Goal: Information Seeking & Learning: Learn about a topic

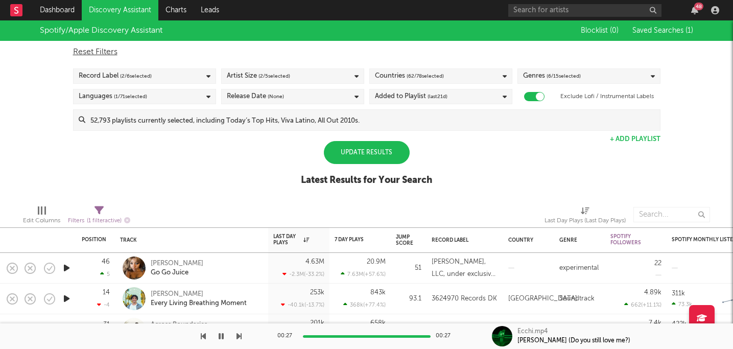
click at [182, 94] on div "Languages ( 1 / 71 selected)" at bounding box center [144, 96] width 143 height 15
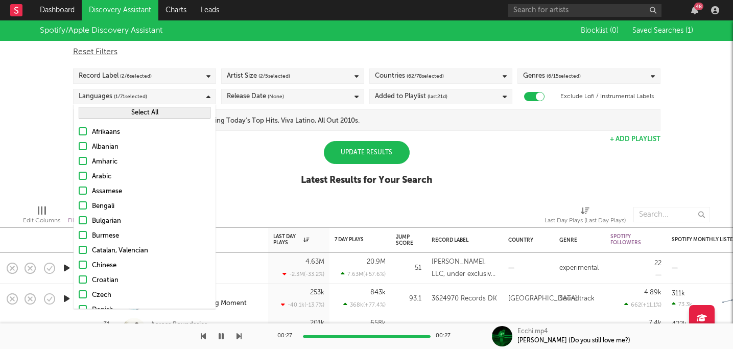
click at [182, 94] on div "Languages ( 1 / 71 selected)" at bounding box center [144, 96] width 143 height 15
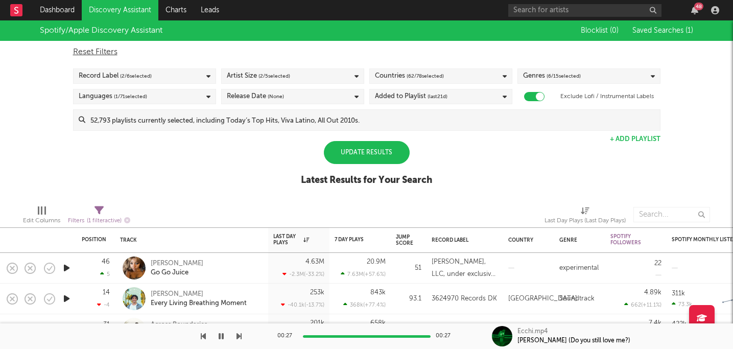
click at [183, 80] on div "Record Label ( 2 / 6 selected)" at bounding box center [144, 75] width 143 height 15
click at [354, 158] on div "Update Results" at bounding box center [367, 152] width 86 height 23
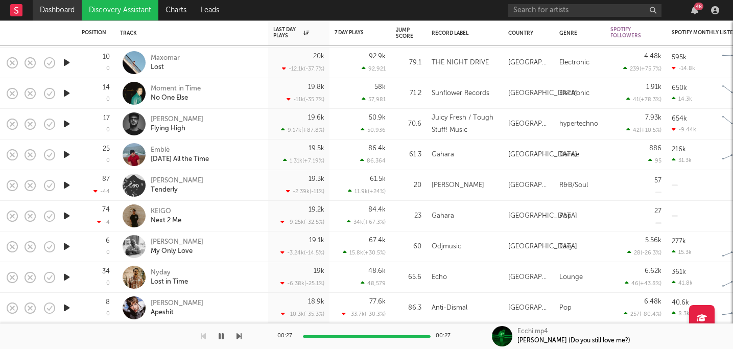
click at [73, 7] on link "Dashboard" at bounding box center [57, 10] width 49 height 20
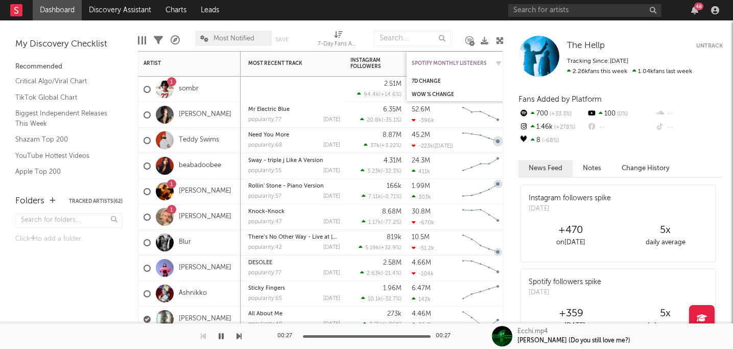
click at [451, 61] on div "Spotify Monthly Listeners" at bounding box center [450, 63] width 77 height 6
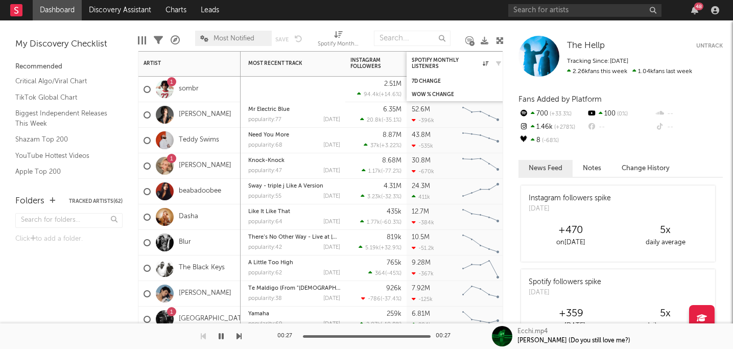
click at [444, 56] on div "Spotify Monthly Listeners" at bounding box center [458, 63] width 92 height 20
click at [457, 56] on div "Spotify Monthly Listeners" at bounding box center [458, 63] width 92 height 20
click at [481, 61] on div "Spotify Monthly Listeners" at bounding box center [450, 63] width 77 height 12
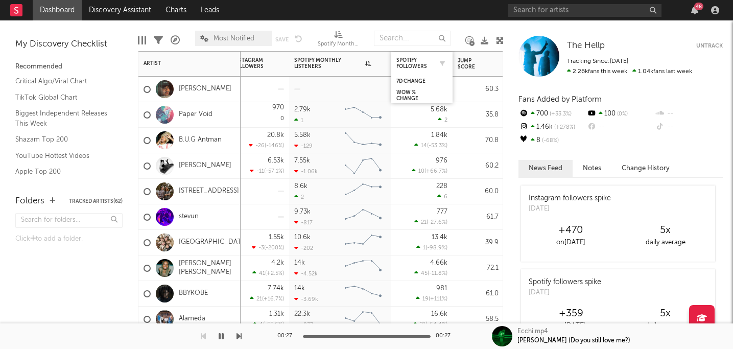
click at [426, 71] on div "Spotify Followers" at bounding box center [421, 63] width 51 height 20
click at [423, 63] on div "Spotify Followers" at bounding box center [414, 63] width 36 height 12
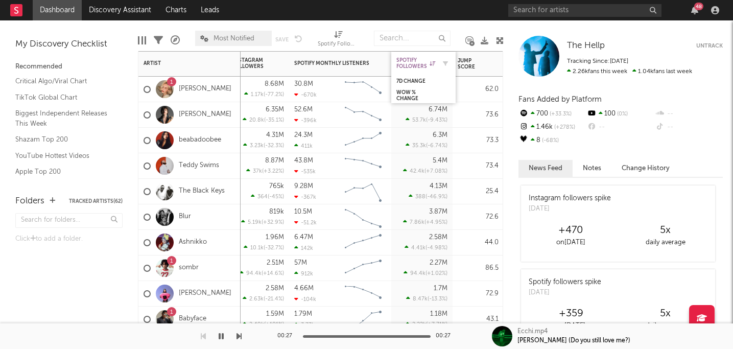
click at [423, 63] on div "Spotify Followers" at bounding box center [415, 63] width 39 height 12
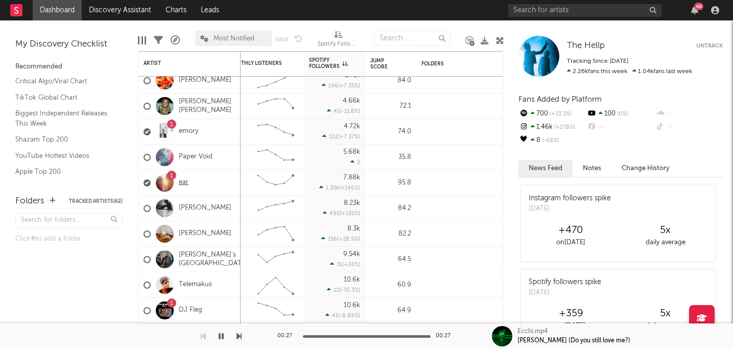
click at [185, 183] on link "ear" at bounding box center [184, 182] width 10 height 9
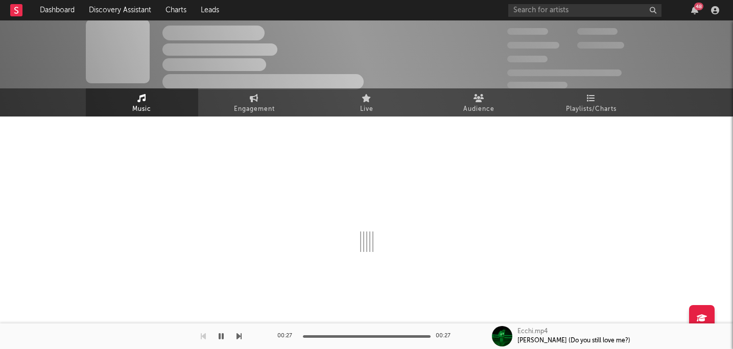
select select "1w"
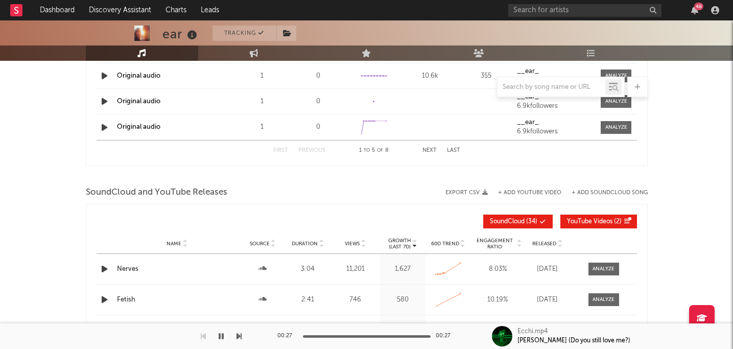
scroll to position [760, 0]
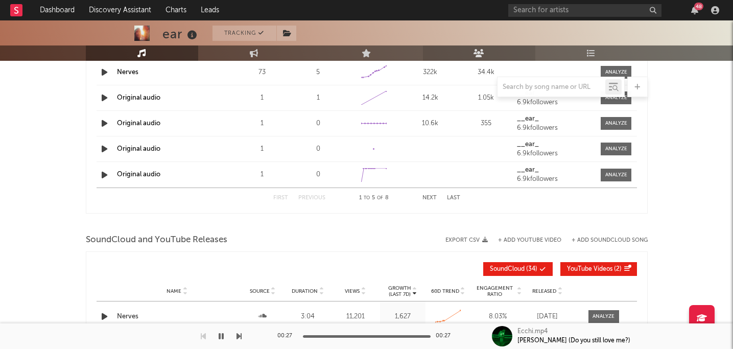
click at [495, 56] on link "Audience" at bounding box center [479, 52] width 112 height 15
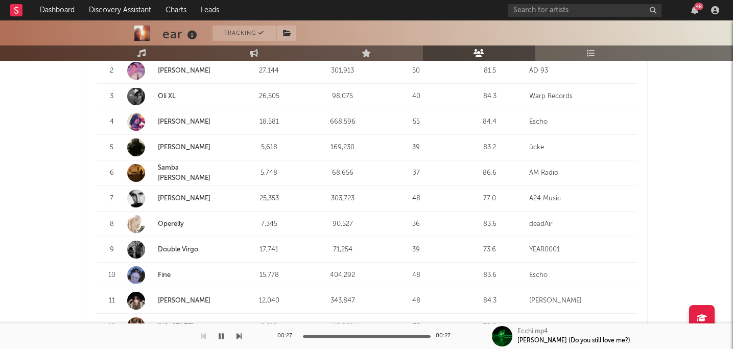
scroll to position [482, 0]
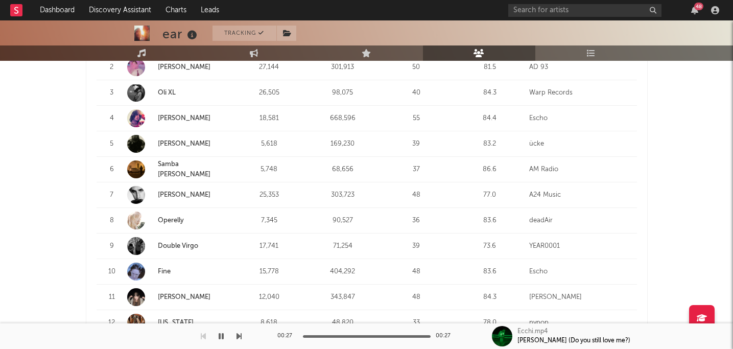
click at [191, 243] on link "Double Virgo" at bounding box center [178, 246] width 40 height 7
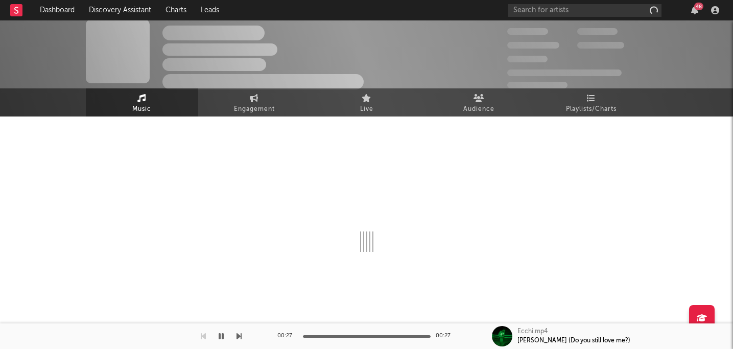
scroll to position [6, 0]
select select "6m"
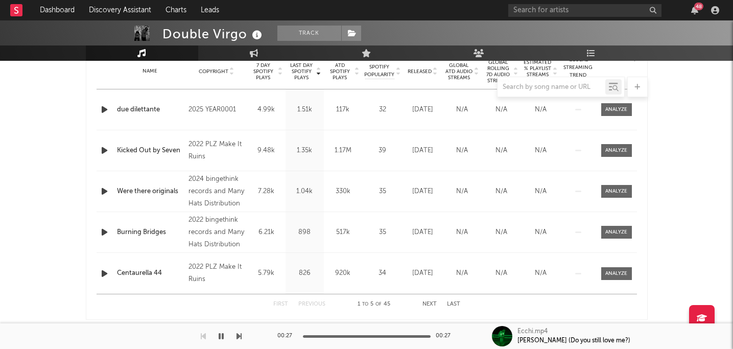
scroll to position [420, 0]
click at [107, 109] on icon "button" at bounding box center [104, 110] width 11 height 13
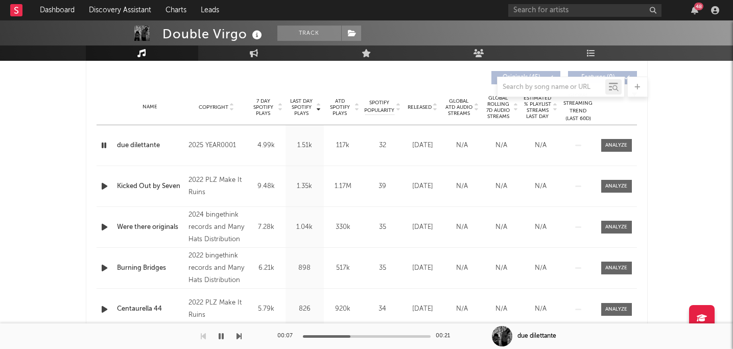
scroll to position [387, 0]
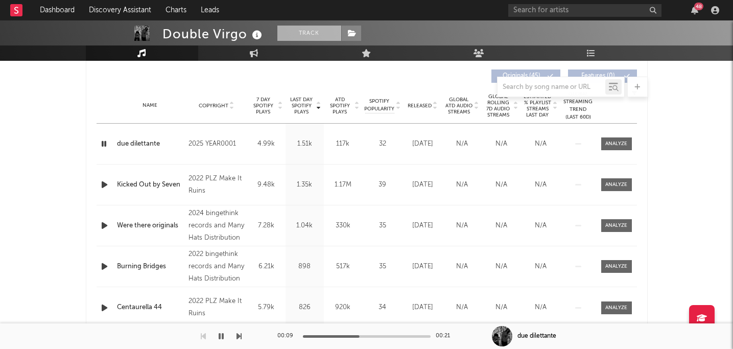
click at [318, 27] on button "Track" at bounding box center [309, 33] width 64 height 15
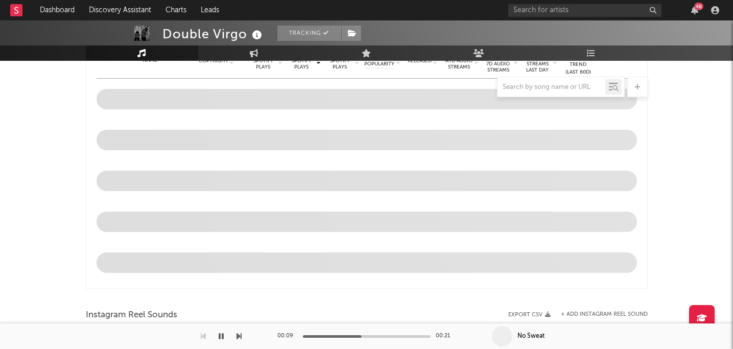
select select "6m"
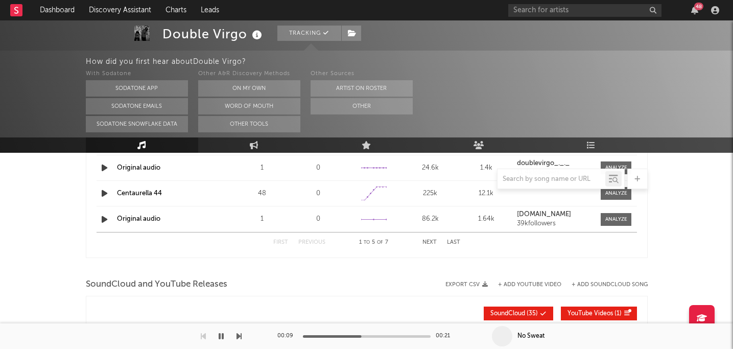
scroll to position [859, 0]
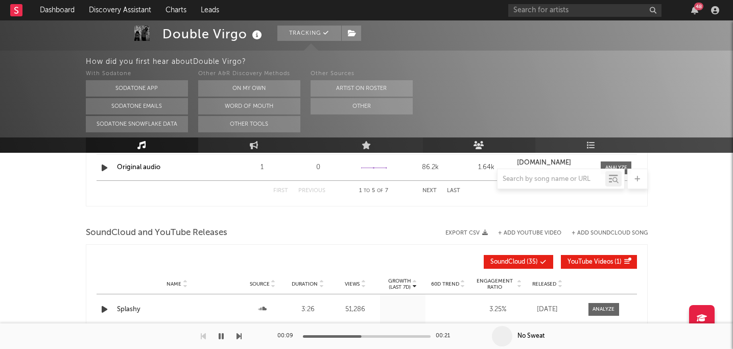
click at [496, 144] on link "Audience" at bounding box center [479, 144] width 112 height 15
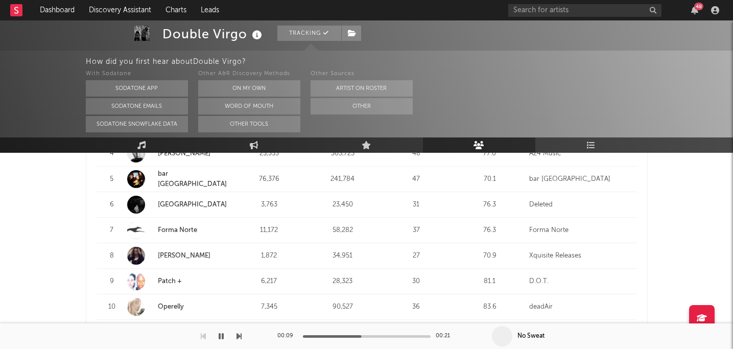
scroll to position [541, 0]
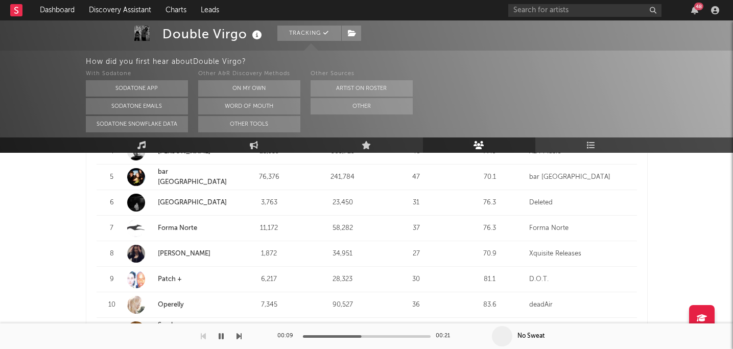
click at [172, 199] on link "deer park" at bounding box center [192, 202] width 69 height 7
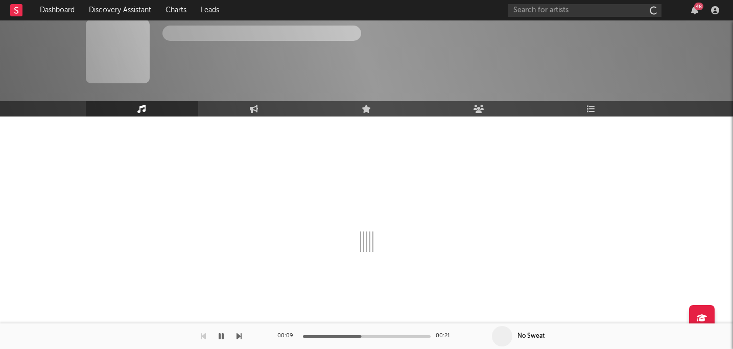
scroll to position [6, 0]
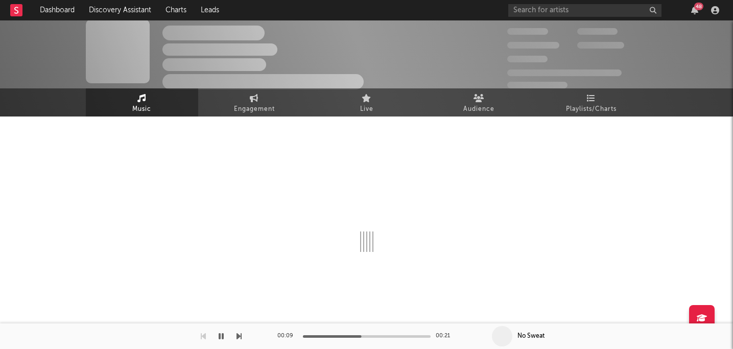
select select "1w"
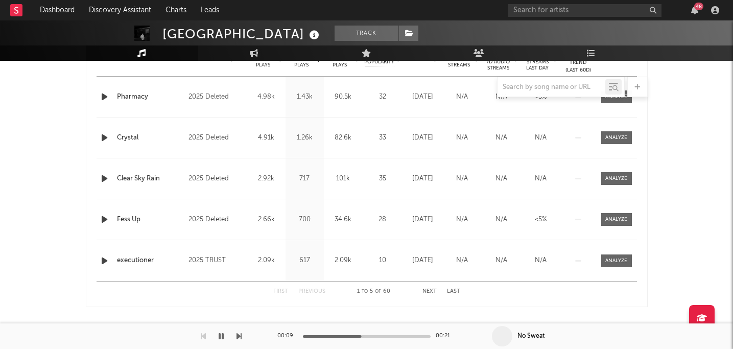
scroll to position [410, 0]
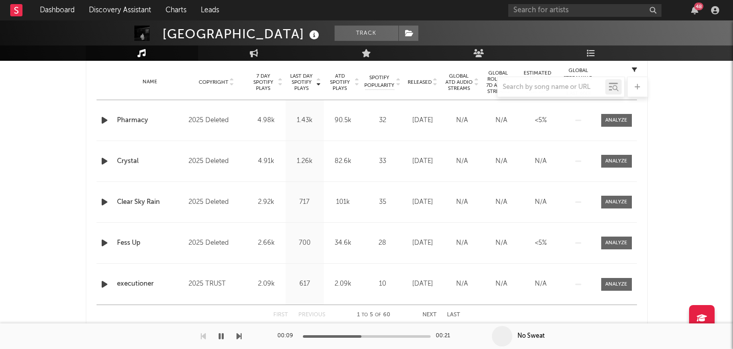
click at [110, 121] on div at bounding box center [105, 120] width 13 height 13
click at [105, 120] on icon "button" at bounding box center [104, 120] width 11 height 13
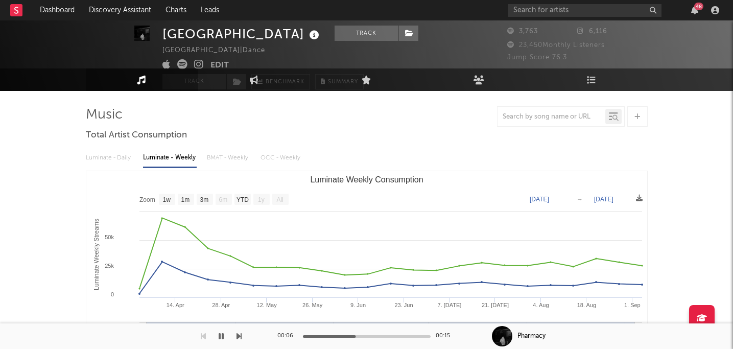
scroll to position [0, 0]
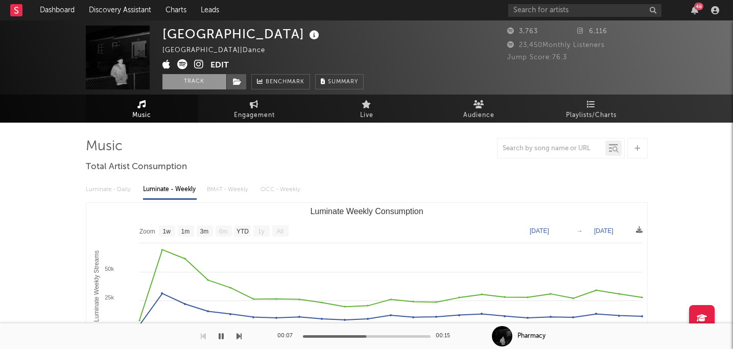
click at [199, 83] on button "Track" at bounding box center [194, 81] width 64 height 15
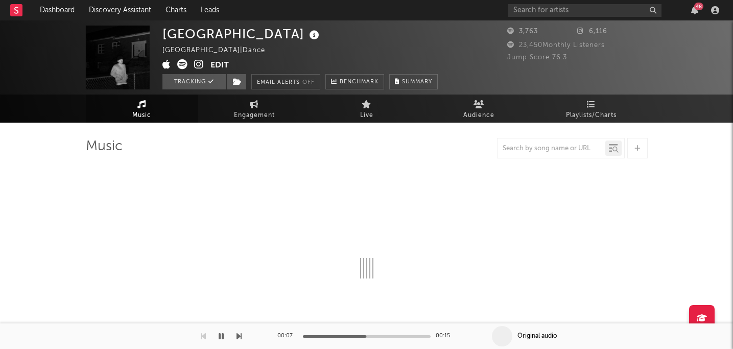
select select "1w"
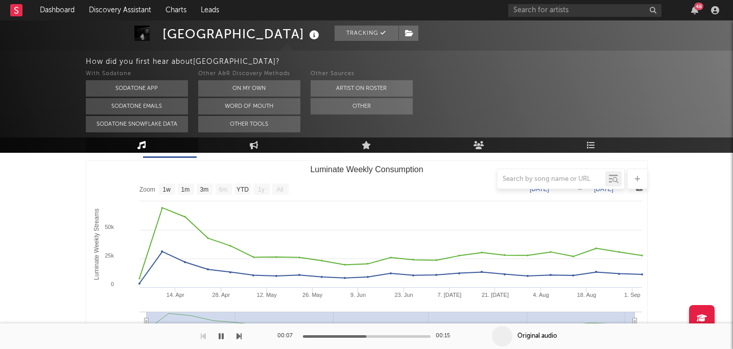
scroll to position [140, 0]
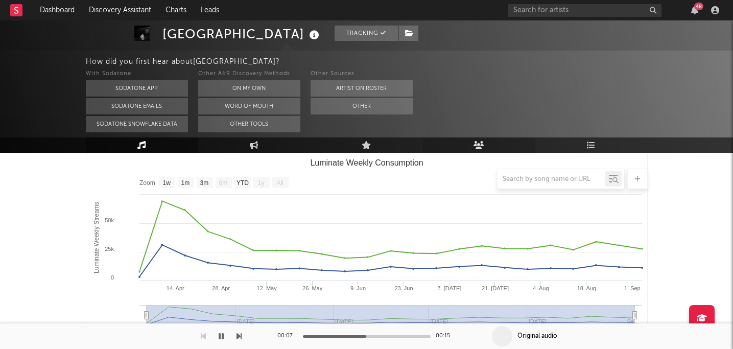
click at [500, 144] on link "Audience" at bounding box center [479, 144] width 112 height 15
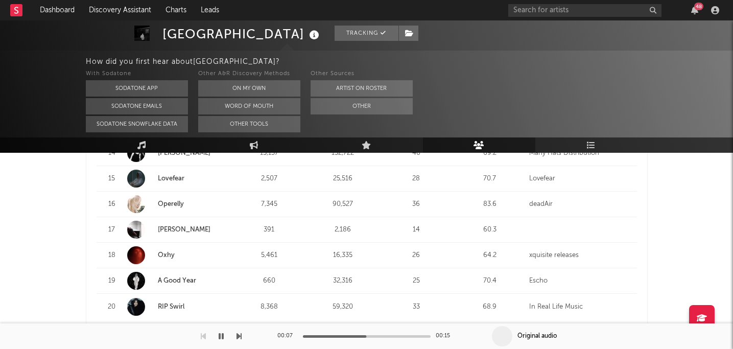
scroll to position [796, 0]
click at [172, 251] on link "Oxhy" at bounding box center [166, 254] width 17 height 7
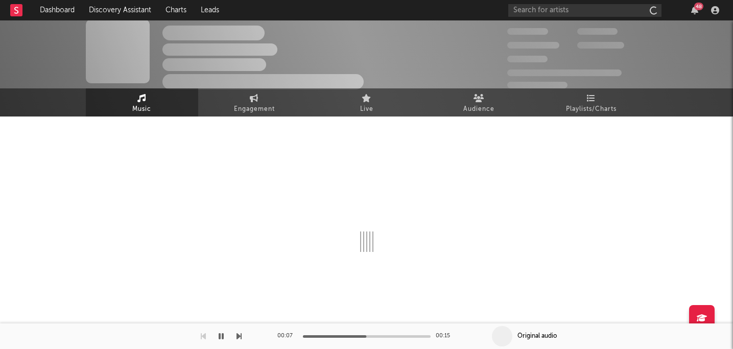
scroll to position [6, 0]
select select "1w"
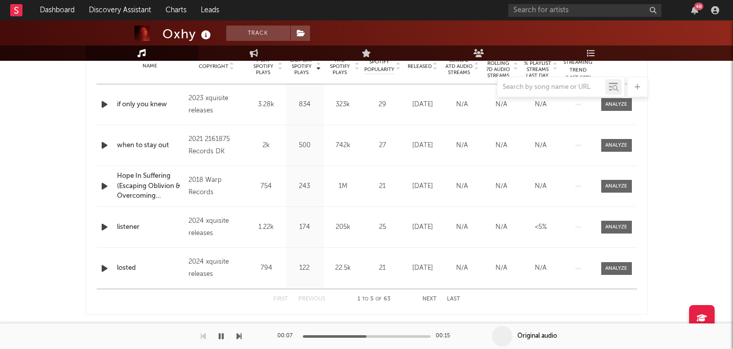
scroll to position [359, 0]
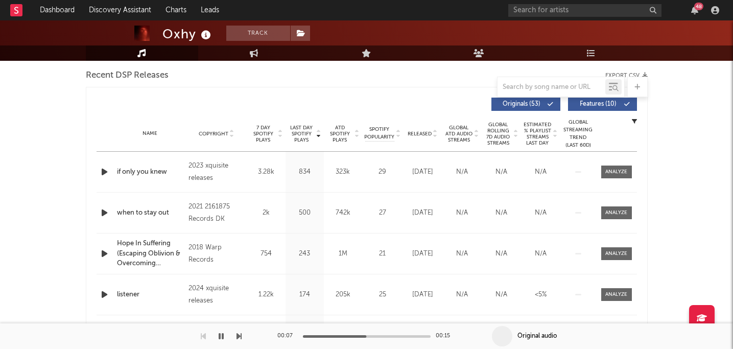
click at [111, 169] on div at bounding box center [105, 172] width 13 height 13
click at [103, 174] on icon "button" at bounding box center [104, 172] width 11 height 13
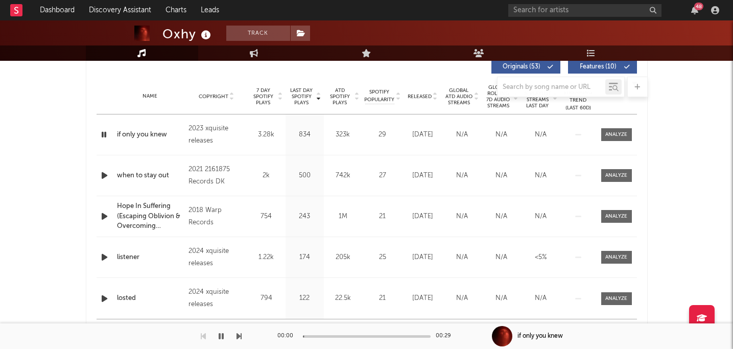
scroll to position [396, 0]
click at [106, 255] on icon "button" at bounding box center [104, 256] width 11 height 13
click at [330, 333] on div "00:00 00:29" at bounding box center [366, 336] width 179 height 26
click at [321, 338] on div "00:01 00:29" at bounding box center [366, 336] width 179 height 26
click at [325, 337] on div "00:01 00:29" at bounding box center [366, 336] width 179 height 26
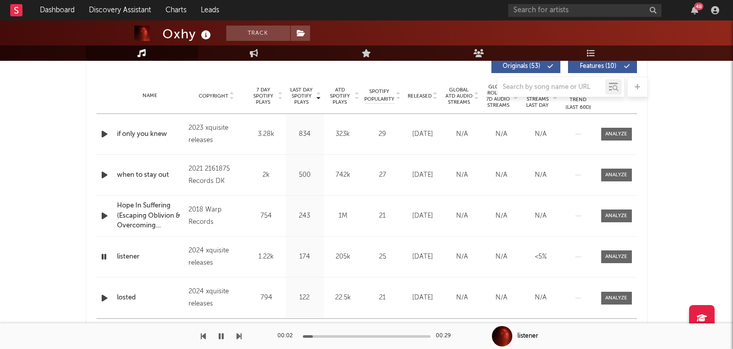
click at [330, 337] on div at bounding box center [367, 336] width 128 height 3
click at [361, 337] on div "00:07 00:29" at bounding box center [366, 336] width 179 height 26
click at [361, 335] on div at bounding box center [367, 336] width 128 height 3
click at [107, 216] on icon "button" at bounding box center [104, 215] width 11 height 13
click at [326, 334] on div "00:01 00:29" at bounding box center [366, 336] width 179 height 26
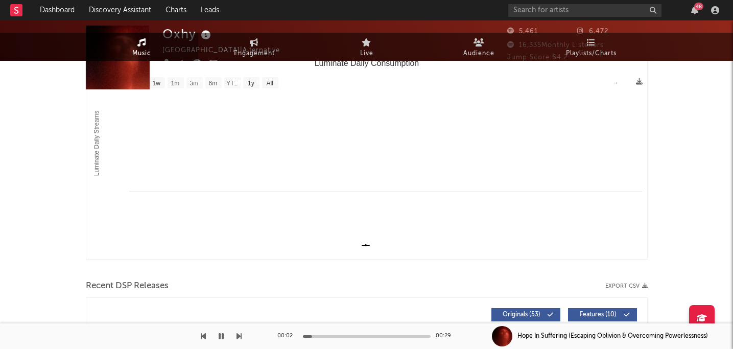
scroll to position [0, 0]
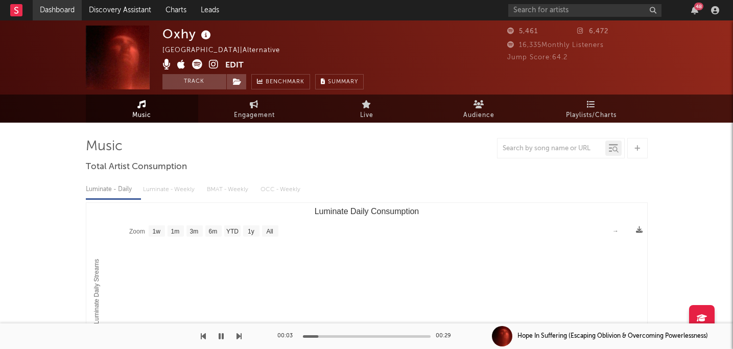
scroll to position [98, 0]
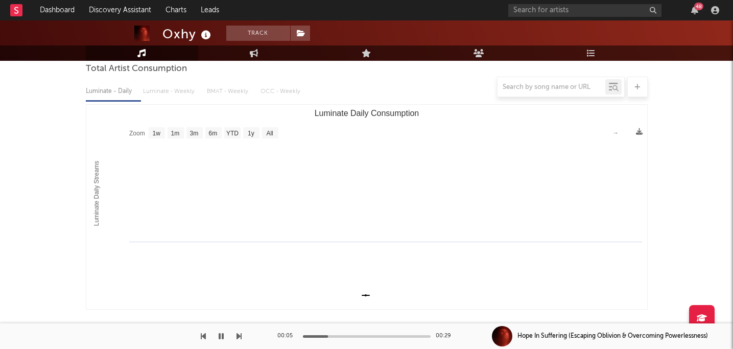
click at [221, 334] on icon "button" at bounding box center [221, 336] width 5 height 8
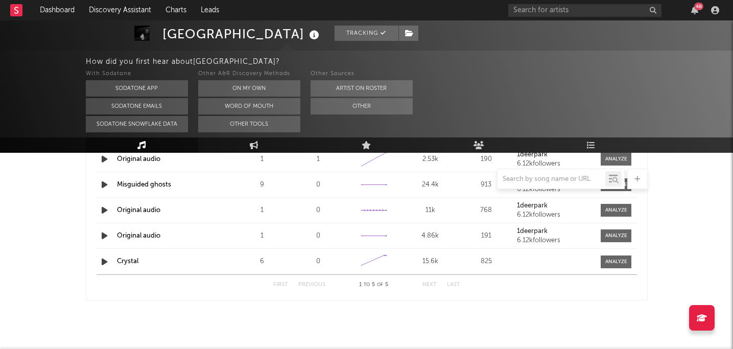
scroll to position [765, 0]
select select "1w"
click at [484, 146] on link "Audience" at bounding box center [479, 144] width 112 height 15
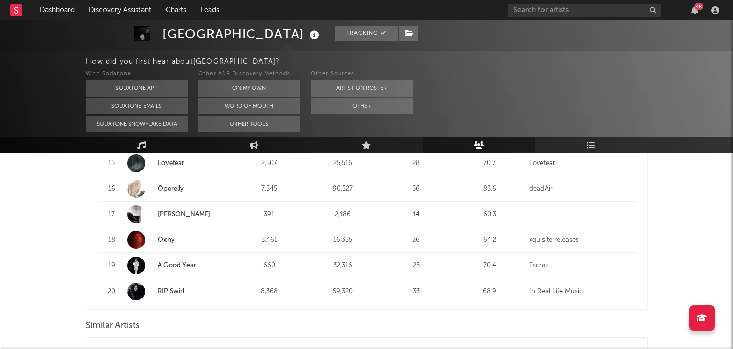
scroll to position [776, 0]
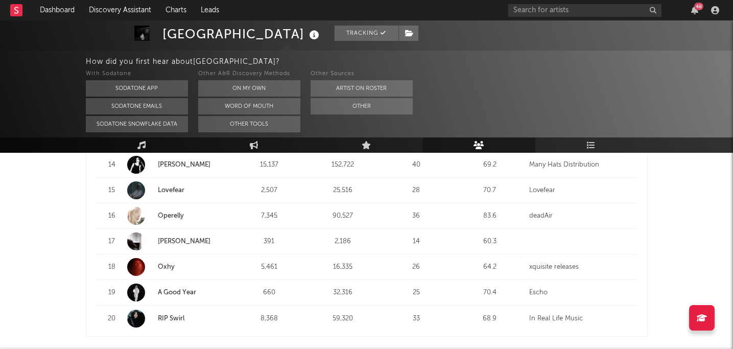
click at [113, 314] on div "20" at bounding box center [112, 319] width 20 height 10
click at [170, 315] on link "RIP Swirl" at bounding box center [171, 318] width 27 height 7
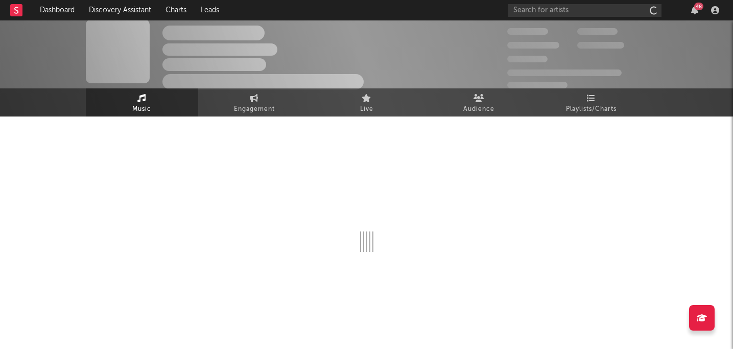
scroll to position [6, 0]
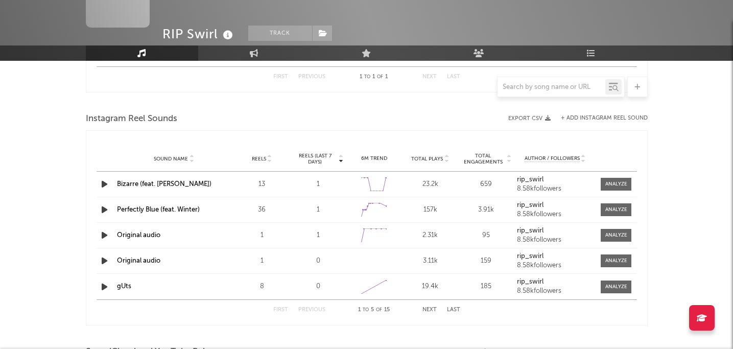
select select "6m"
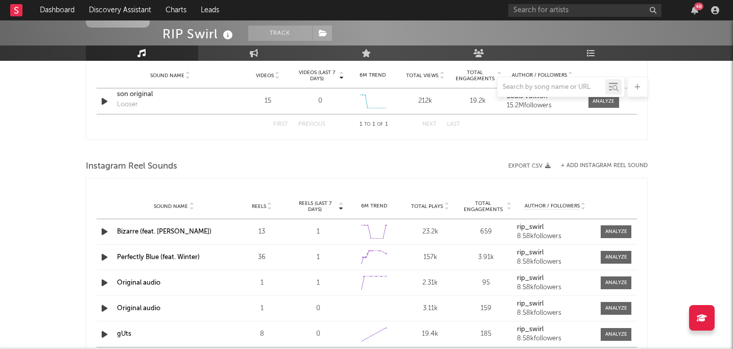
scroll to position [747, 0]
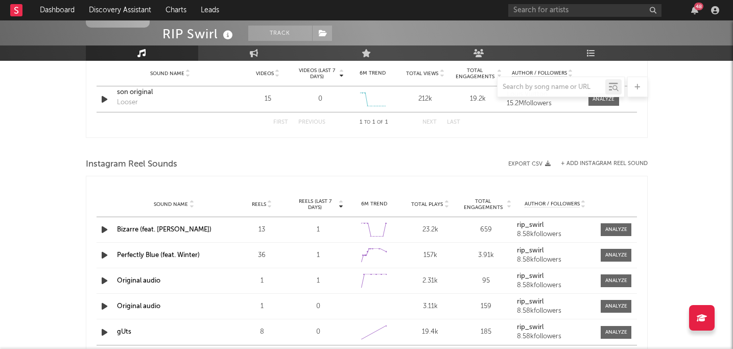
click at [105, 228] on icon "button" at bounding box center [104, 229] width 11 height 13
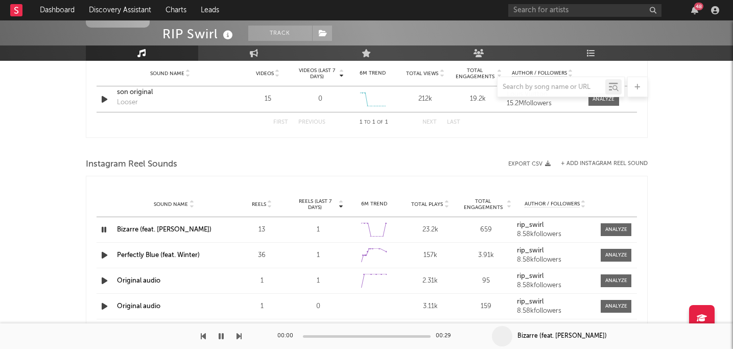
scroll to position [739, 0]
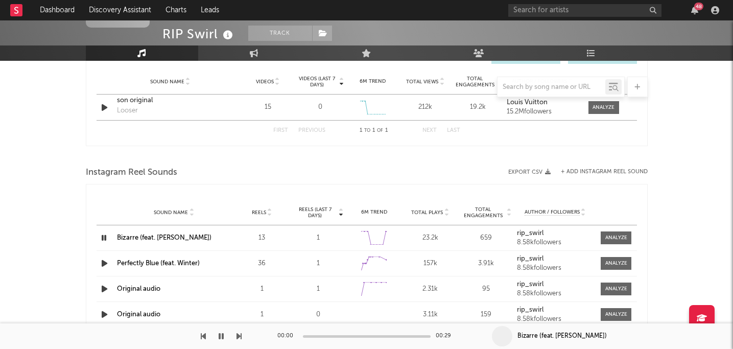
click at [103, 234] on icon "button" at bounding box center [104, 237] width 10 height 13
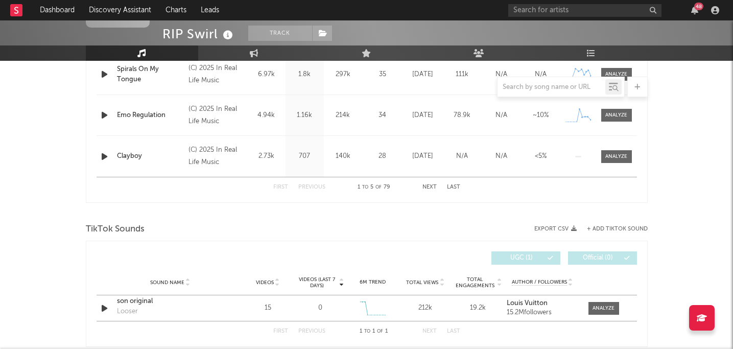
scroll to position [398, 0]
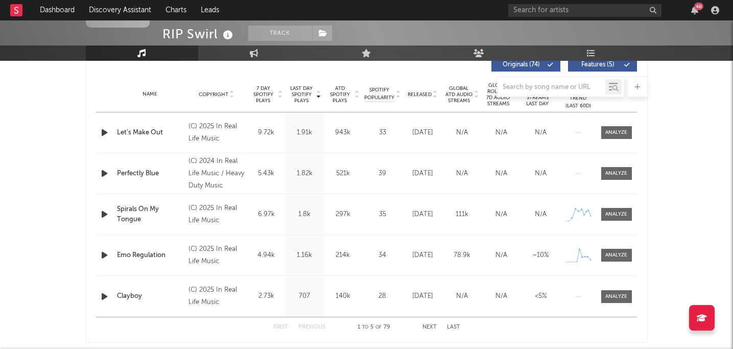
click at [105, 132] on icon "button" at bounding box center [104, 132] width 11 height 13
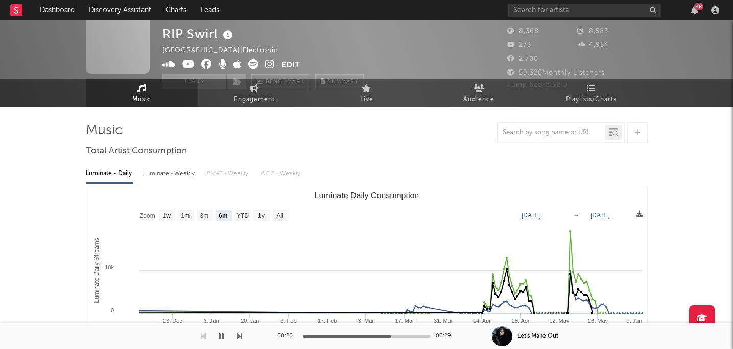
scroll to position [0, 0]
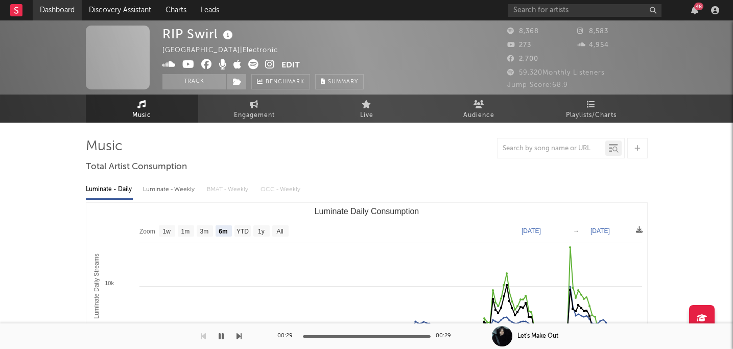
click at [65, 10] on link "Dashboard" at bounding box center [57, 10] width 49 height 20
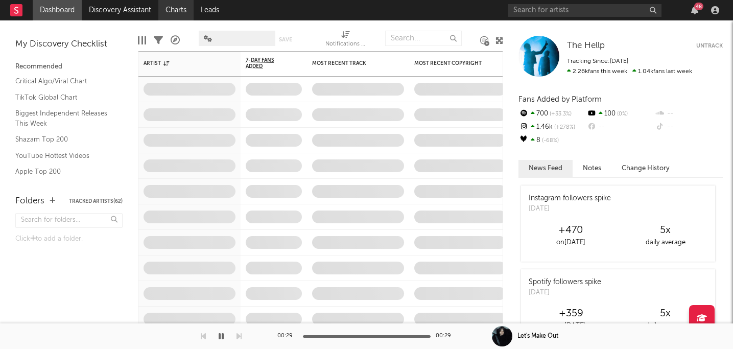
click at [178, 11] on link "Charts" at bounding box center [175, 10] width 35 height 20
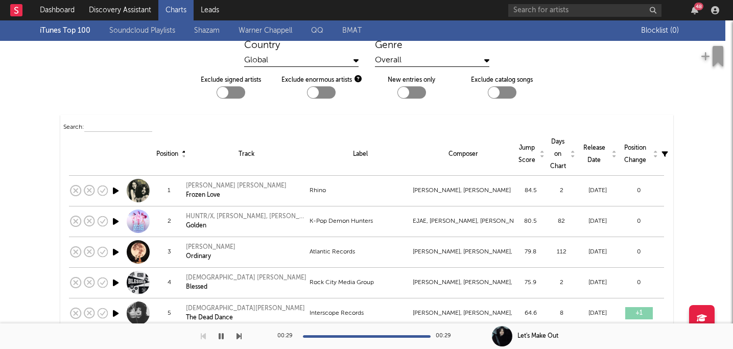
scroll to position [19, 0]
click at [210, 13] on link "Leads" at bounding box center [210, 10] width 33 height 20
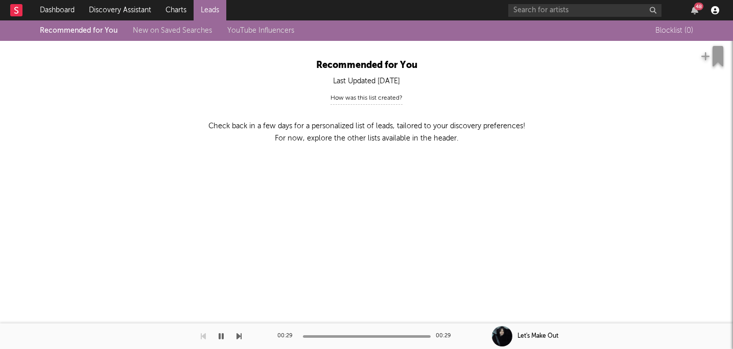
click at [718, 7] on icon "button" at bounding box center [715, 10] width 8 height 8
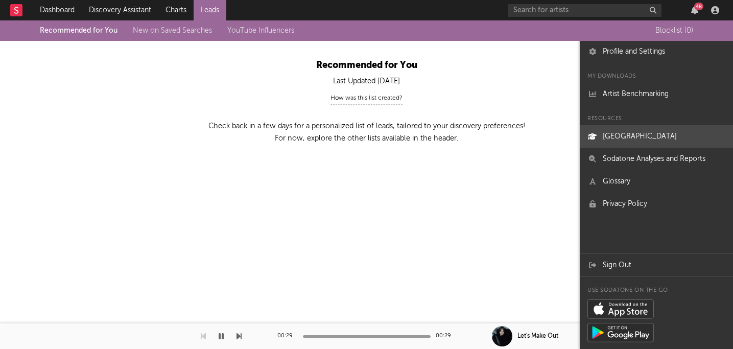
click at [642, 139] on link "[GEOGRAPHIC_DATA]" at bounding box center [656, 136] width 153 height 22
click at [643, 133] on link "[GEOGRAPHIC_DATA]" at bounding box center [656, 136] width 153 height 22
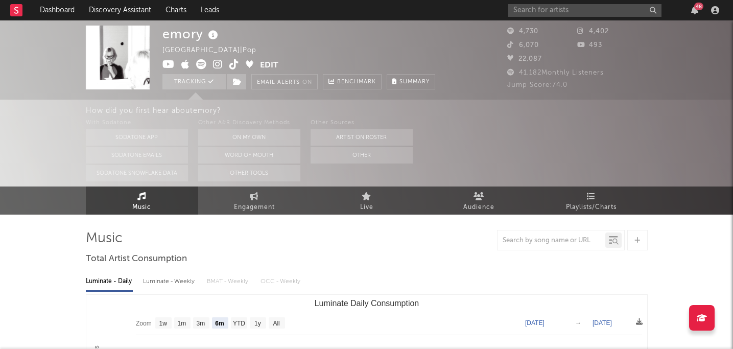
select select "6m"
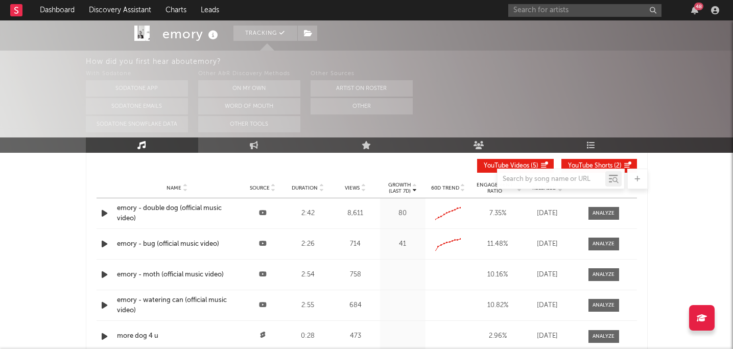
scroll to position [1061, 0]
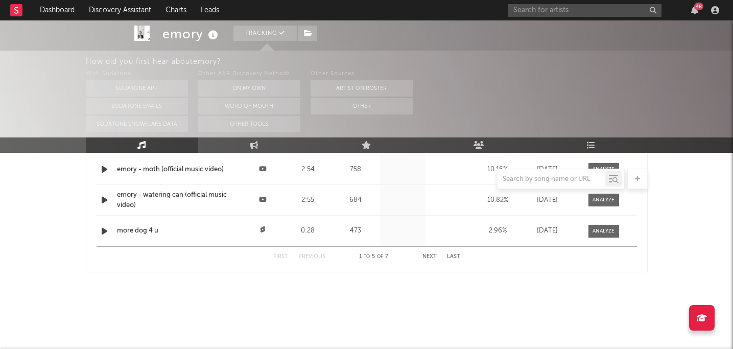
click at [142, 149] on icon at bounding box center [141, 145] width 9 height 8
click at [474, 146] on icon at bounding box center [479, 145] width 11 height 8
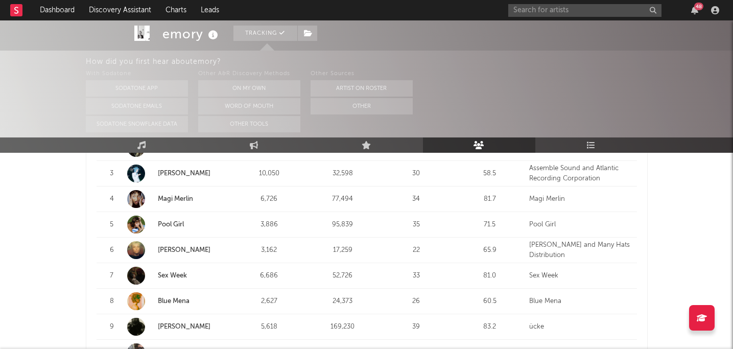
scroll to position [489, 0]
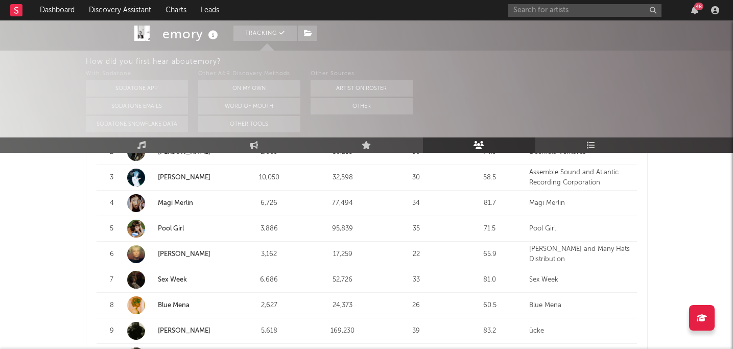
click at [187, 200] on link "Magi Merlin" at bounding box center [175, 203] width 35 height 7
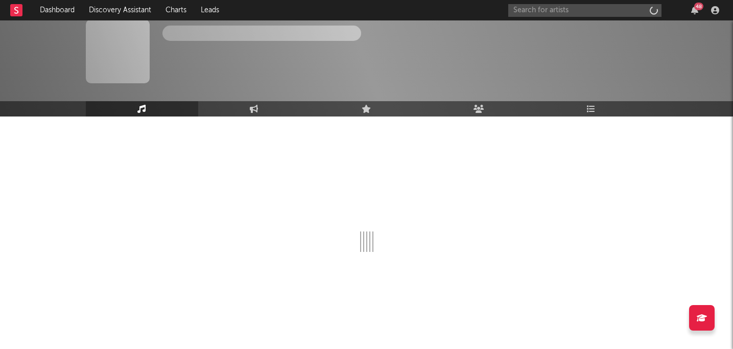
scroll to position [6, 0]
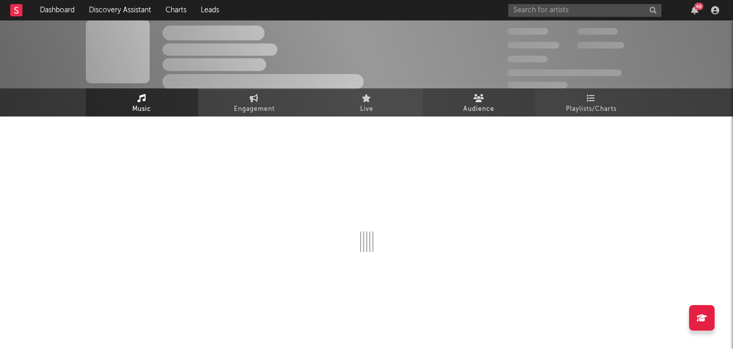
select select "6m"
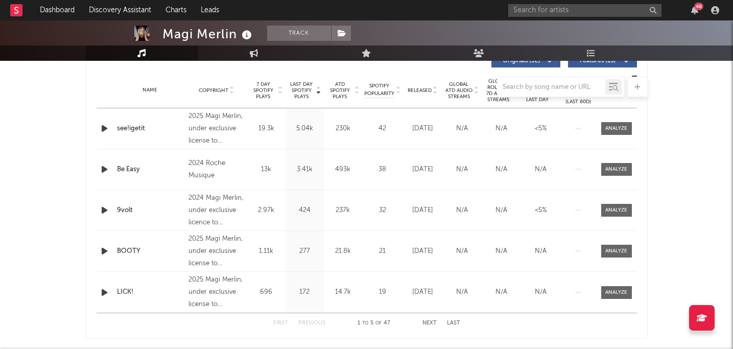
scroll to position [403, 0]
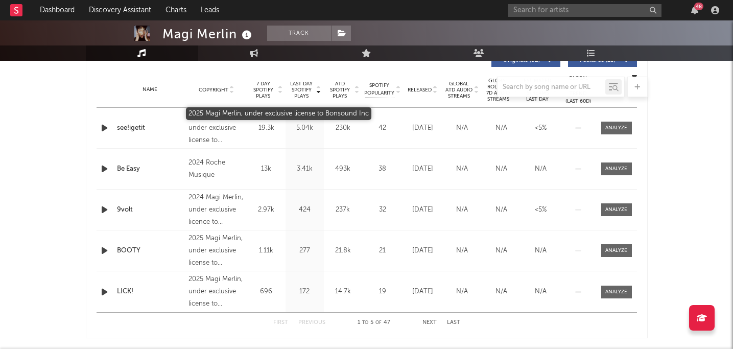
click at [214, 137] on div "2025 Magi Merlin, under exclusive license to Bonsound Inc" at bounding box center [217, 128] width 56 height 37
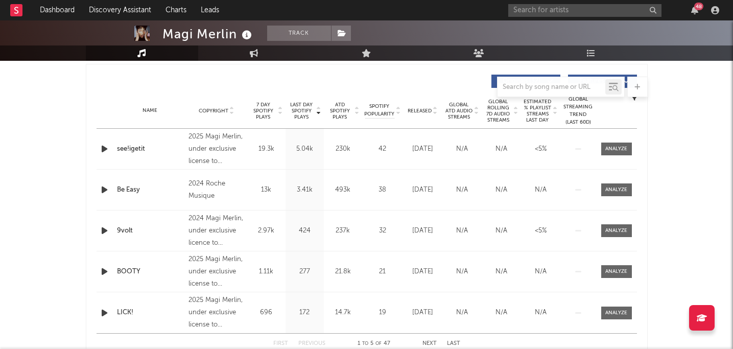
scroll to position [393, 0]
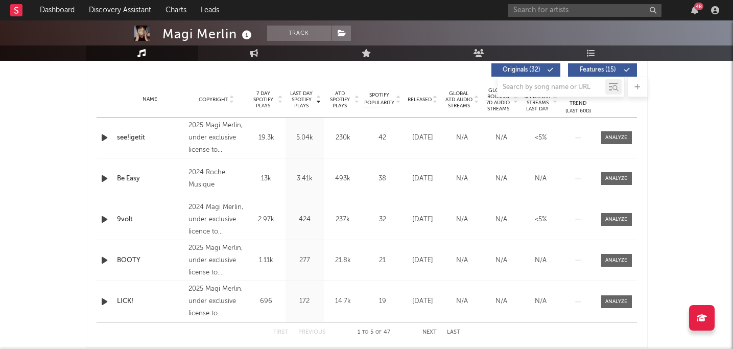
click at [106, 179] on icon "button" at bounding box center [104, 178] width 11 height 13
click at [106, 137] on icon "button" at bounding box center [104, 137] width 11 height 13
click at [97, 143] on div at bounding box center [106, 137] width 18 height 13
click at [101, 136] on icon "button" at bounding box center [104, 137] width 10 height 13
click at [101, 136] on icon "button" at bounding box center [104, 137] width 11 height 13
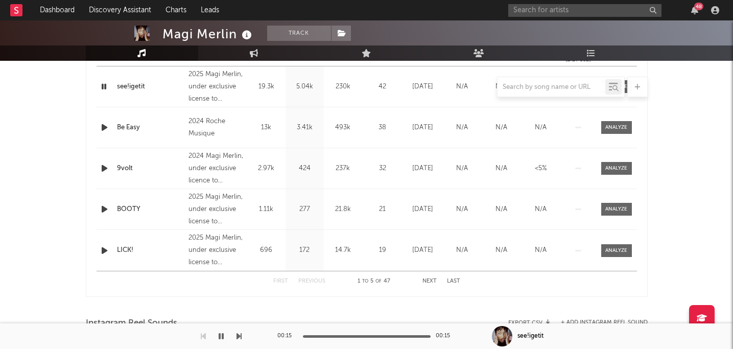
scroll to position [453, 0]
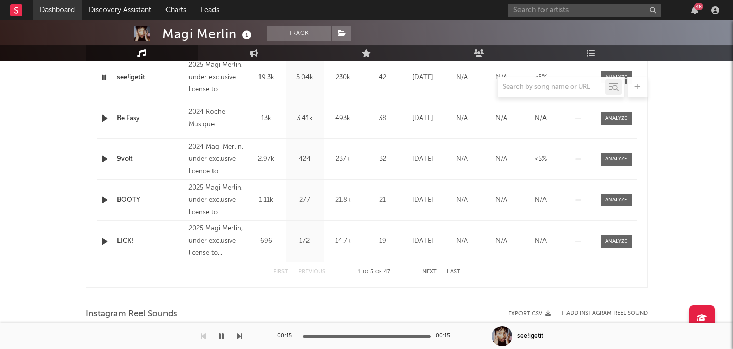
click at [64, 11] on link "Dashboard" at bounding box center [57, 10] width 49 height 20
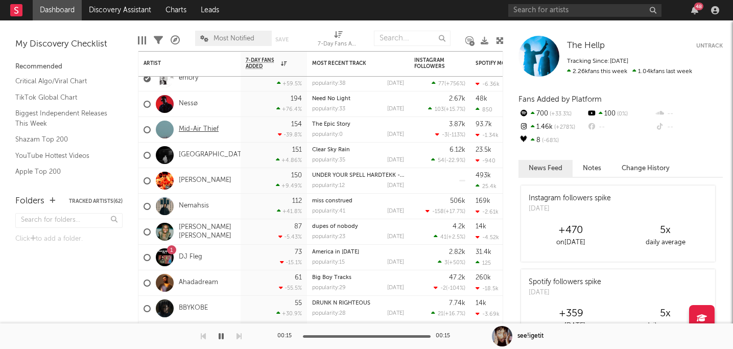
click at [207, 129] on link "Mid-Air Thief" at bounding box center [199, 129] width 40 height 9
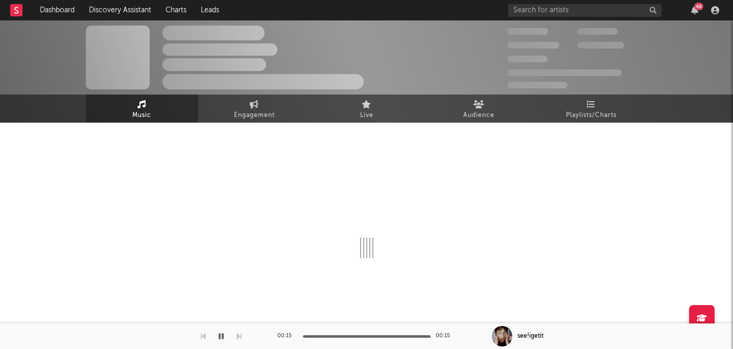
scroll to position [6, 0]
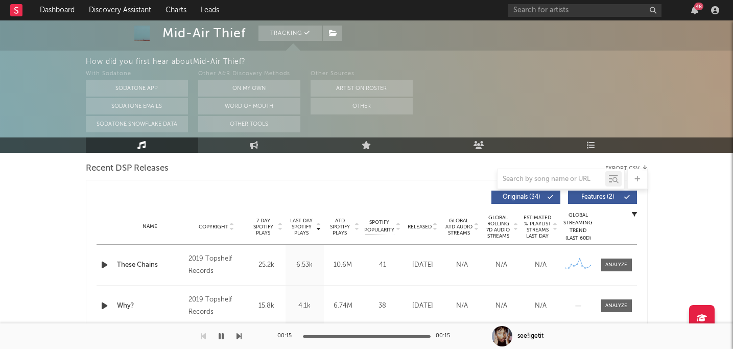
select select "6m"
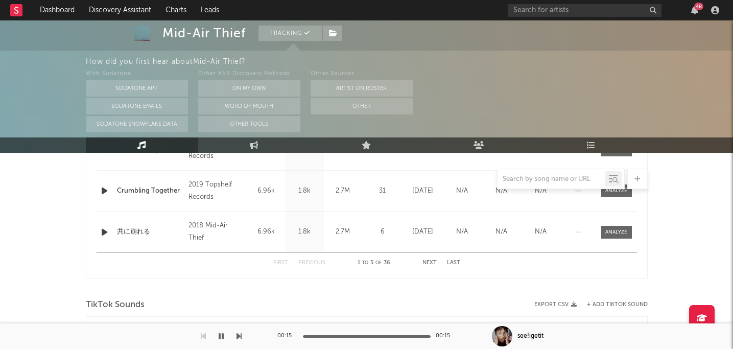
select select "6m"
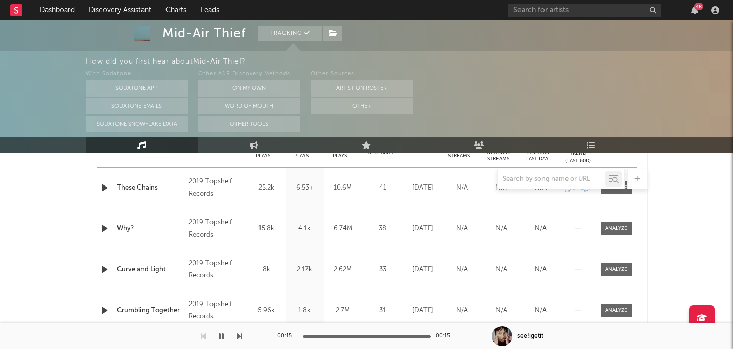
scroll to position [380, 0]
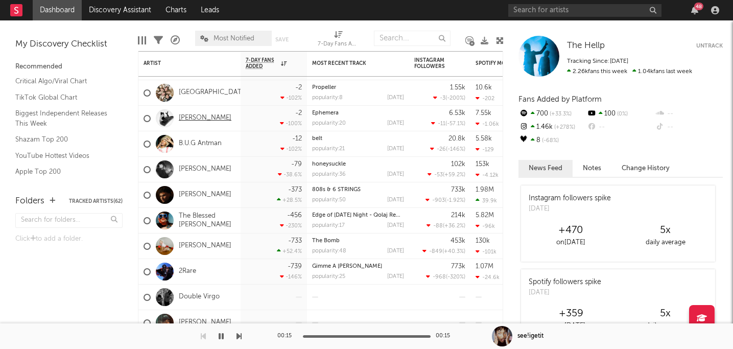
click at [192, 118] on link "[PERSON_NAME]" at bounding box center [205, 118] width 53 height 9
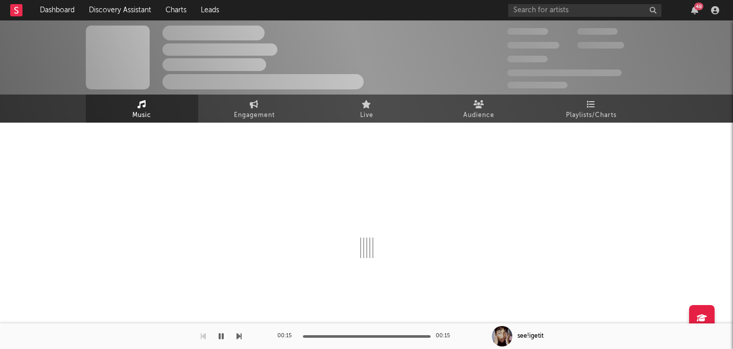
select select "1w"
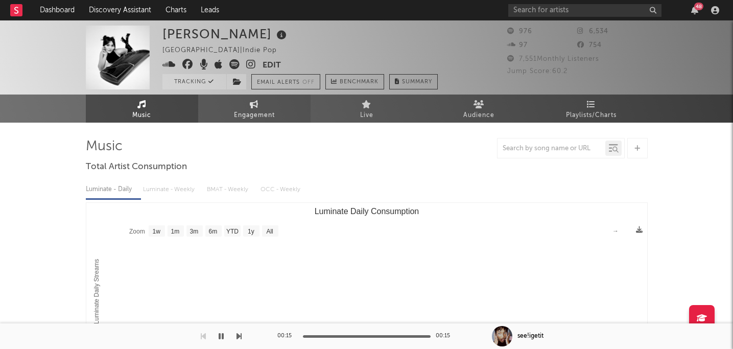
click at [275, 100] on link "Engagement" at bounding box center [254, 109] width 112 height 28
select select "1w"
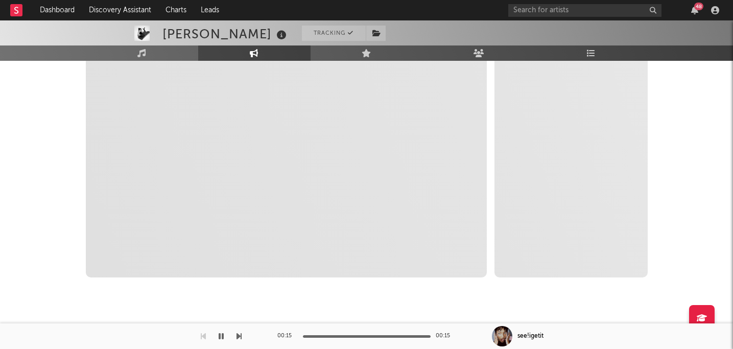
select select "1m"
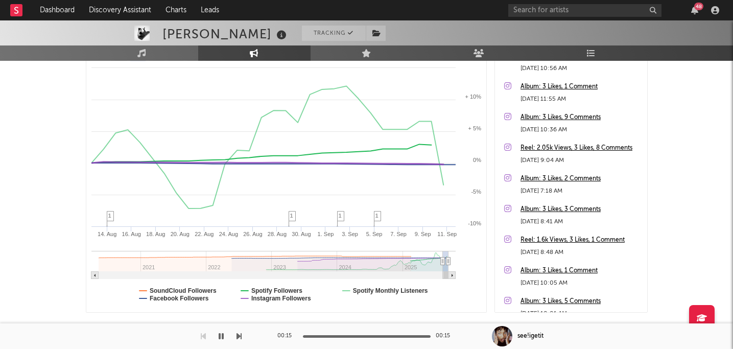
scroll to position [173, 0]
click at [268, 290] on text "Spotify Followers" at bounding box center [276, 290] width 51 height 7
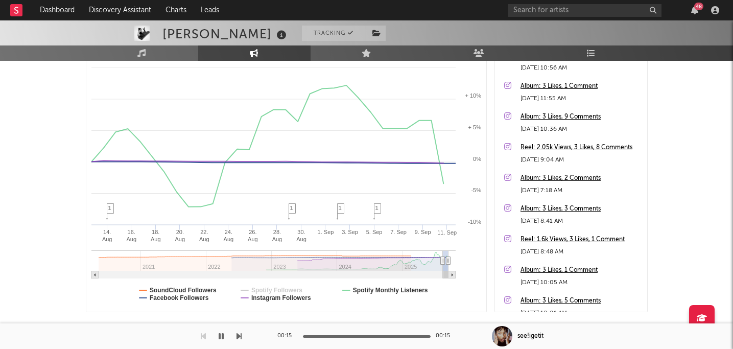
select select "1m"
click at [268, 290] on text "Spotify Followers" at bounding box center [276, 290] width 51 height 7
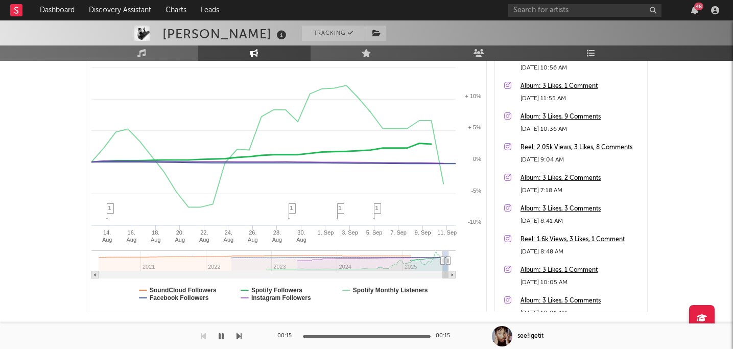
select select "1m"
click at [374, 291] on text "Spotify Monthly Listeners" at bounding box center [390, 290] width 75 height 7
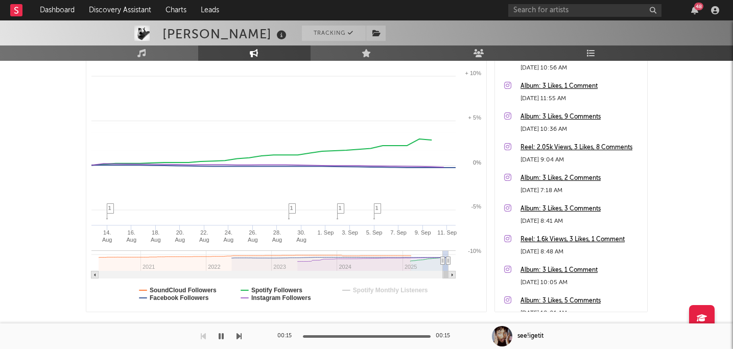
select select "1m"
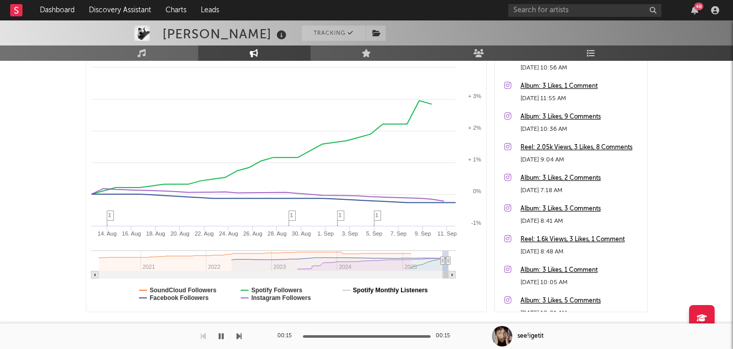
click at [374, 291] on text "Spotify Monthly Listeners" at bounding box center [390, 290] width 75 height 7
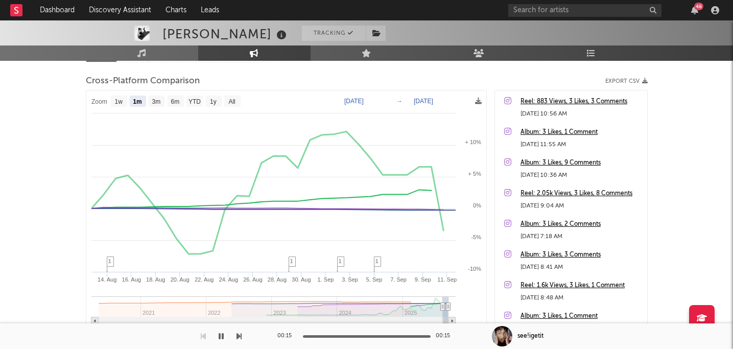
scroll to position [121, 0]
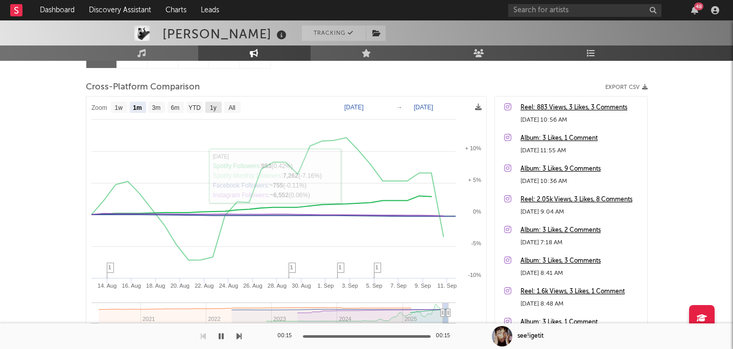
click at [214, 106] on text "1y" at bounding box center [213, 107] width 7 height 7
select select "1y"
type input "2024-09-11"
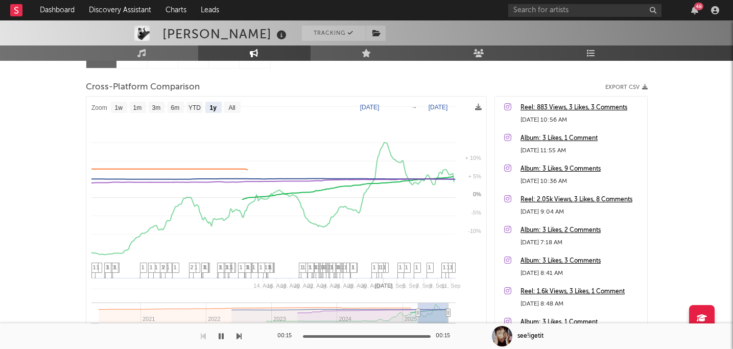
select select "1y"
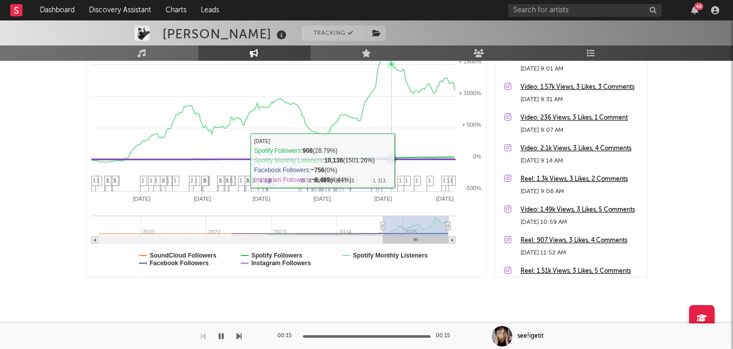
scroll to position [0, 0]
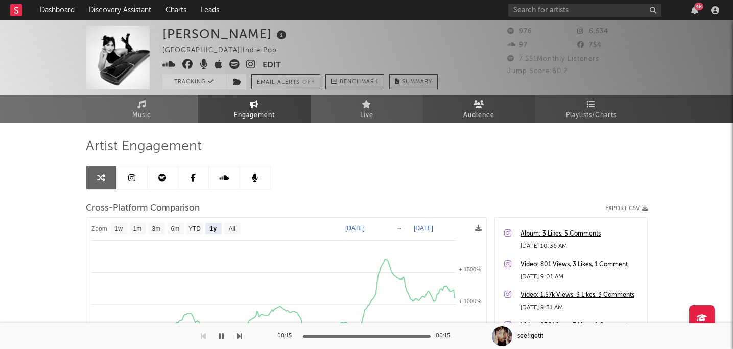
click at [481, 118] on span "Audience" at bounding box center [478, 115] width 31 height 12
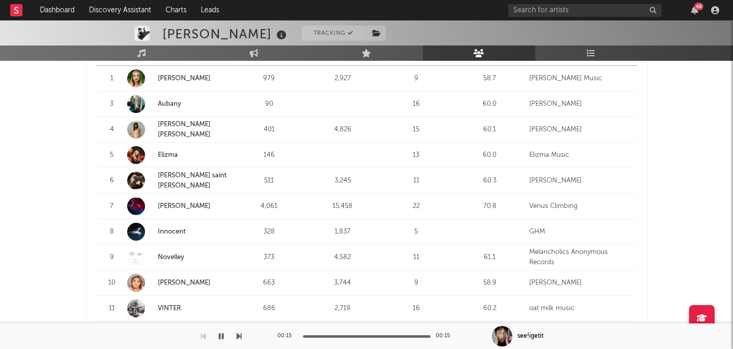
scroll to position [434, 0]
click at [178, 203] on link "[PERSON_NAME]" at bounding box center [184, 205] width 53 height 7
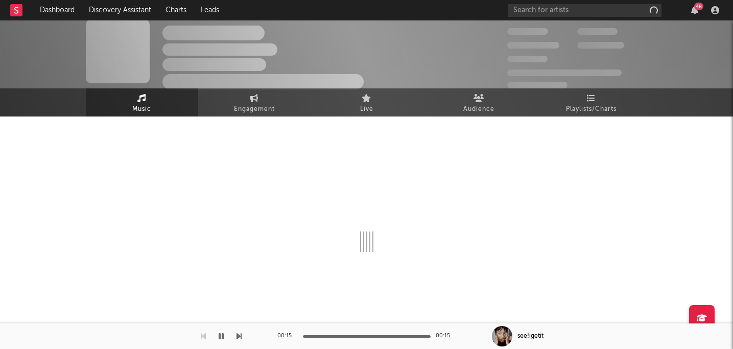
scroll to position [6, 0]
select select "1w"
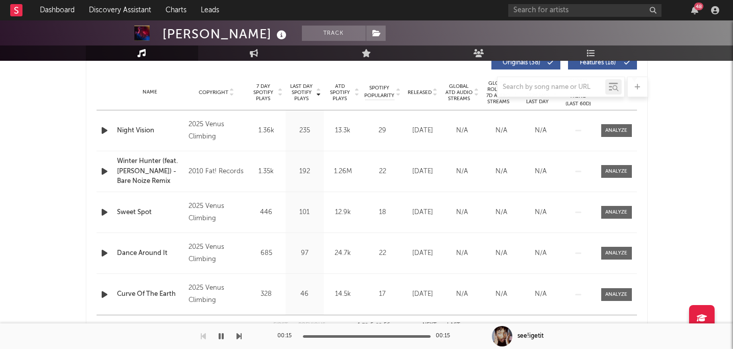
scroll to position [396, 0]
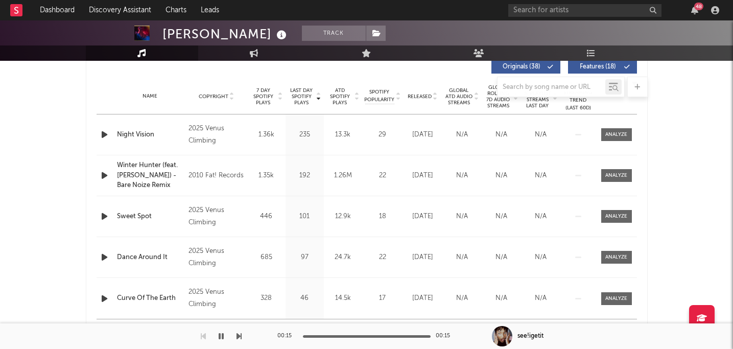
click at [102, 135] on icon "button" at bounding box center [104, 134] width 11 height 13
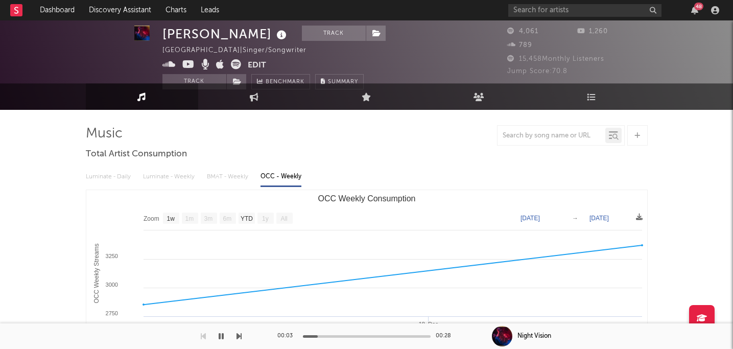
scroll to position [0, 0]
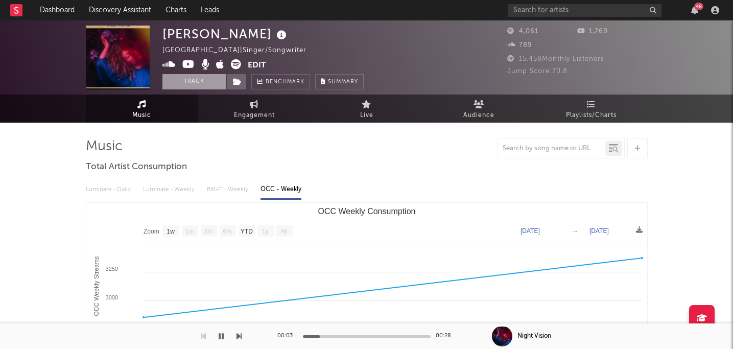
click at [205, 85] on button "Track" at bounding box center [194, 81] width 64 height 15
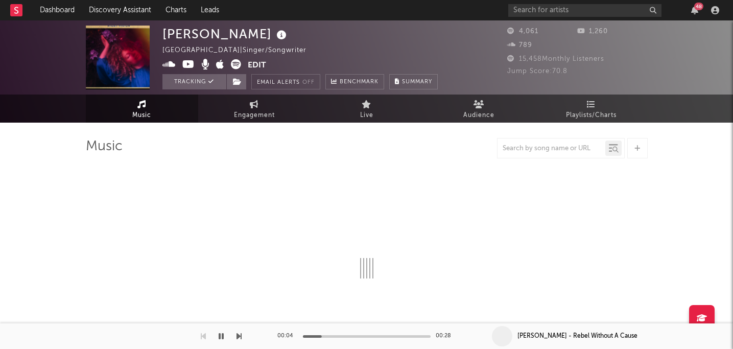
select select "1w"
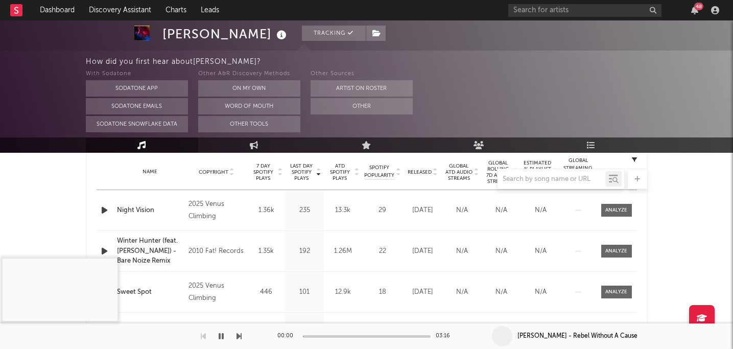
scroll to position [446, 0]
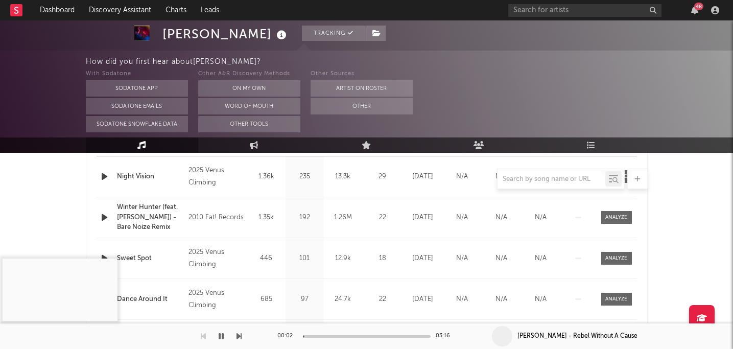
click at [48, 235] on div "Fiona Bevan Tracking United Kingdom | Singer/Songwriter Edit Tracking Email Ale…" at bounding box center [366, 152] width 733 height 1156
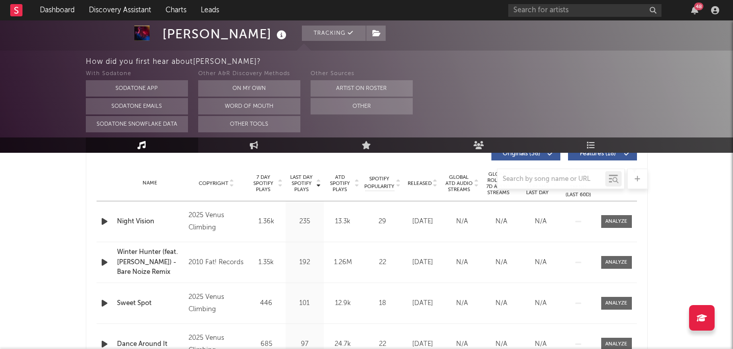
scroll to position [392, 0]
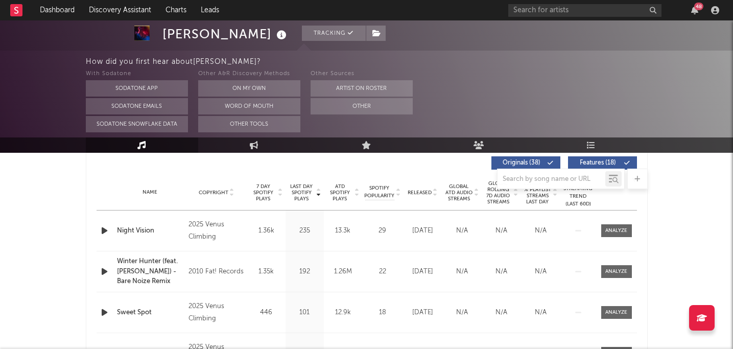
click at [101, 274] on icon "button" at bounding box center [104, 271] width 11 height 13
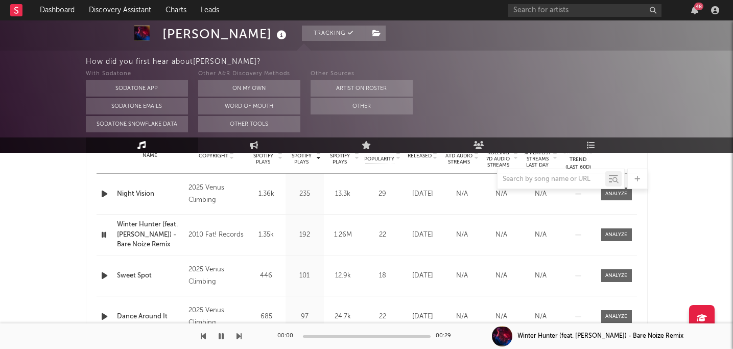
scroll to position [431, 0]
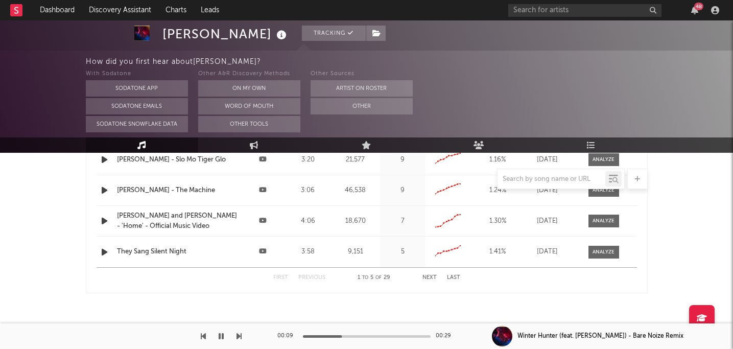
scroll to position [828, 0]
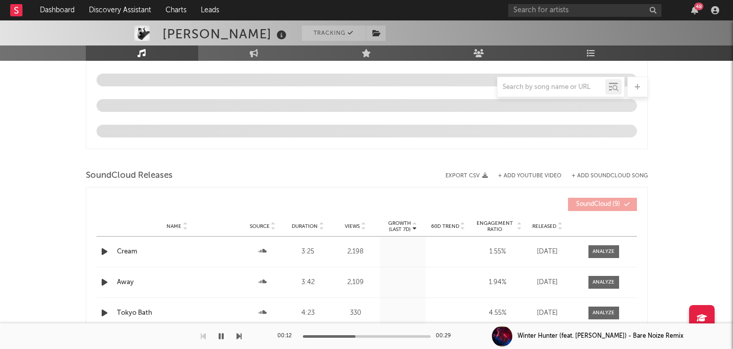
select select "1w"
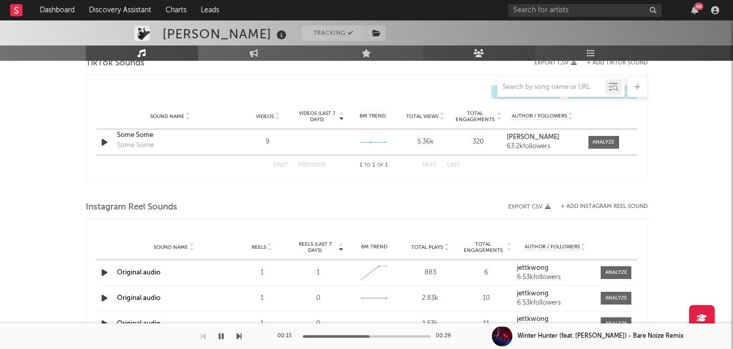
click at [490, 53] on link "Audience" at bounding box center [479, 52] width 112 height 15
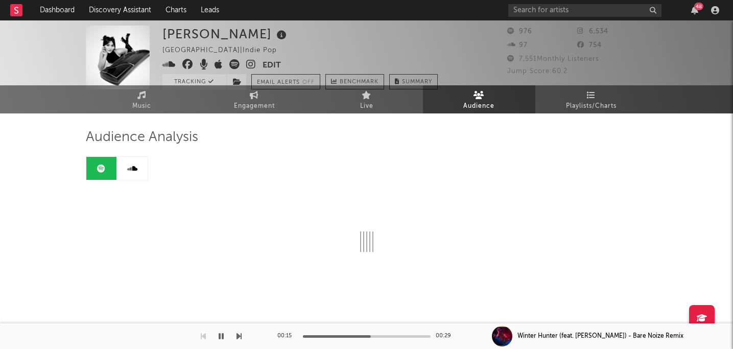
scroll to position [704, 0]
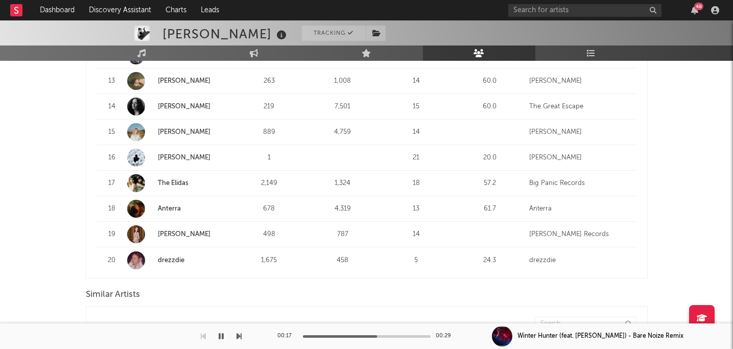
click at [219, 334] on icon "button" at bounding box center [221, 336] width 5 height 8
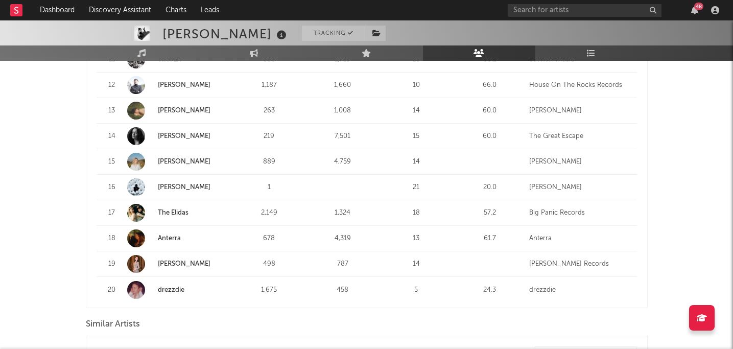
scroll to position [683, 0]
click at [183, 81] on link "emma miller" at bounding box center [184, 84] width 53 height 7
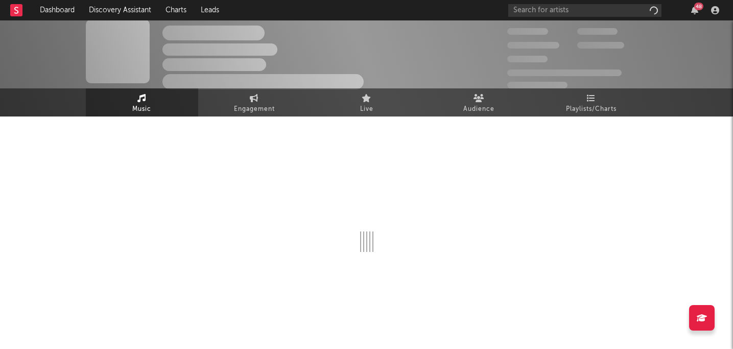
scroll to position [6, 0]
select select "1w"
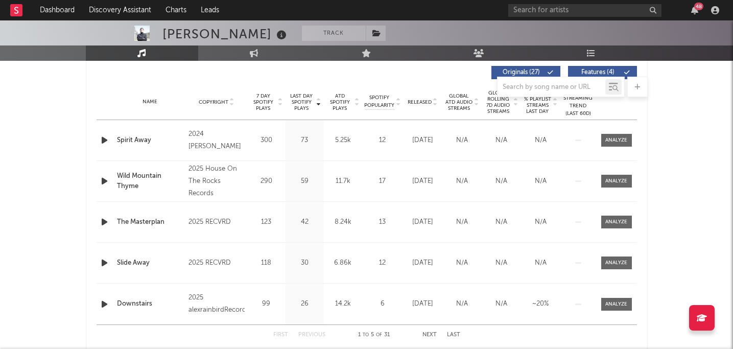
scroll to position [414, 0]
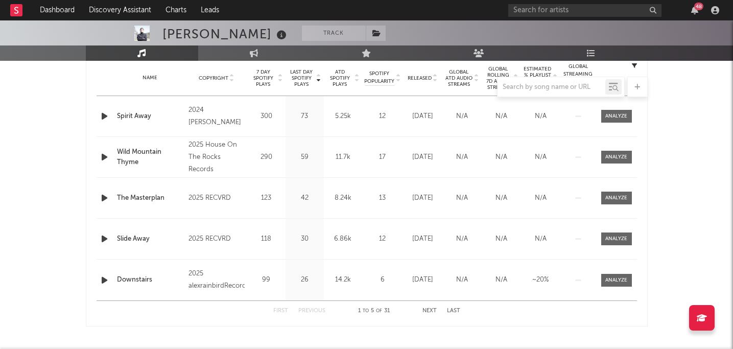
click at [105, 116] on icon "button" at bounding box center [104, 116] width 11 height 13
click at [327, 333] on div "00:02 00:29" at bounding box center [366, 336] width 179 height 26
click at [325, 336] on div at bounding box center [367, 336] width 128 height 3
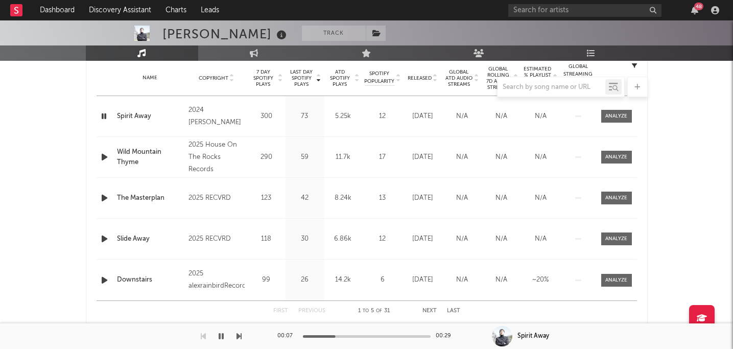
click at [105, 157] on icon "button" at bounding box center [104, 157] width 11 height 13
click at [316, 336] on div at bounding box center [367, 336] width 128 height 3
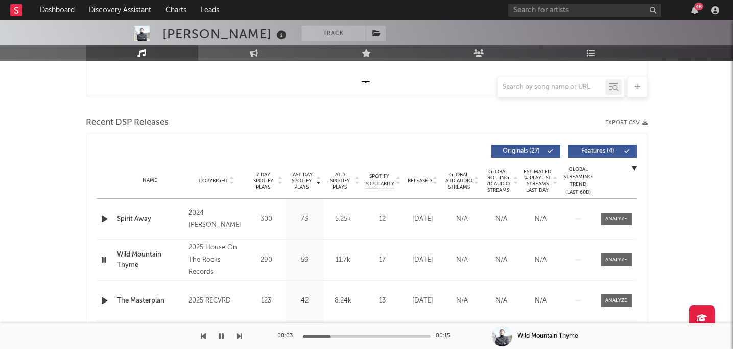
scroll to position [35, 0]
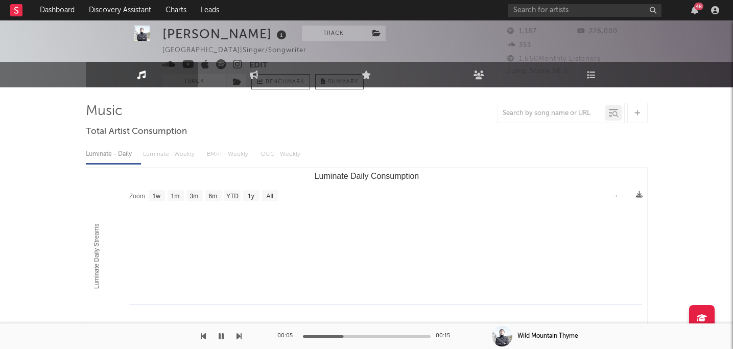
scroll to position [6, 0]
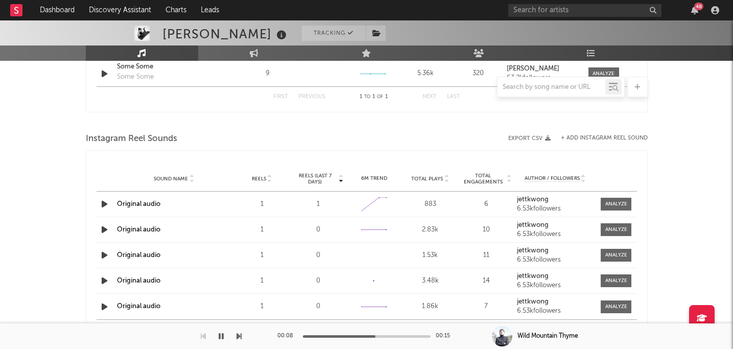
select select "1w"
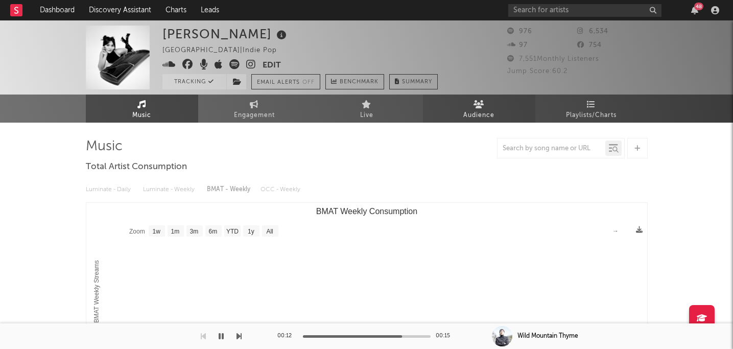
click at [485, 116] on span "Audience" at bounding box center [478, 115] width 31 height 12
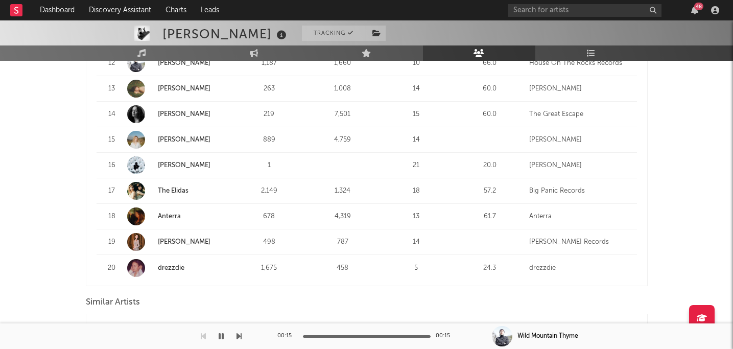
scroll to position [678, 0]
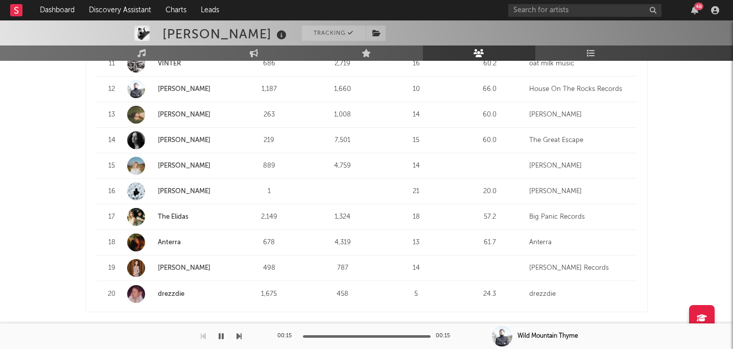
click at [187, 214] on link "The Elidas" at bounding box center [173, 217] width 31 height 7
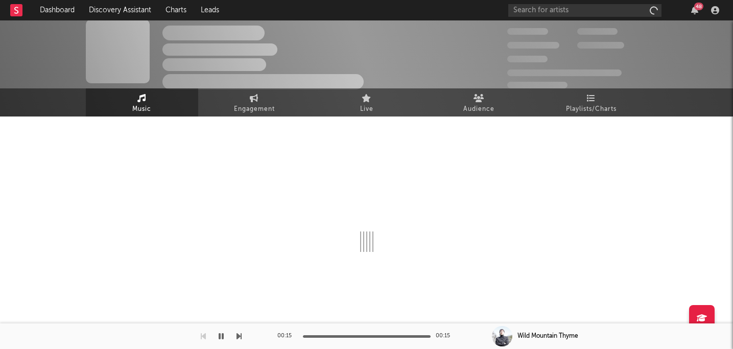
scroll to position [6, 0]
select select "1w"
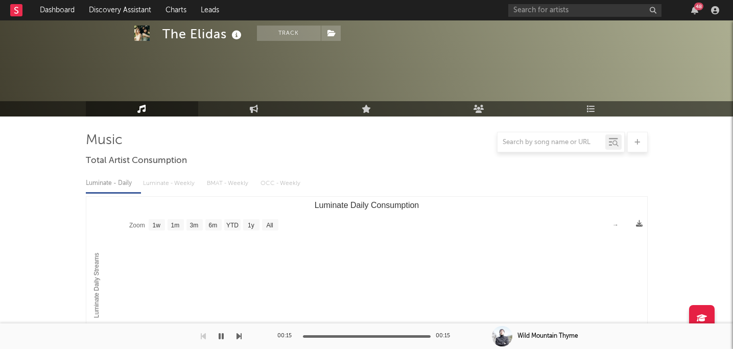
scroll to position [678, 0]
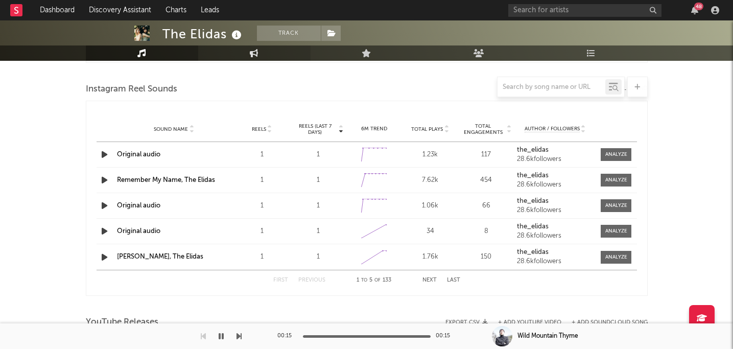
click at [250, 55] on icon at bounding box center [254, 53] width 9 height 8
select select "1w"
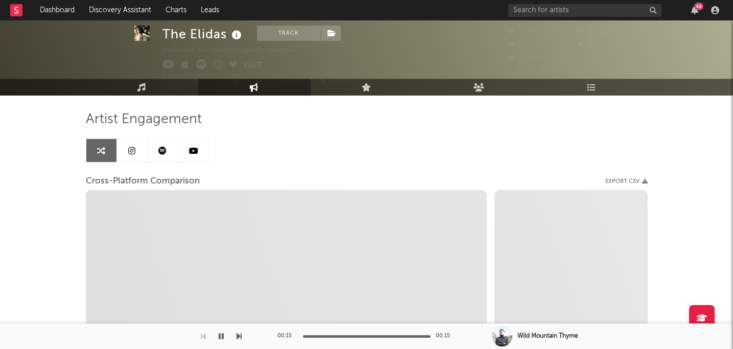
select select "1m"
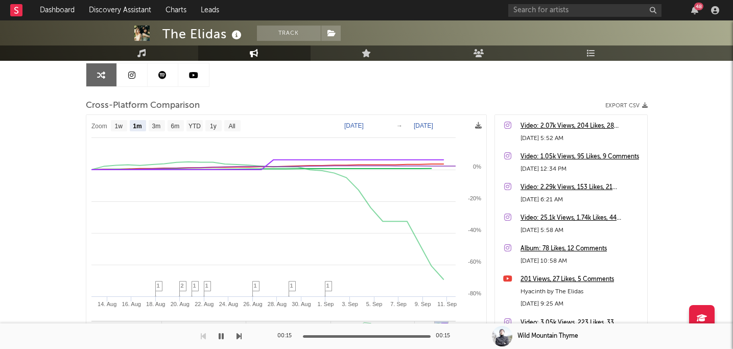
scroll to position [102, 0]
click at [145, 53] on icon at bounding box center [141, 53] width 9 height 8
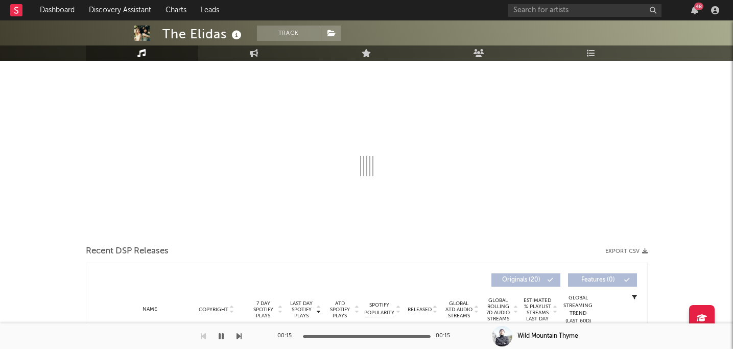
select select "1w"
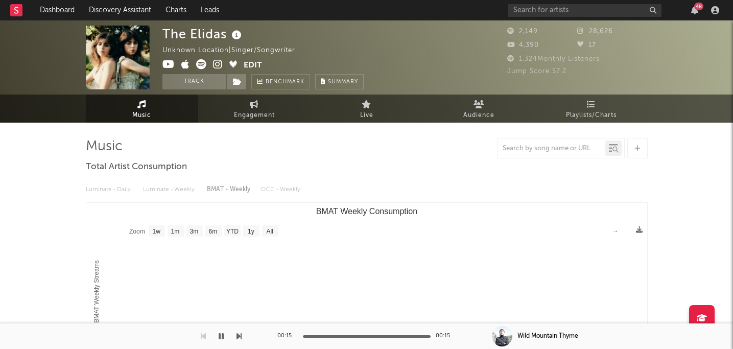
scroll to position [102, 0]
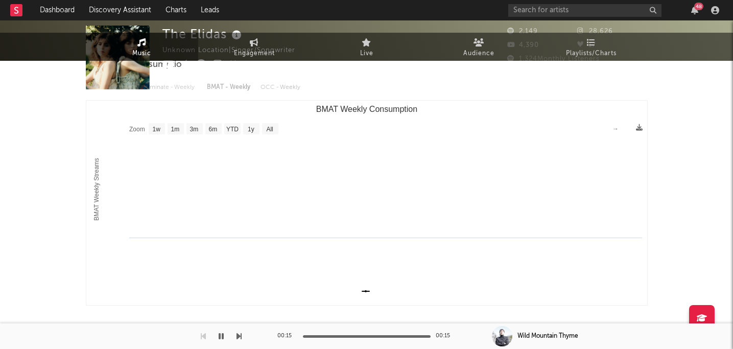
select select "1w"
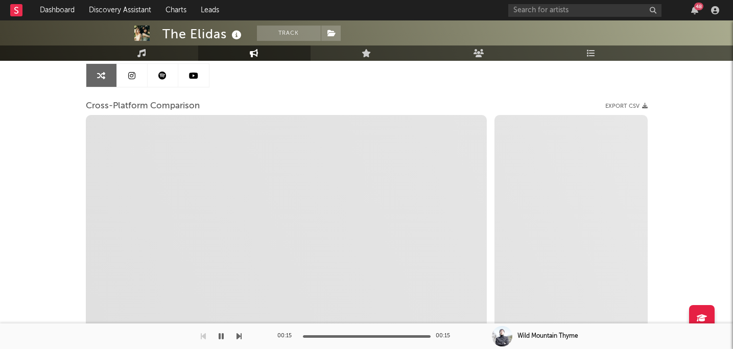
scroll to position [0, 0]
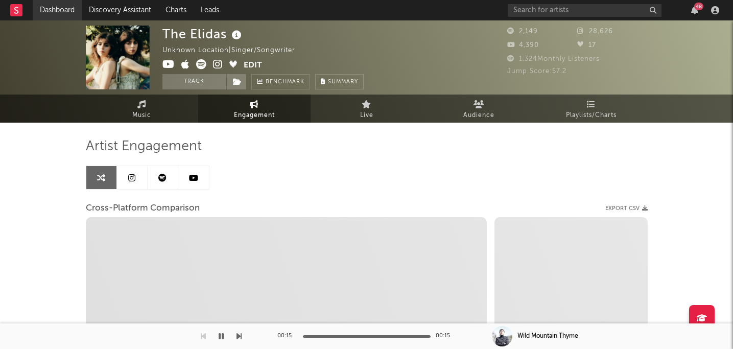
select select "1m"
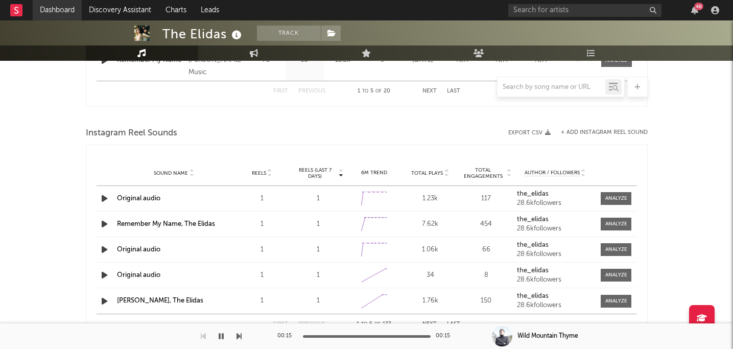
select select "1w"
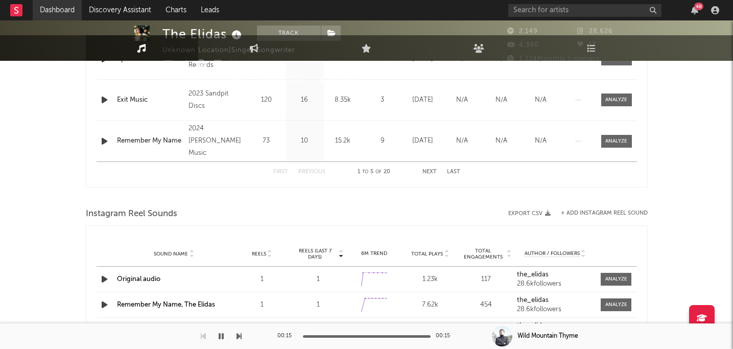
scroll to position [6, 0]
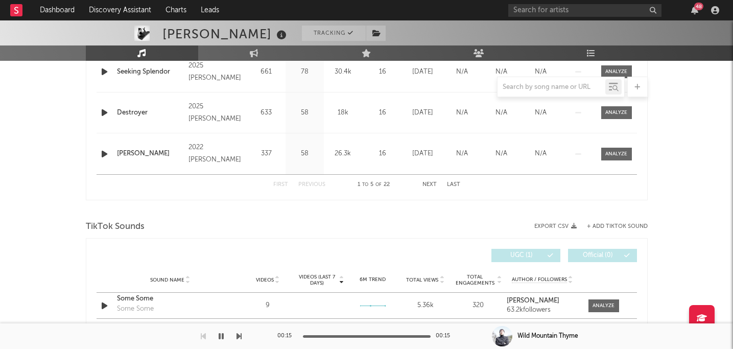
scroll to position [541, 0]
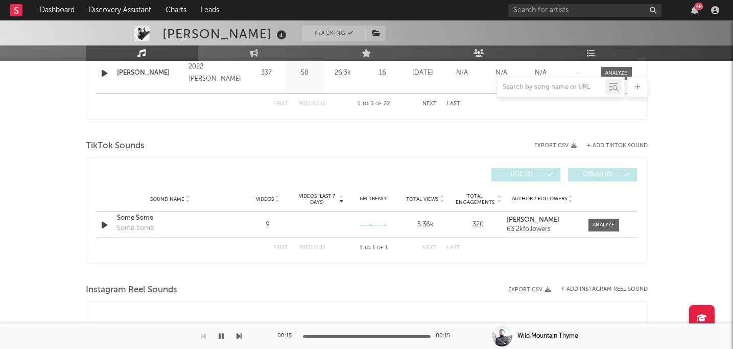
select select "1w"
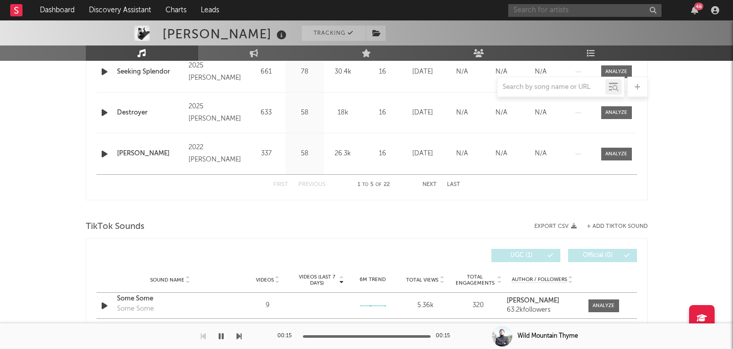
click at [547, 6] on input "text" at bounding box center [584, 10] width 153 height 13
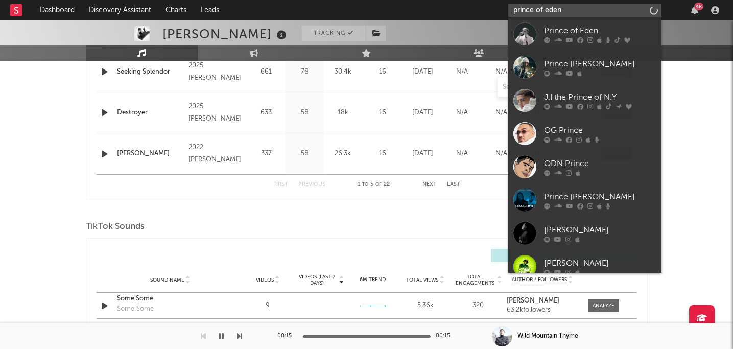
type input "prince of eden"
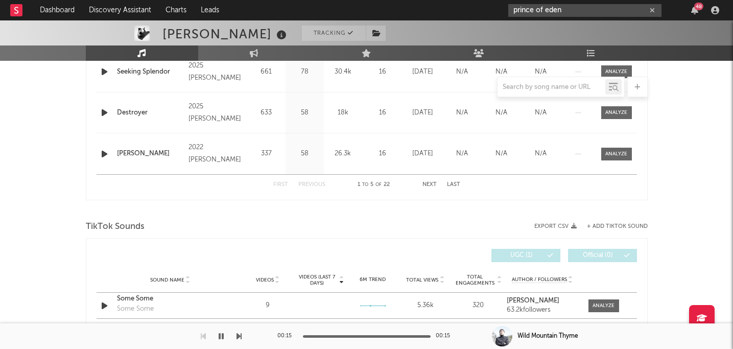
click at [588, 8] on input "prince of eden" at bounding box center [584, 10] width 153 height 13
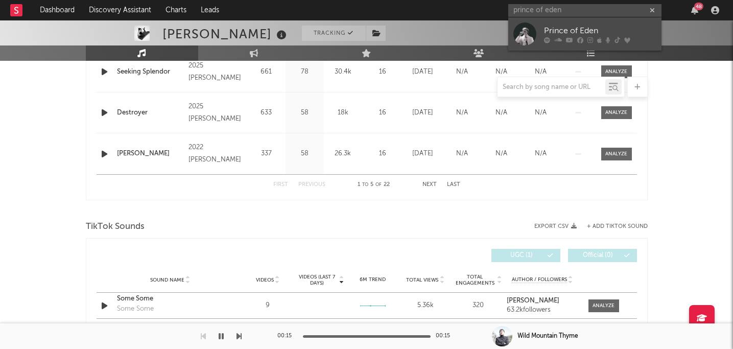
click at [563, 29] on div "Prince of Eden" at bounding box center [600, 31] width 112 height 12
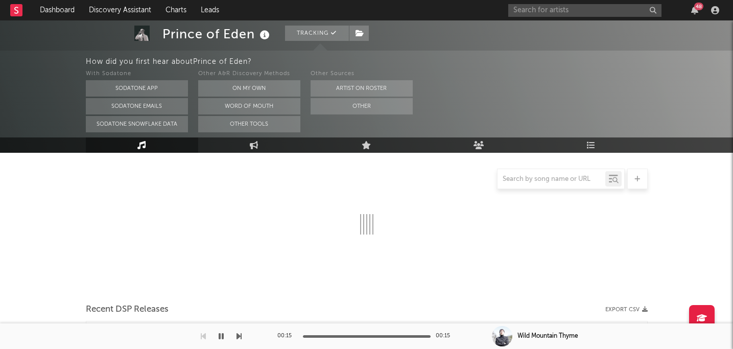
scroll to position [150, 0]
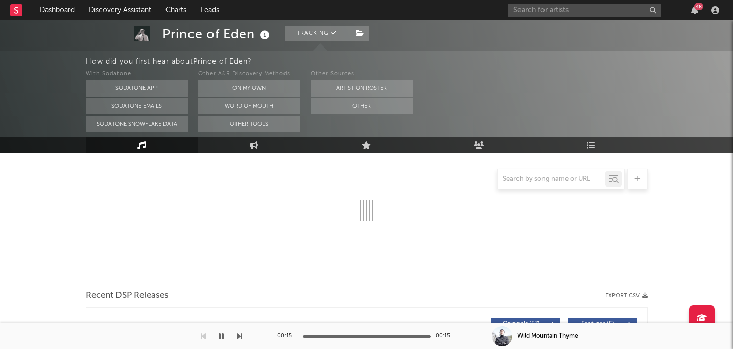
select select "6m"
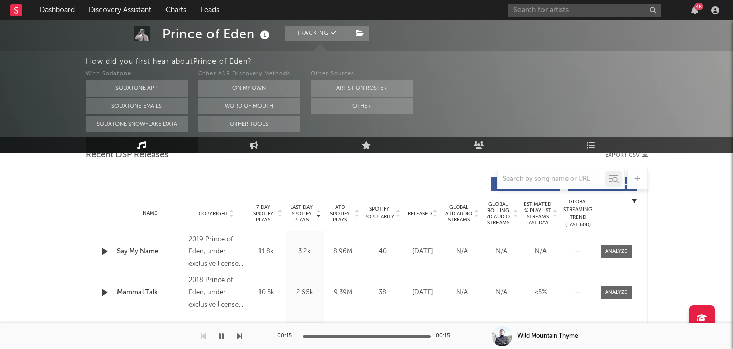
scroll to position [379, 0]
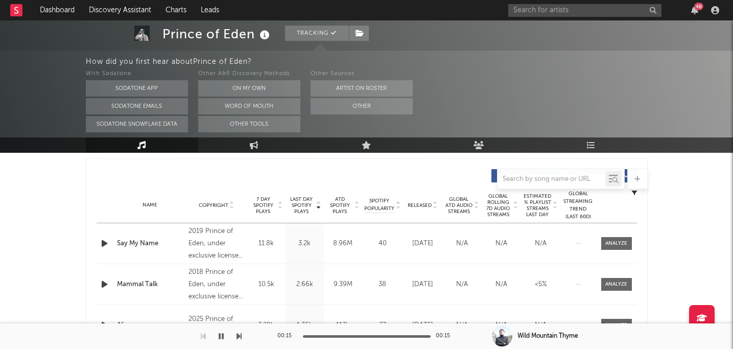
click at [215, 243] on div "2019 Prince of Eden, under exclusive license to Amuseio AB" at bounding box center [217, 243] width 56 height 37
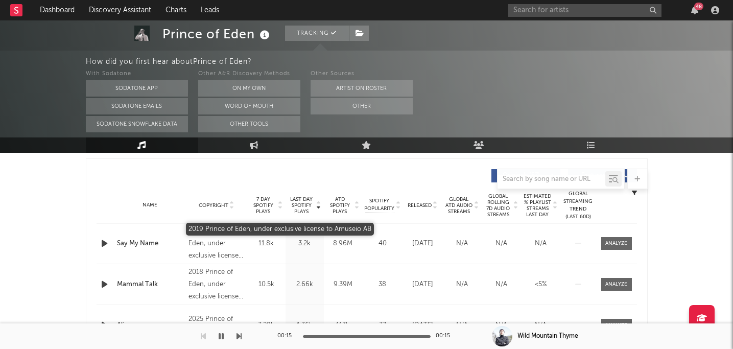
click at [196, 261] on div "2019 Prince of Eden, under exclusive license to Amuseio AB" at bounding box center [217, 243] width 56 height 37
click at [197, 245] on div "2019 Prince of Eden, under exclusive license to Amuseio AB" at bounding box center [217, 243] width 56 height 37
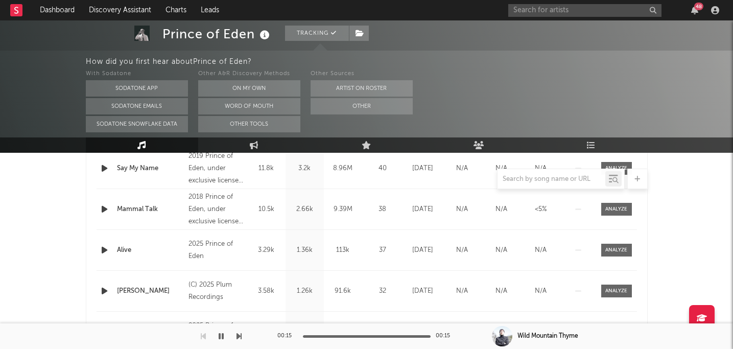
scroll to position [451, 0]
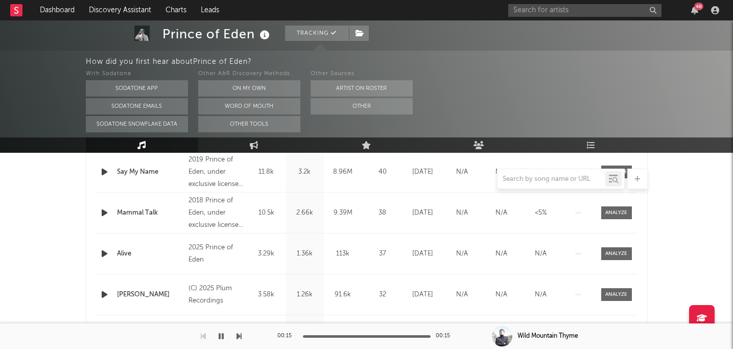
click at [105, 213] on icon "button" at bounding box center [104, 212] width 11 height 13
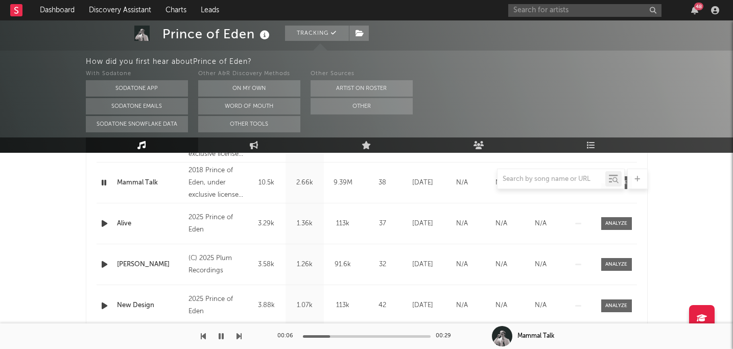
scroll to position [485, 0]
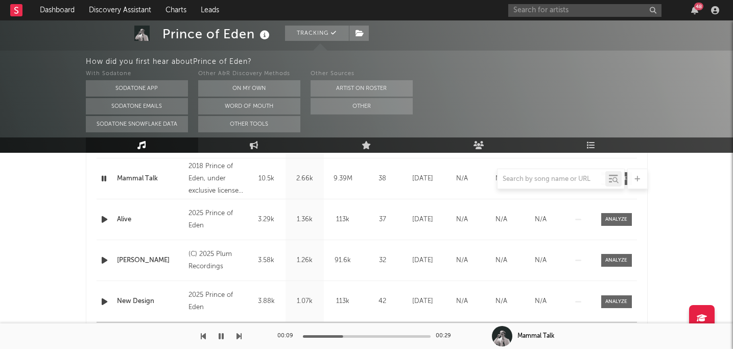
click at [106, 261] on icon "button" at bounding box center [104, 260] width 11 height 13
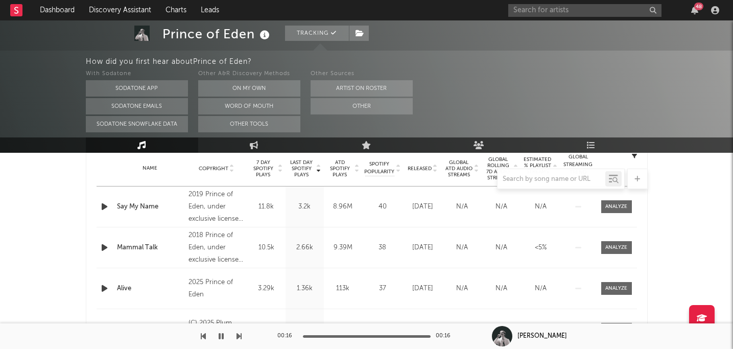
scroll to position [415, 0]
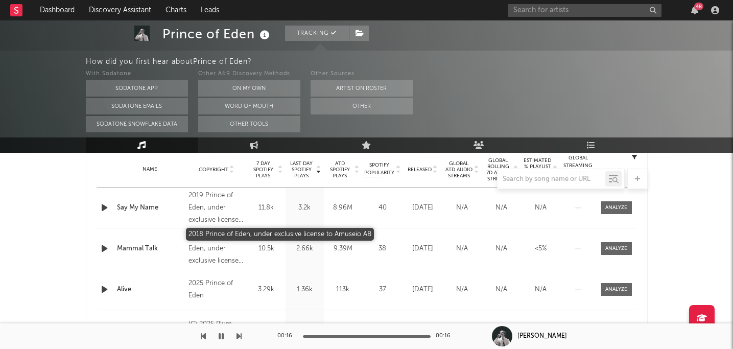
click at [214, 252] on div "2018 Prince of Eden, under exclusive license to Amuseio AB" at bounding box center [217, 248] width 56 height 37
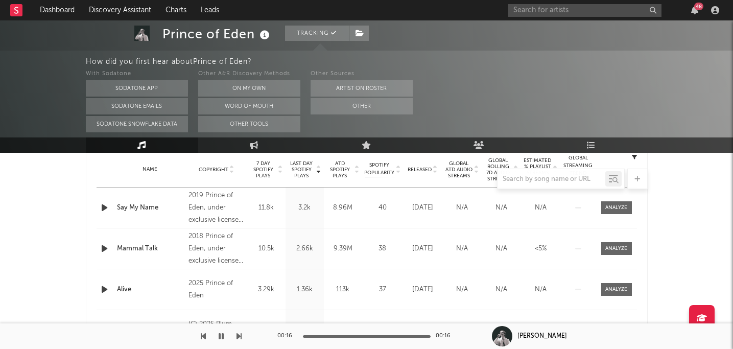
scroll to position [457, 0]
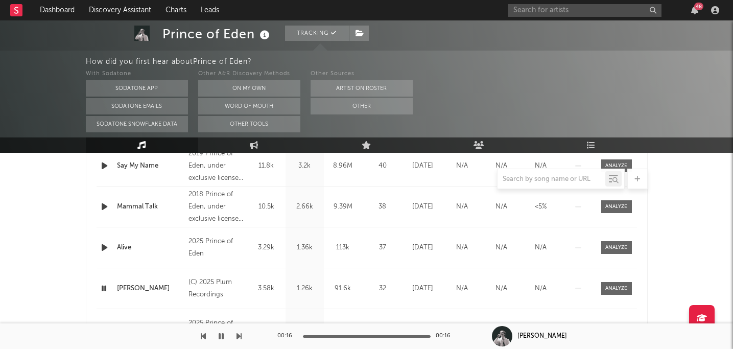
click at [201, 283] on div "(C) 2025 Plum Recordings" at bounding box center [217, 288] width 56 height 25
click at [217, 290] on div "(C) 2025 Plum Recordings" at bounding box center [217, 288] width 56 height 25
click at [217, 300] on div "(C) 2025 Plum Recordings" at bounding box center [217, 288] width 56 height 25
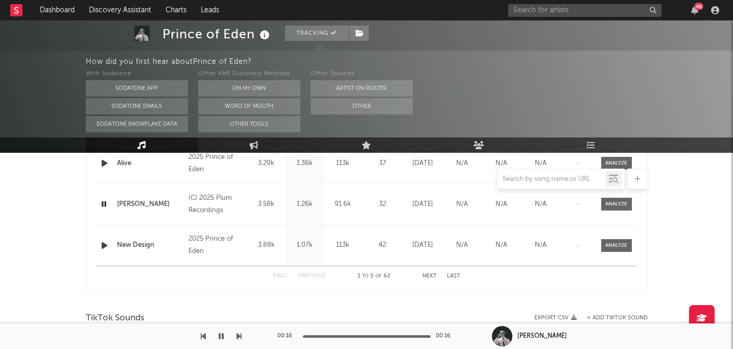
scroll to position [614, 0]
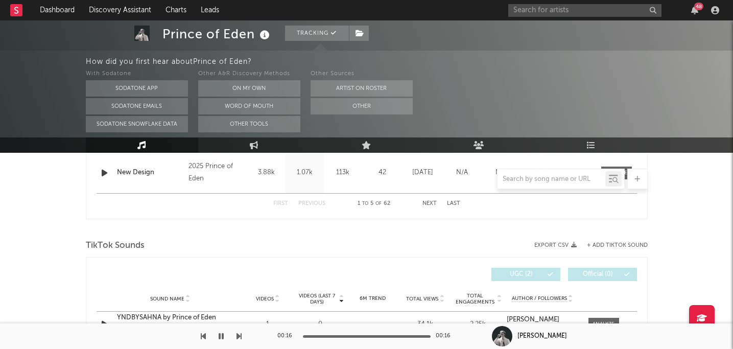
click at [430, 205] on button "Next" at bounding box center [429, 204] width 14 height 6
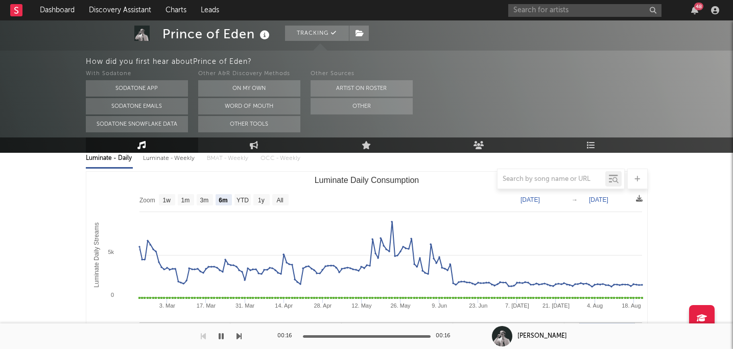
scroll to position [46, 0]
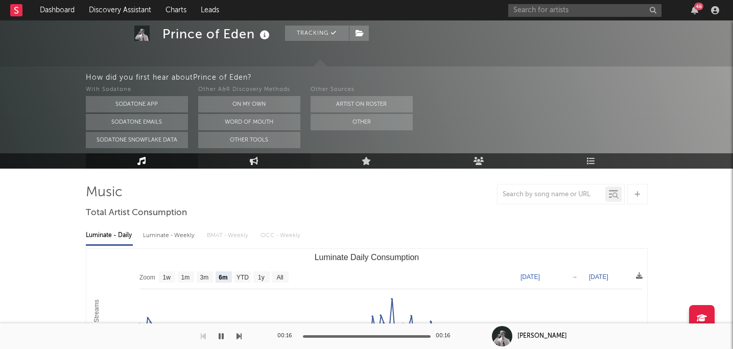
click at [276, 165] on link "Engagement" at bounding box center [254, 160] width 112 height 15
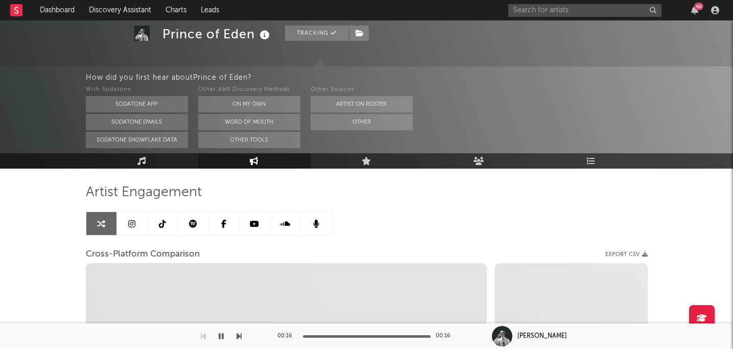
select select "1w"
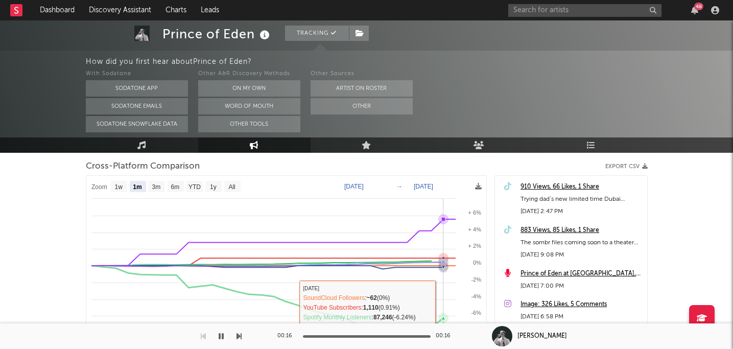
scroll to position [114, 0]
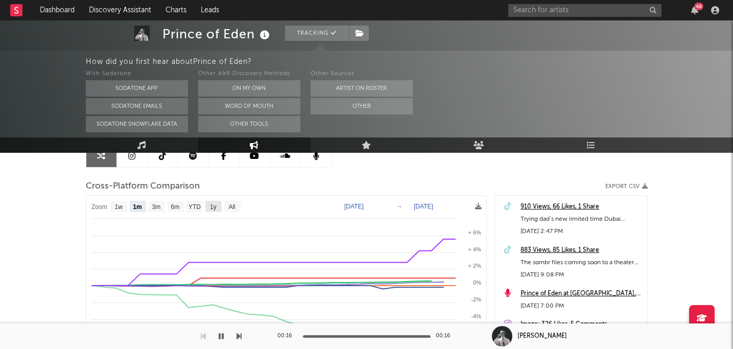
click at [214, 206] on text "1y" at bounding box center [213, 206] width 7 height 7
select select "1y"
type input "2024-09-11"
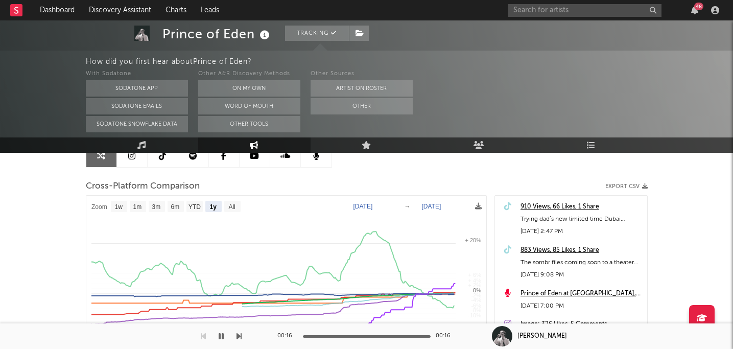
select select "1y"
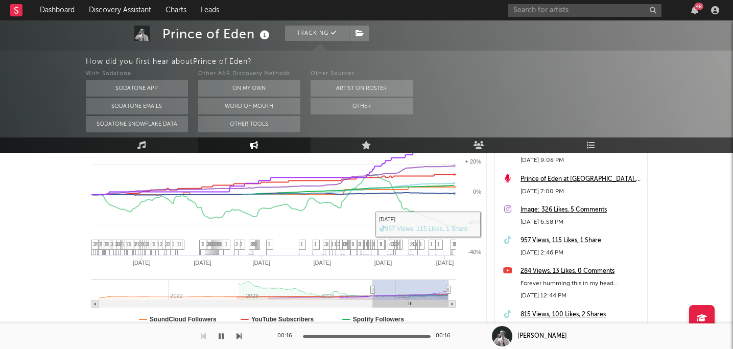
scroll to position [297, 0]
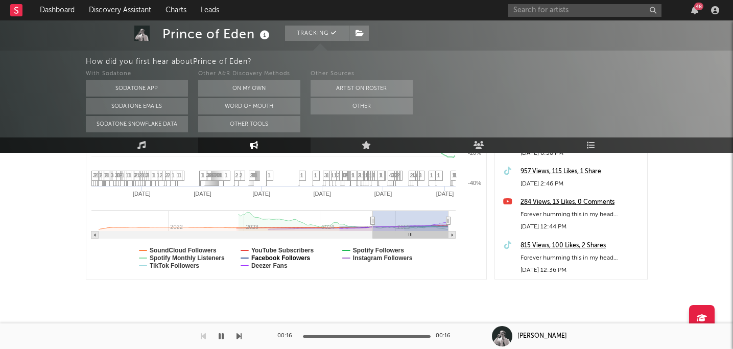
click at [304, 255] on text "Facebook Followers" at bounding box center [280, 257] width 59 height 7
select select "1y"
click at [203, 248] on text "SoundCloud Followers" at bounding box center [183, 250] width 67 height 7
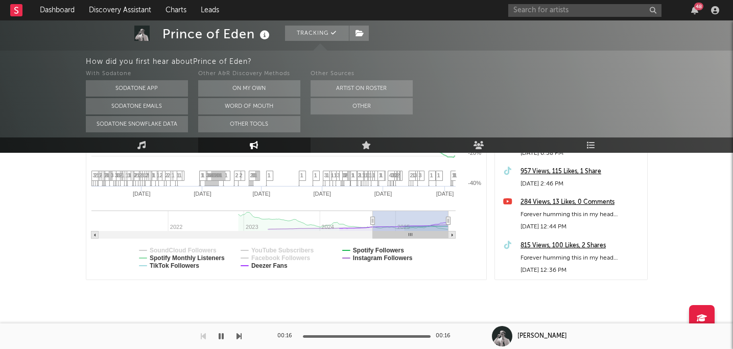
select select "1y"
click at [192, 265] on text "TikTok Followers" at bounding box center [175, 265] width 50 height 7
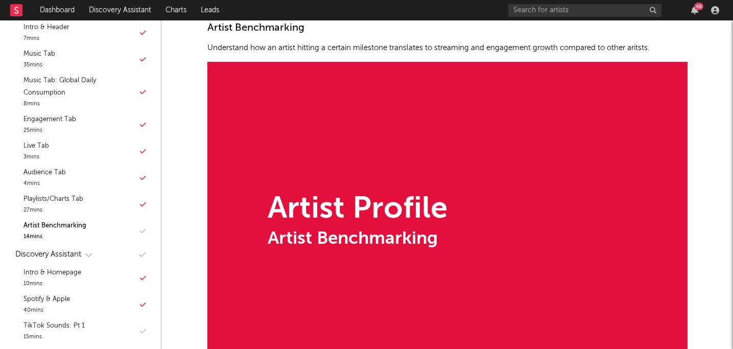
scroll to position [326, 0]
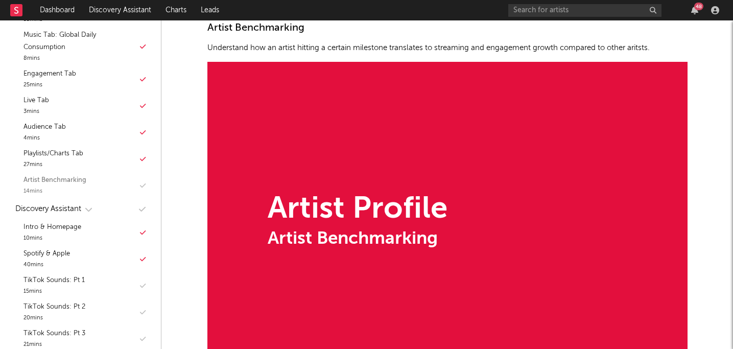
click at [67, 177] on div "Artist Benchmarking" at bounding box center [55, 180] width 63 height 12
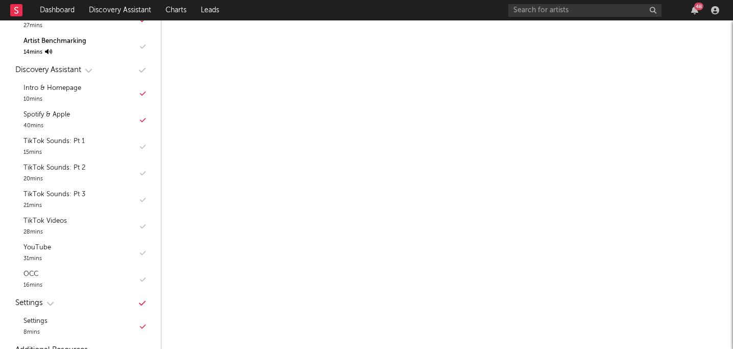
scroll to position [4809, 0]
click at [710, 191] on div "Welcome In 1-5 hours, you can understand everything about the Sodatone platform…" at bounding box center [447, 26] width 572 height 9630
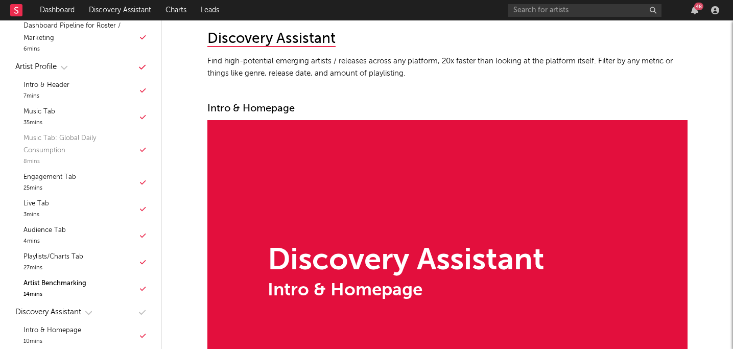
scroll to position [5144, 0]
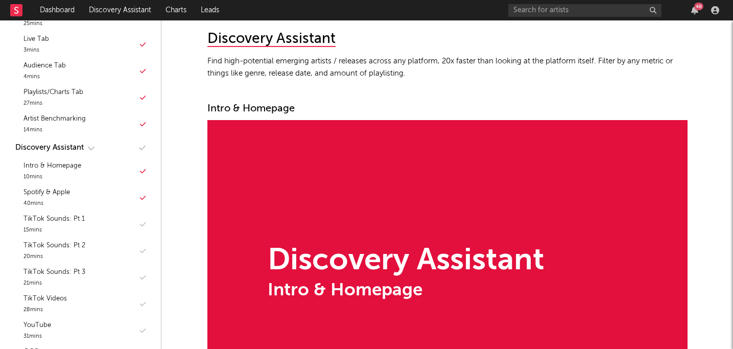
scroll to position [388, 0]
click at [142, 227] on div "TikTok Sounds: Pt 1 15 mins" at bounding box center [80, 223] width 140 height 27
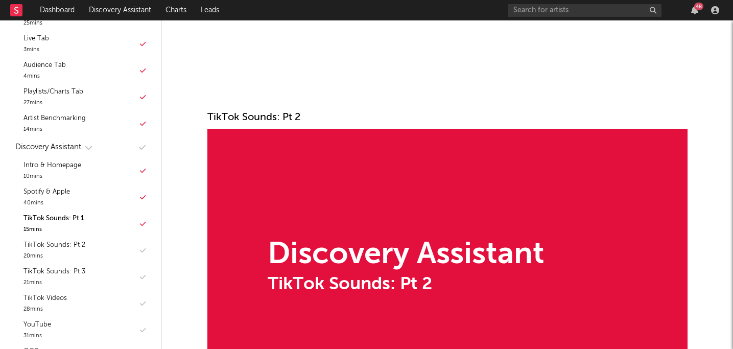
scroll to position [6274, 0]
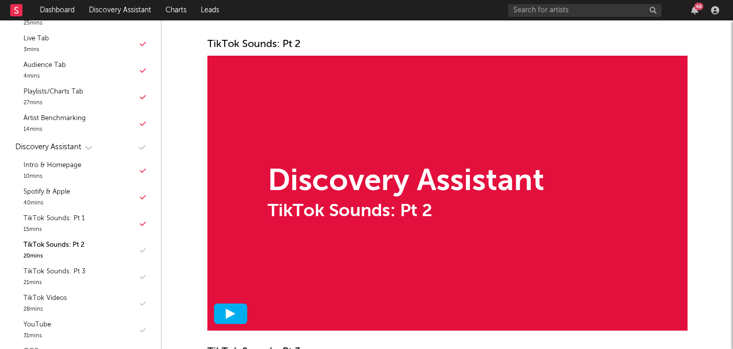
click at [235, 316] on icon at bounding box center [230, 314] width 10 height 10
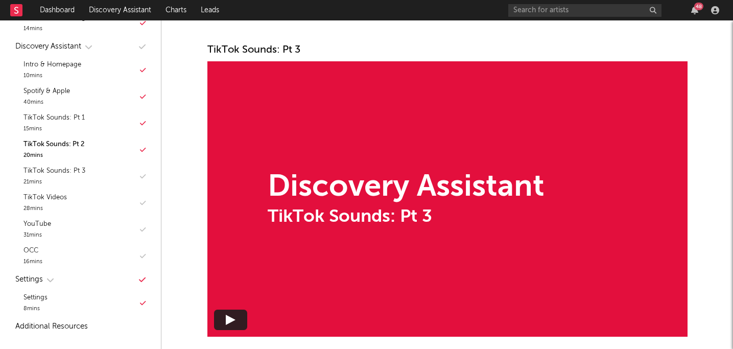
scroll to position [6582, 0]
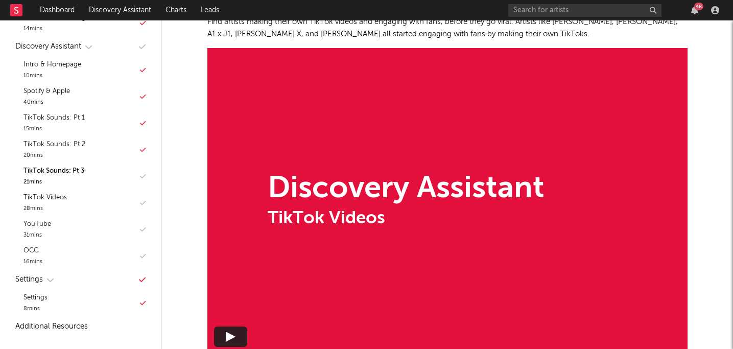
scroll to position [6933, 0]
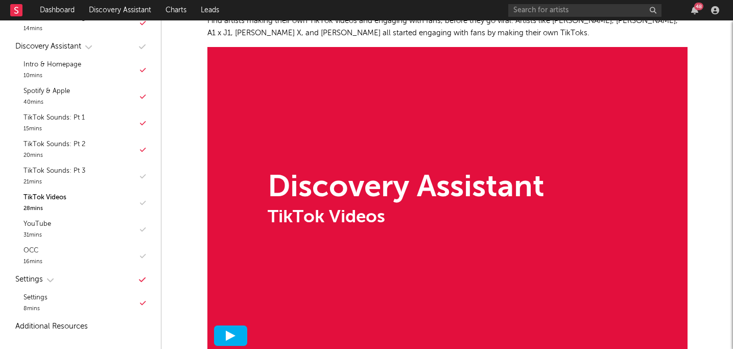
click at [238, 334] on div at bounding box center [230, 335] width 33 height 20
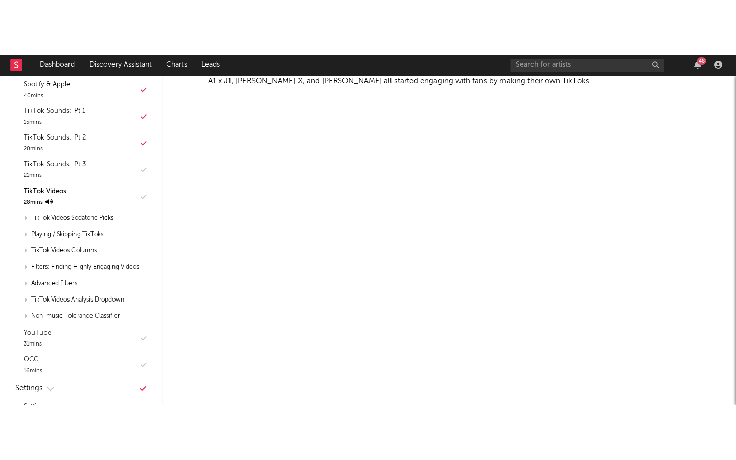
scroll to position [6938, 0]
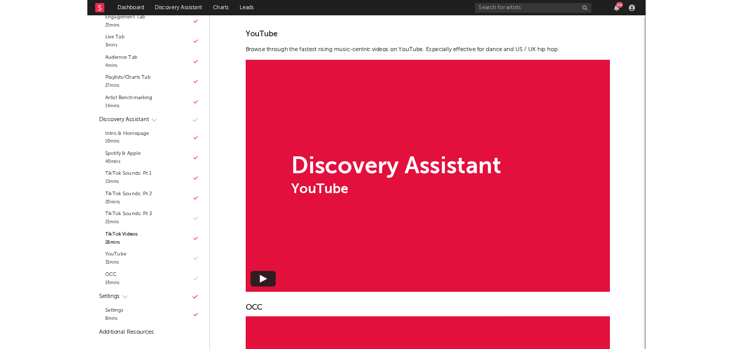
scroll to position [7263, 0]
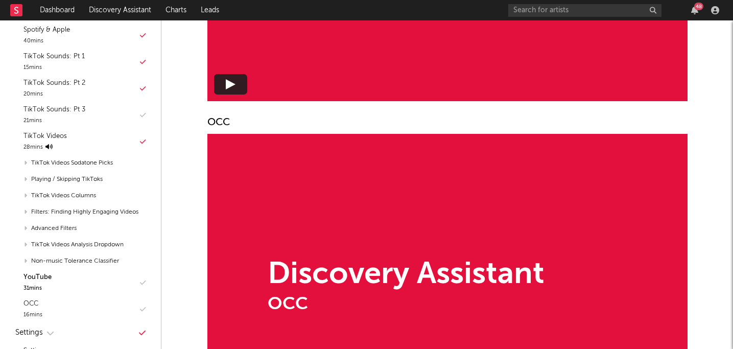
scroll to position [7651, 0]
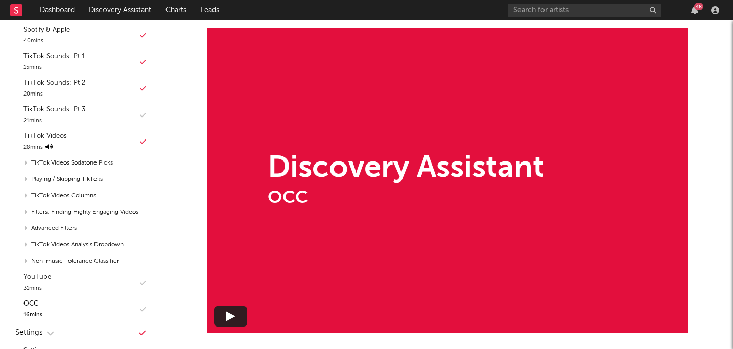
click at [266, 304] on div "Discovery Assistant OCC" at bounding box center [447, 181] width 480 height 306
click at [257, 304] on div "Discovery Assistant OCC" at bounding box center [447, 181] width 480 height 306
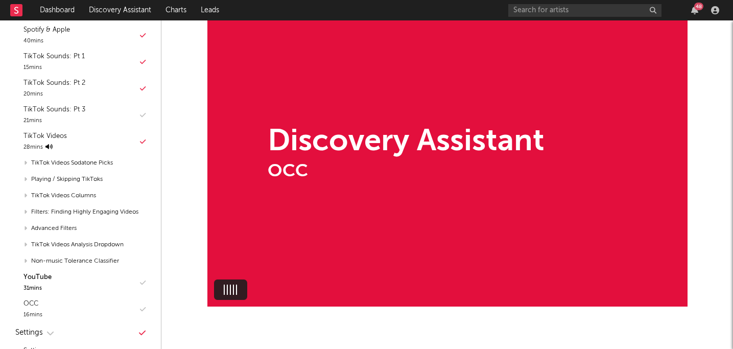
scroll to position [7681, 0]
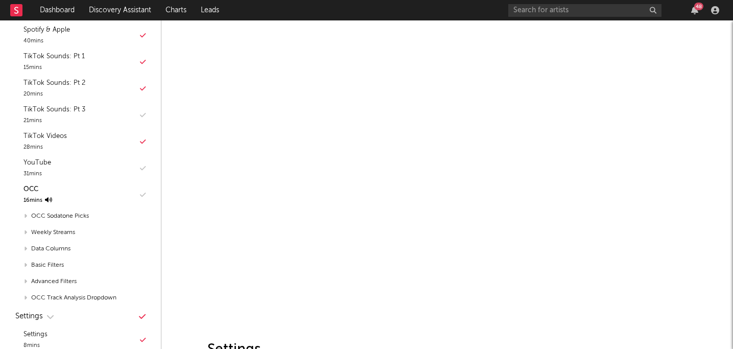
scroll to position [7699, 0]
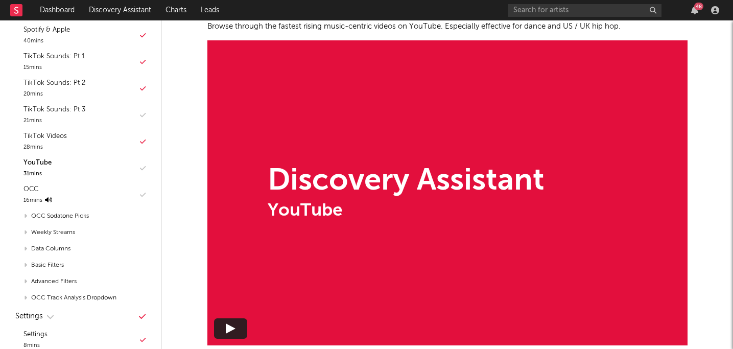
scroll to position [7301, 0]
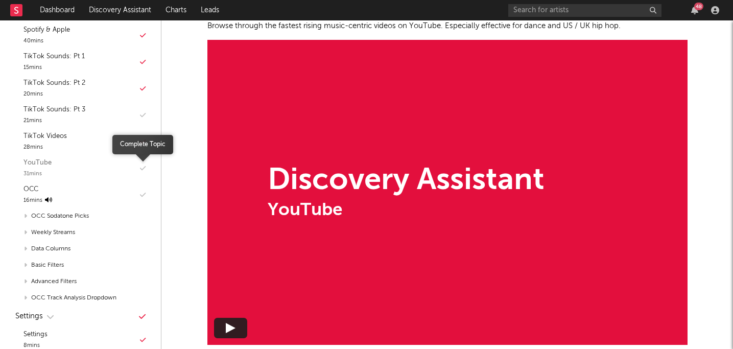
click at [144, 166] on icon "button" at bounding box center [143, 168] width 6 height 7
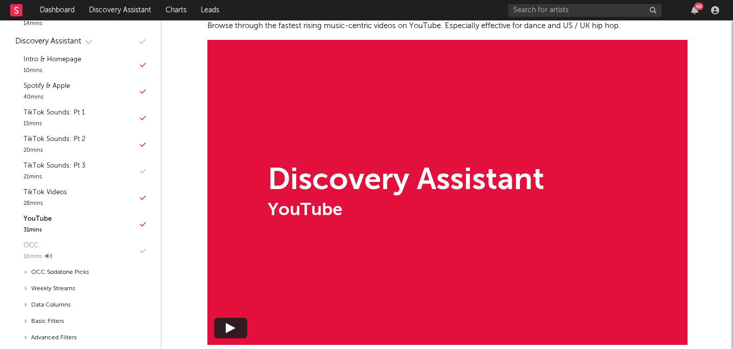
scroll to position [492, 0]
click at [66, 175] on div "21 mins" at bounding box center [55, 179] width 62 height 10
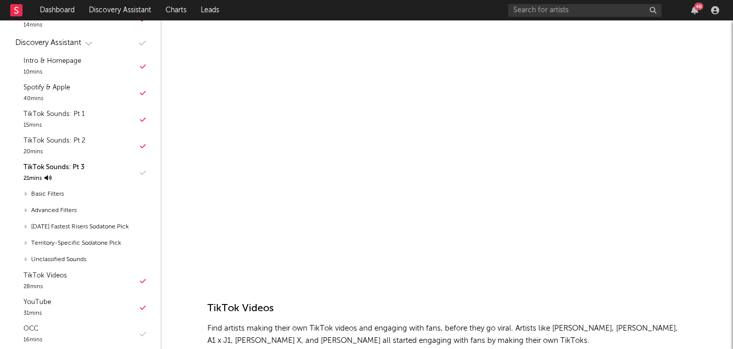
scroll to position [6626, 0]
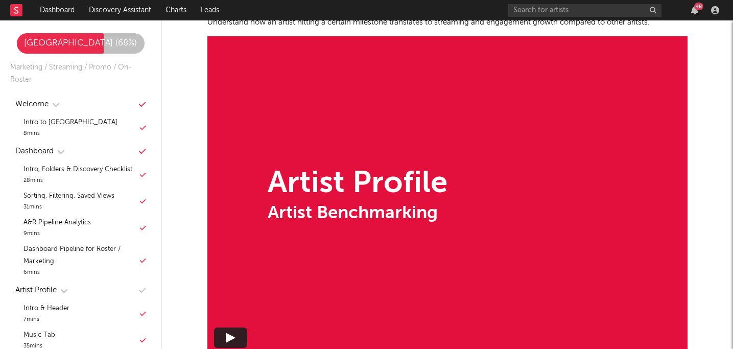
scroll to position [4839, 0]
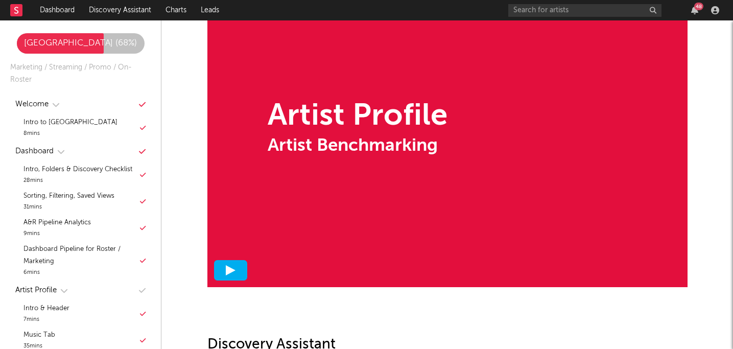
click at [226, 268] on polygon at bounding box center [231, 270] width 10 height 10
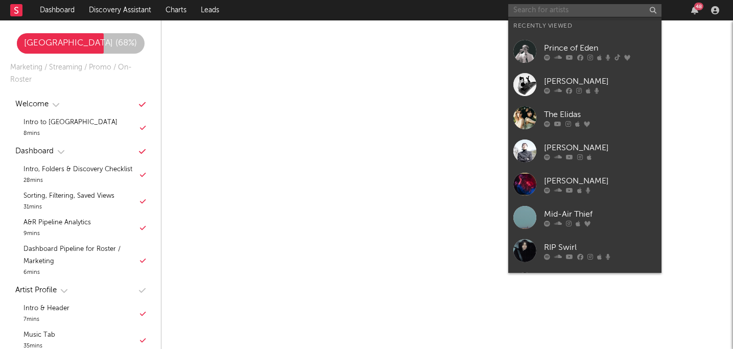
click at [520, 11] on input "text" at bounding box center [584, 10] width 153 height 13
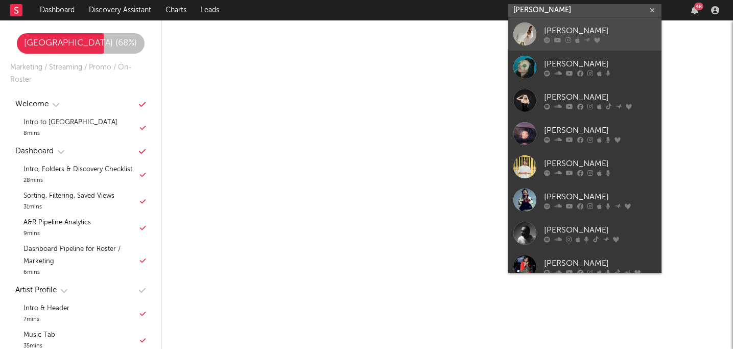
type input "lynn"
click at [612, 28] on div "[PERSON_NAME]" at bounding box center [600, 31] width 112 height 12
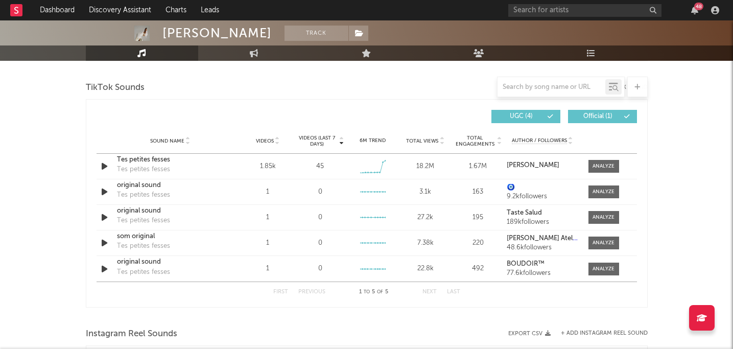
scroll to position [656, 0]
select select "6m"
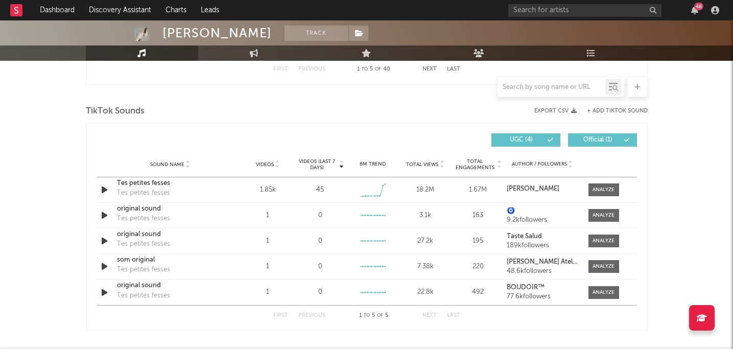
scroll to position [0, 0]
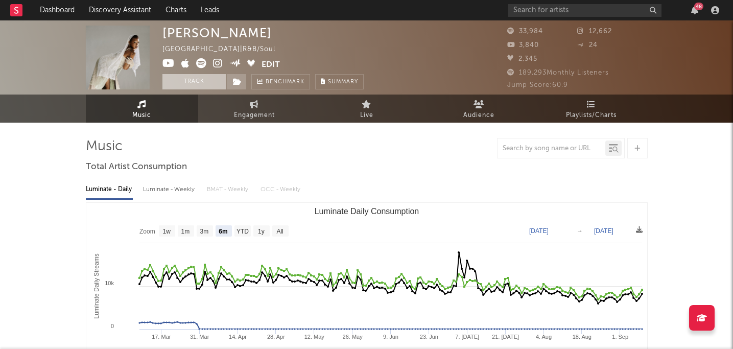
click at [191, 78] on button "Track" at bounding box center [194, 81] width 64 height 15
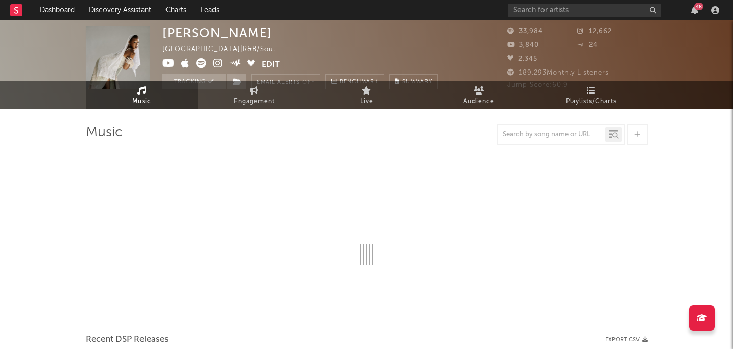
select select "6m"
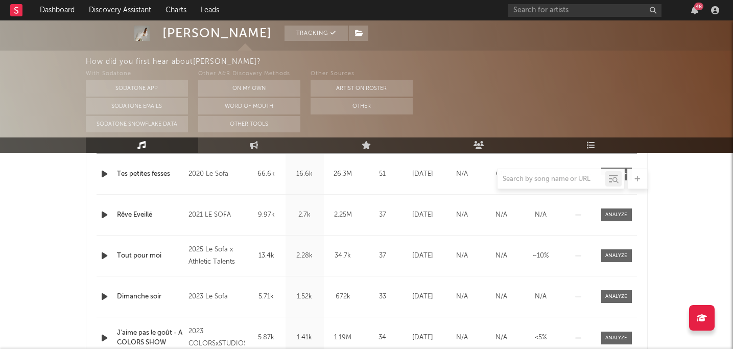
scroll to position [441, 0]
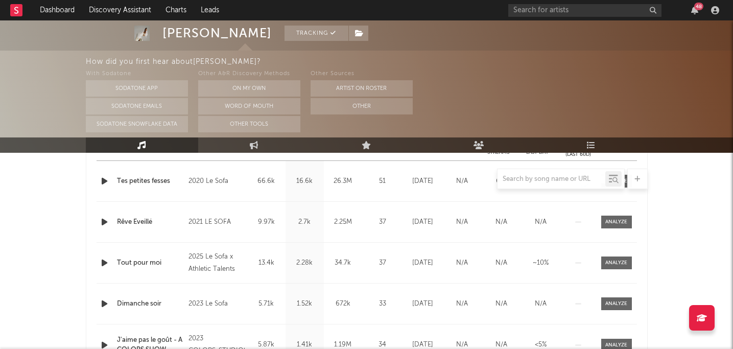
click at [104, 179] on div at bounding box center [367, 179] width 562 height 20
click at [103, 181] on div at bounding box center [367, 179] width 562 height 20
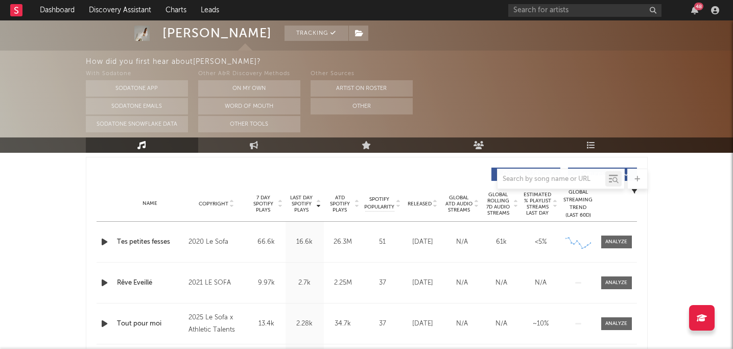
scroll to position [380, 0]
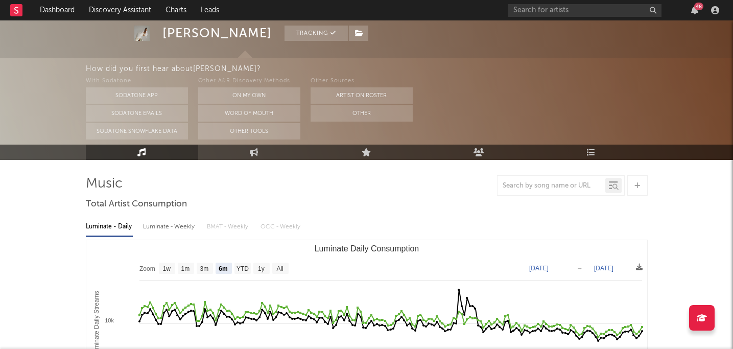
scroll to position [0, 0]
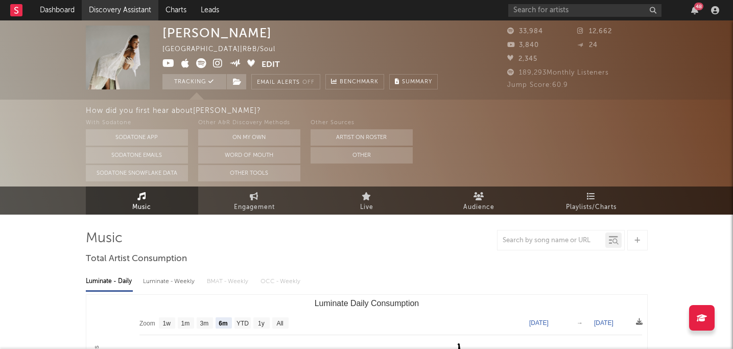
click at [105, 4] on link "Discovery Assistant" at bounding box center [120, 10] width 77 height 20
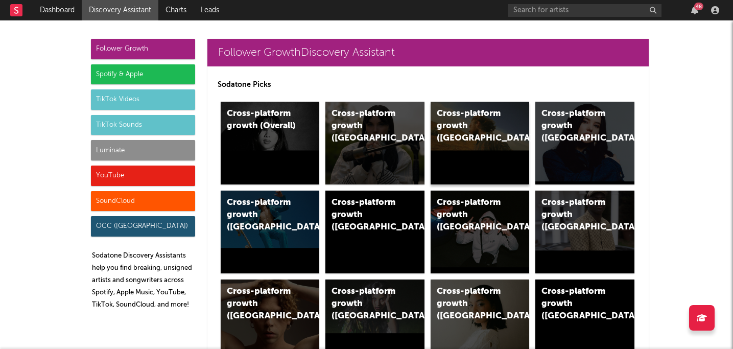
scroll to position [24, 0]
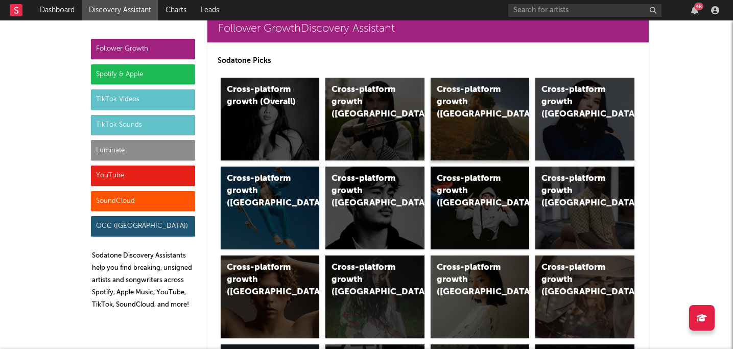
click at [488, 113] on div "Cross-platform growth (US)" at bounding box center [480, 119] width 99 height 83
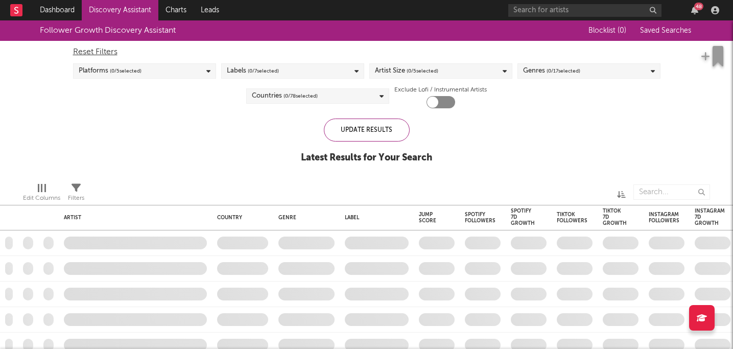
checkbox input "true"
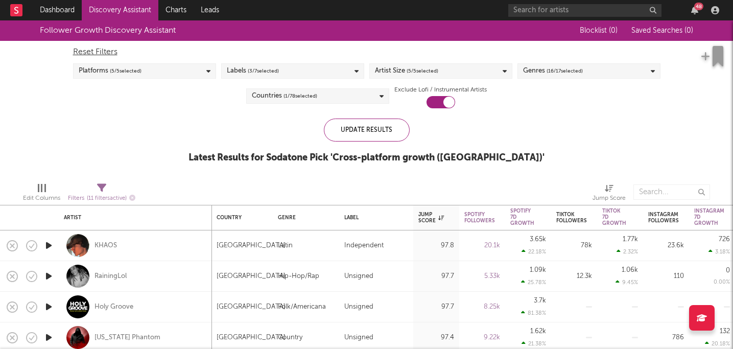
click at [321, 71] on div "Labels ( 3 / 7 selected)" at bounding box center [292, 70] width 143 height 15
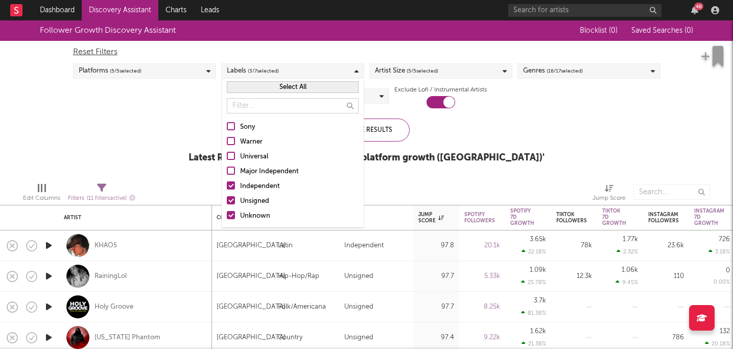
click at [328, 45] on div "Reset Filters Platforms ( 5 / 5 selected) Labels ( 3 / 7 selected) Artist Size …" at bounding box center [367, 74] width 598 height 67
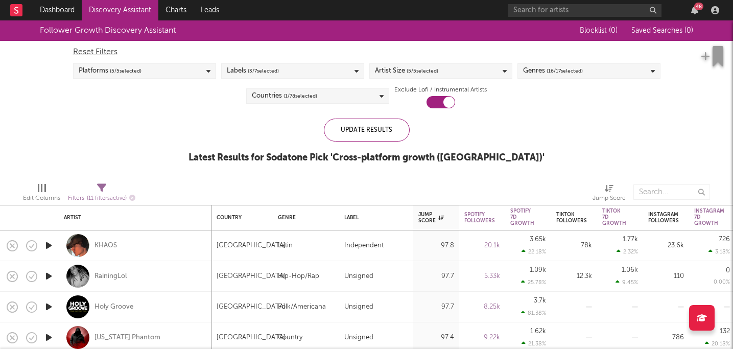
click at [330, 71] on div "Labels ( 3 / 7 selected)" at bounding box center [292, 70] width 143 height 15
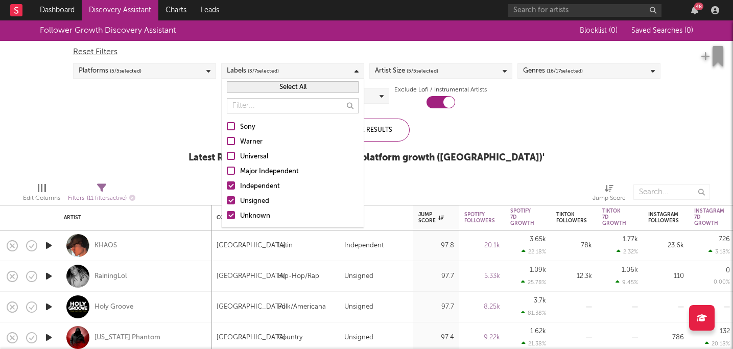
click at [244, 217] on div "Unknown" at bounding box center [299, 216] width 119 height 12
click at [227, 217] on input "Unknown" at bounding box center [227, 216] width 0 height 12
click at [383, 135] on div "Update Results" at bounding box center [367, 130] width 86 height 23
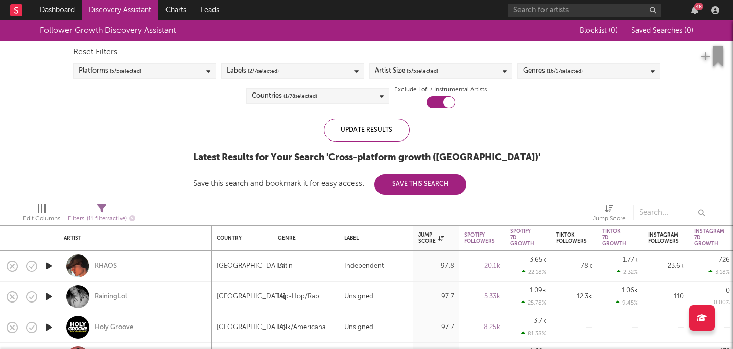
click at [476, 72] on div "Artist Size ( 5 / 5 selected)" at bounding box center [440, 70] width 143 height 15
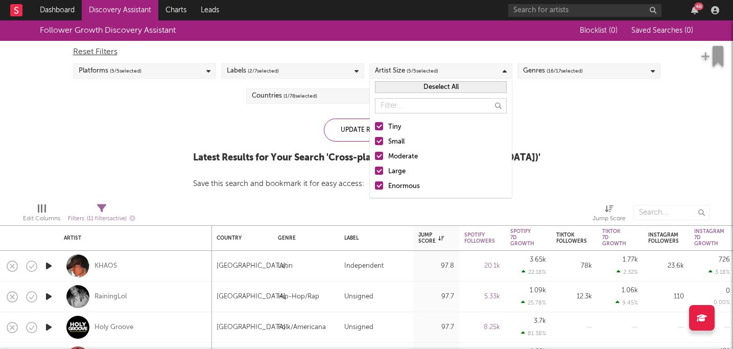
click at [379, 168] on div at bounding box center [379, 171] width 8 height 8
click at [375, 168] on input "Large" at bounding box center [375, 172] width 0 height 12
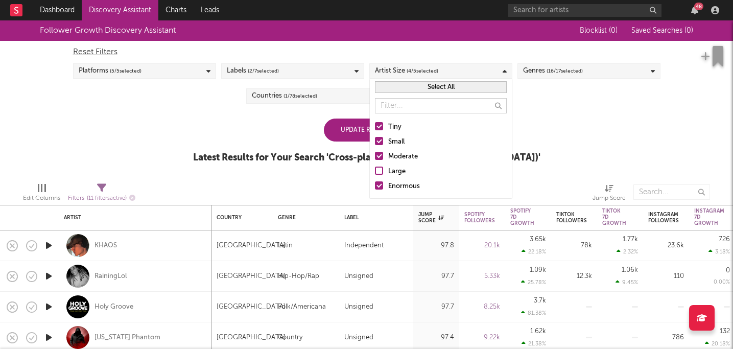
click at [380, 182] on div at bounding box center [379, 185] width 8 height 8
click at [375, 182] on input "Enormous" at bounding box center [375, 186] width 0 height 12
click at [354, 131] on div "Update Results" at bounding box center [367, 130] width 86 height 23
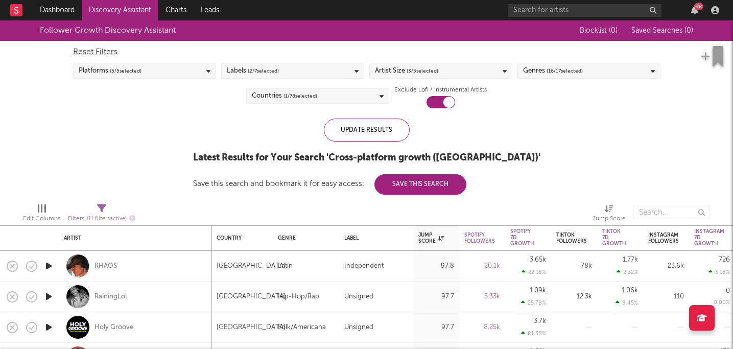
click at [169, 80] on div "Reset Filters Platforms ( 5 / 5 selected) Labels ( 2 / 7 selected) Artist Size …" at bounding box center [367, 74] width 598 height 67
click at [154, 70] on div "Platforms ( 5 / 5 selected)" at bounding box center [144, 70] width 143 height 15
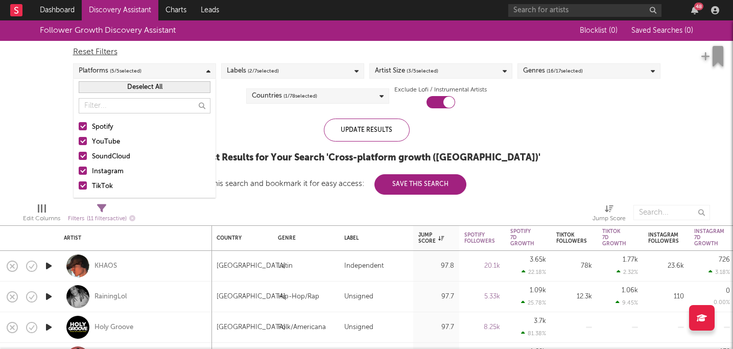
click at [88, 140] on label "YouTube" at bounding box center [145, 142] width 132 height 12
click at [79, 140] on input "YouTube" at bounding box center [79, 142] width 0 height 12
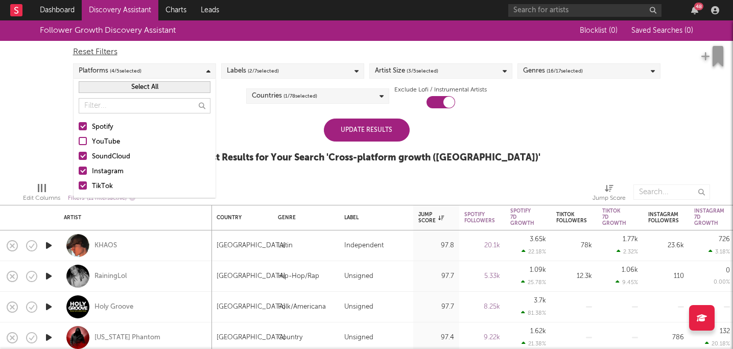
click at [85, 159] on div at bounding box center [83, 156] width 8 height 8
click at [79, 159] on input "SoundCloud" at bounding box center [79, 157] width 0 height 12
click at [83, 171] on div at bounding box center [83, 171] width 8 height 8
click at [79, 171] on input "Instagram" at bounding box center [79, 172] width 0 height 12
click at [83, 183] on div at bounding box center [83, 185] width 8 height 8
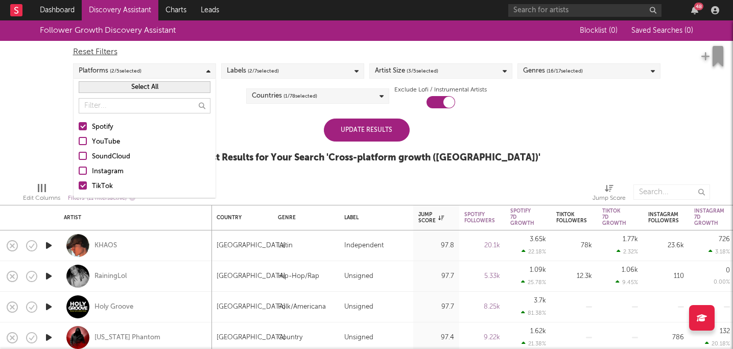
click at [79, 183] on input "TikTok" at bounding box center [79, 186] width 0 height 12
click at [375, 124] on div "Update Results" at bounding box center [367, 130] width 86 height 23
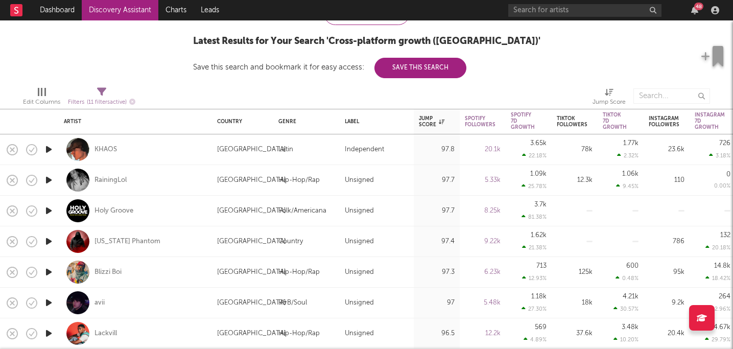
click at [48, 150] on icon "button" at bounding box center [48, 149] width 11 height 13
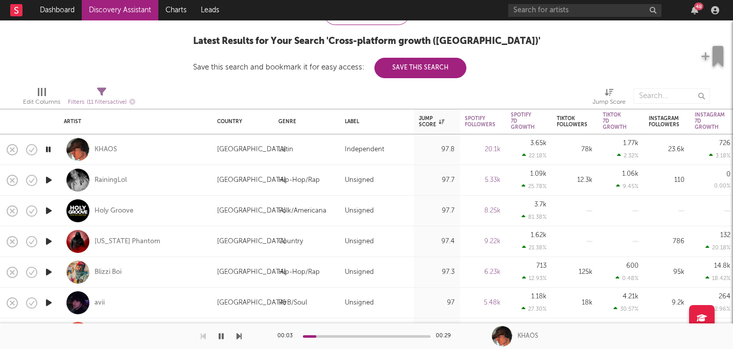
click at [48, 182] on icon "button" at bounding box center [48, 180] width 11 height 13
click at [52, 213] on icon "button" at bounding box center [48, 210] width 11 height 13
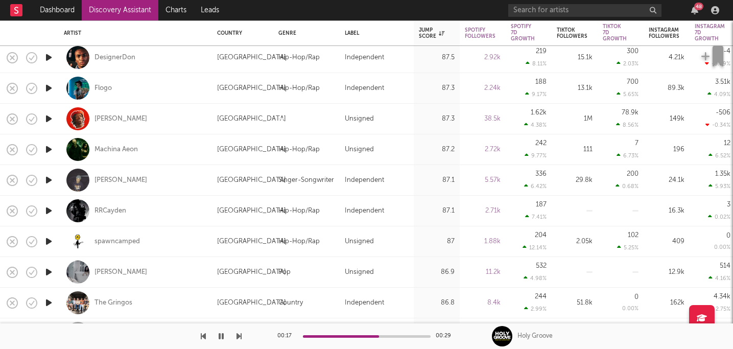
click at [50, 149] on icon "button" at bounding box center [48, 149] width 11 height 13
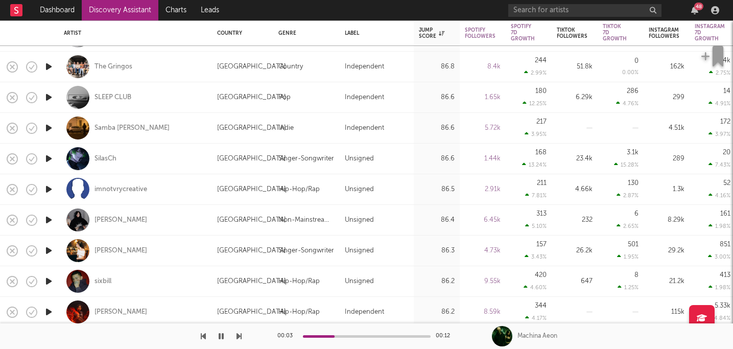
click at [49, 127] on icon "button" at bounding box center [48, 128] width 11 height 13
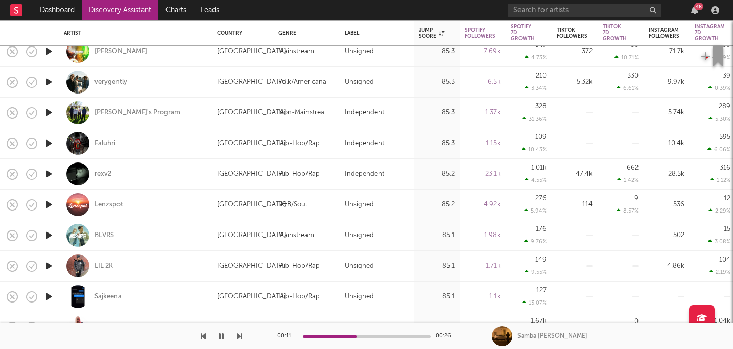
click at [49, 82] on icon "button" at bounding box center [48, 82] width 11 height 13
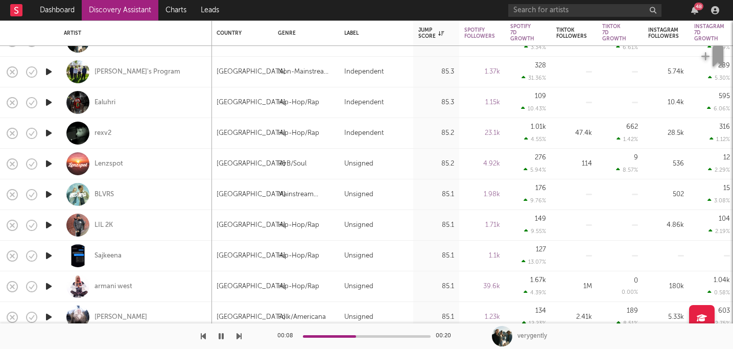
click at [51, 74] on icon "button" at bounding box center [48, 71] width 11 height 13
click at [328, 336] on div at bounding box center [367, 336] width 128 height 3
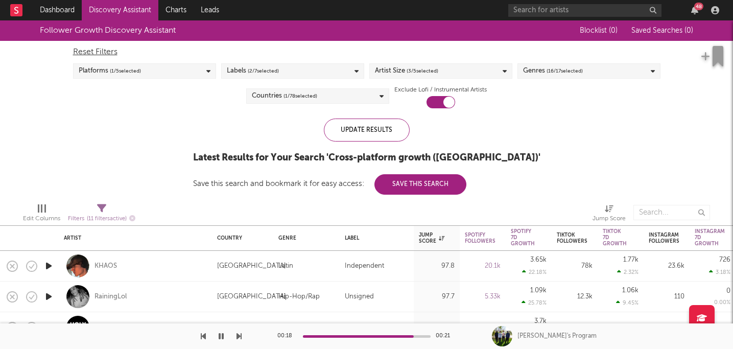
click at [555, 73] on span "( 16 / 17 selected)" at bounding box center [565, 71] width 36 height 12
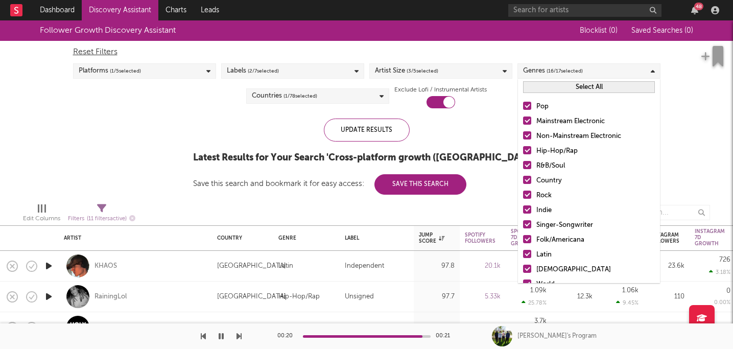
drag, startPoint x: 528, startPoint y: 106, endPoint x: 528, endPoint y: 131, distance: 25.0
click at [528, 106] on div at bounding box center [527, 106] width 8 height 8
click at [523, 106] on input "Pop" at bounding box center [523, 107] width 0 height 12
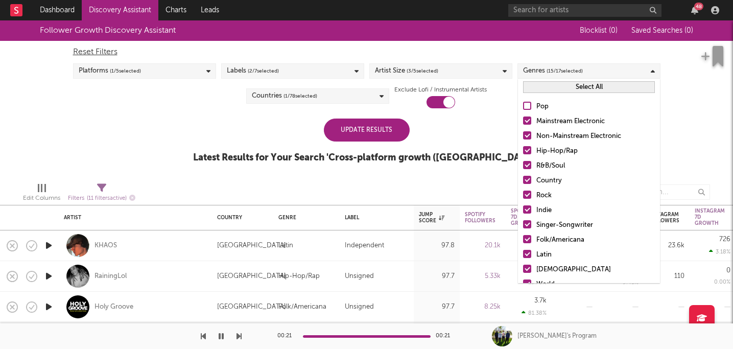
click at [527, 151] on div at bounding box center [527, 150] width 8 height 8
click at [523, 151] on input "Hip-Hop/Rap" at bounding box center [523, 151] width 0 height 12
click at [527, 167] on div at bounding box center [527, 165] width 8 height 8
click at [523, 167] on input "R&B/Soul" at bounding box center [523, 166] width 0 height 12
click at [527, 178] on div at bounding box center [527, 180] width 8 height 8
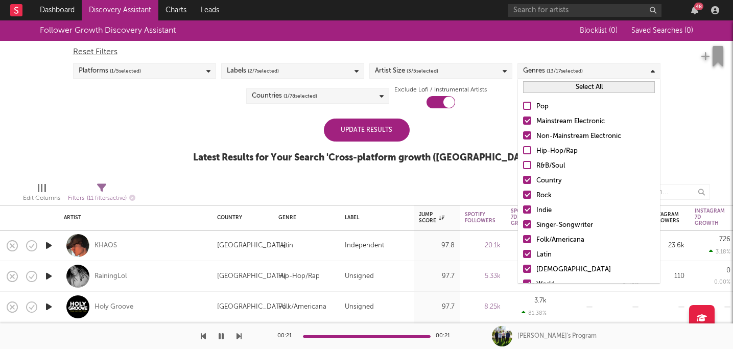
click at [523, 178] on input "Country" at bounding box center [523, 181] width 0 height 12
click at [529, 195] on div at bounding box center [527, 195] width 8 height 8
click at [523, 195] on input "Rock" at bounding box center [523, 196] width 0 height 12
click at [529, 209] on div at bounding box center [527, 209] width 8 height 8
click at [523, 209] on input "Indie" at bounding box center [523, 210] width 0 height 12
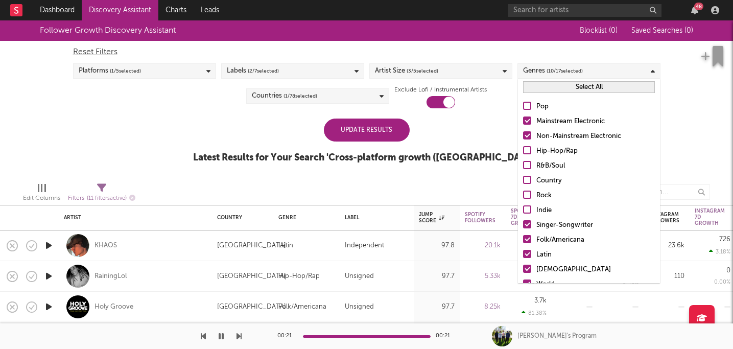
click at [529, 223] on div at bounding box center [527, 224] width 8 height 8
click at [523, 223] on input "Singer-Songwriter" at bounding box center [523, 225] width 0 height 12
click at [528, 235] on div at bounding box center [527, 239] width 8 height 8
click at [523, 235] on input "Folk/Americana" at bounding box center [523, 240] width 0 height 12
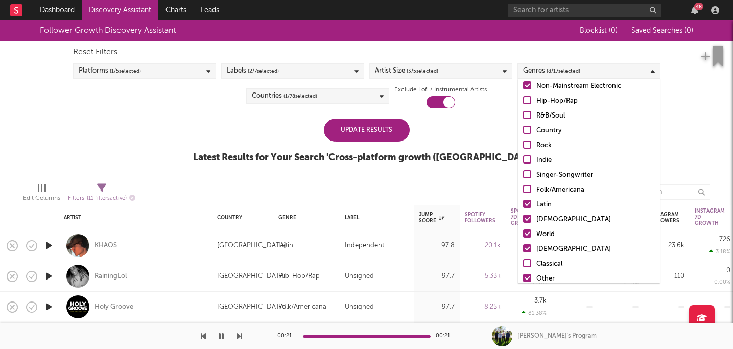
scroll to position [69, 0]
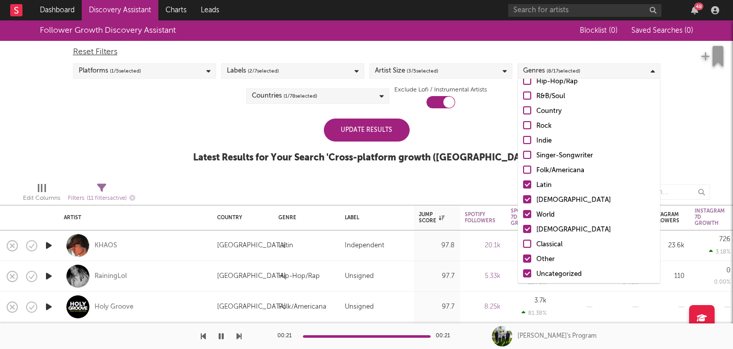
click at [531, 187] on label "Latin" at bounding box center [589, 185] width 132 height 12
click at [523, 187] on input "Latin" at bounding box center [523, 185] width 0 height 12
click at [530, 199] on div at bounding box center [527, 199] width 8 height 8
click at [523, 199] on input "African" at bounding box center [523, 200] width 0 height 12
click at [526, 214] on div at bounding box center [527, 214] width 8 height 8
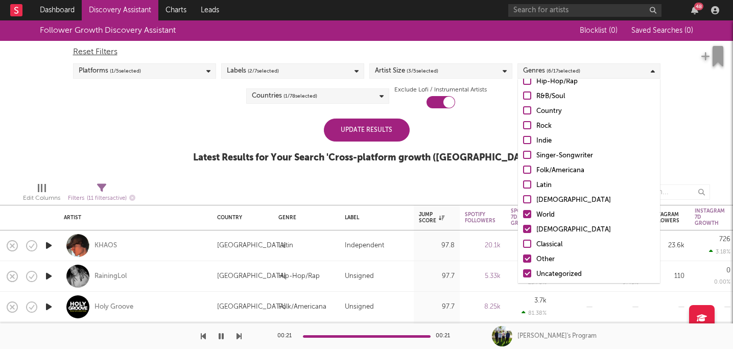
click at [523, 214] on input "World" at bounding box center [523, 215] width 0 height 12
click at [529, 226] on div at bounding box center [527, 229] width 8 height 8
click at [523, 226] on input "Christian" at bounding box center [523, 230] width 0 height 12
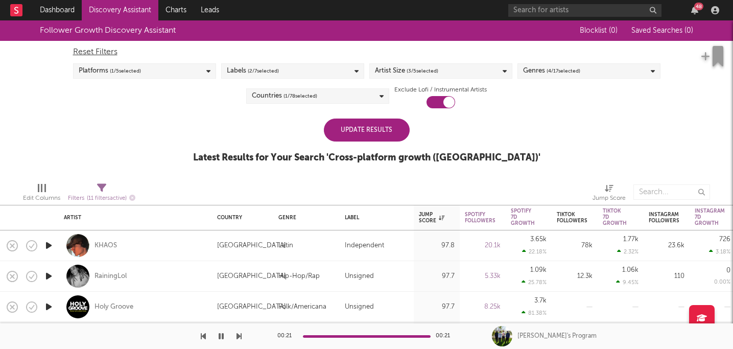
click at [390, 128] on div "Update Results" at bounding box center [367, 130] width 86 height 23
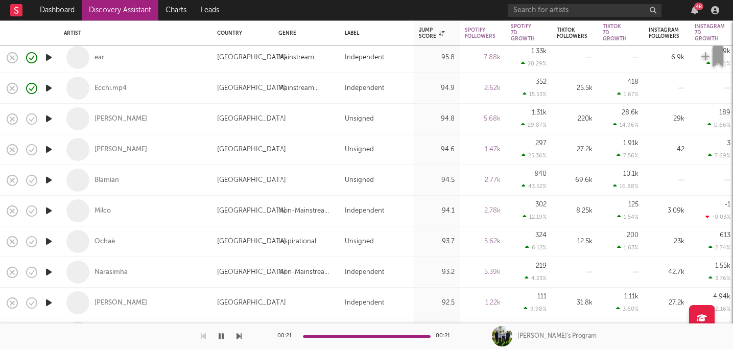
click at [51, 121] on icon "button" at bounding box center [48, 118] width 11 height 13
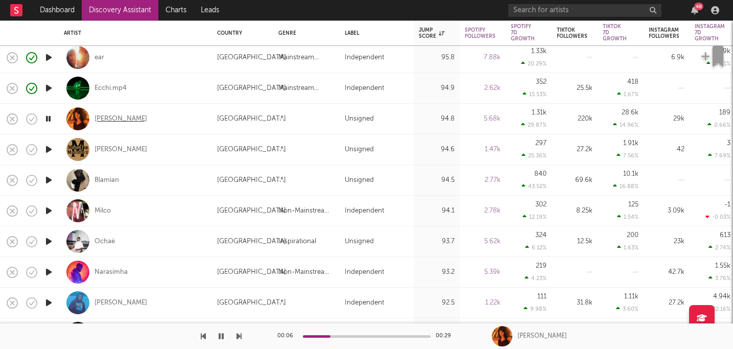
click at [122, 119] on div "[PERSON_NAME]" at bounding box center [121, 118] width 53 height 9
click at [112, 150] on div "Mason Jar Moonshine" at bounding box center [121, 149] width 53 height 9
click at [50, 147] on icon "button" at bounding box center [48, 149] width 11 height 13
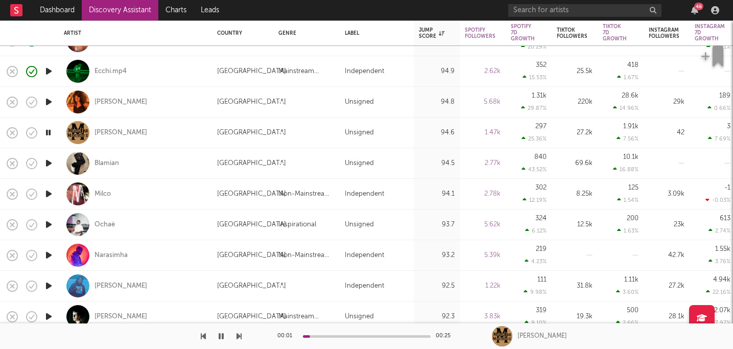
click at [50, 130] on icon "button" at bounding box center [48, 132] width 10 height 13
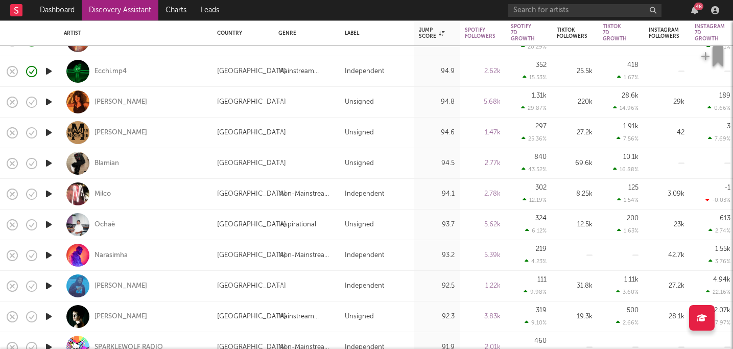
click at [48, 165] on icon "button" at bounding box center [48, 163] width 11 height 13
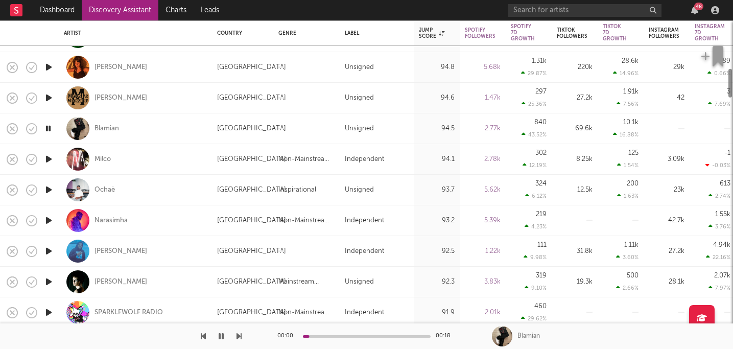
click at [50, 129] on icon "button" at bounding box center [48, 128] width 10 height 13
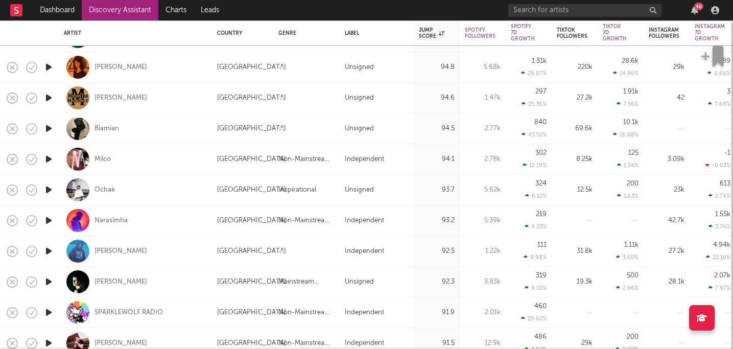
click at [49, 157] on icon "button" at bounding box center [48, 159] width 11 height 13
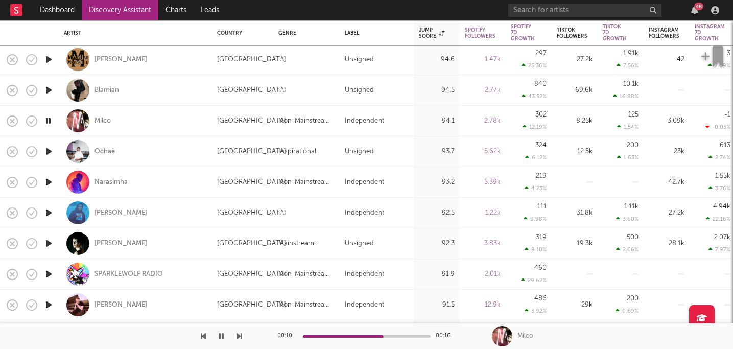
click at [50, 151] on icon "button" at bounding box center [48, 151] width 11 height 13
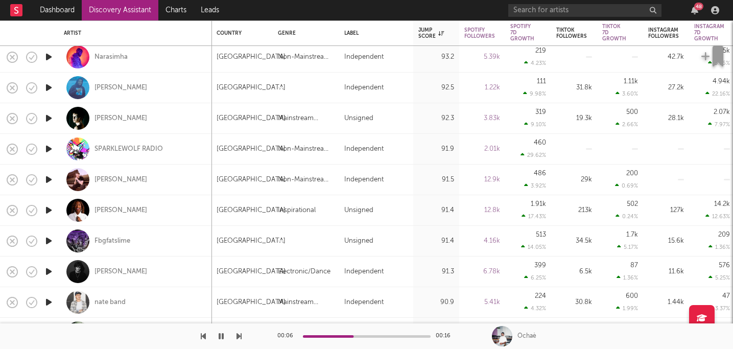
click at [49, 210] on icon "button" at bounding box center [48, 210] width 11 height 13
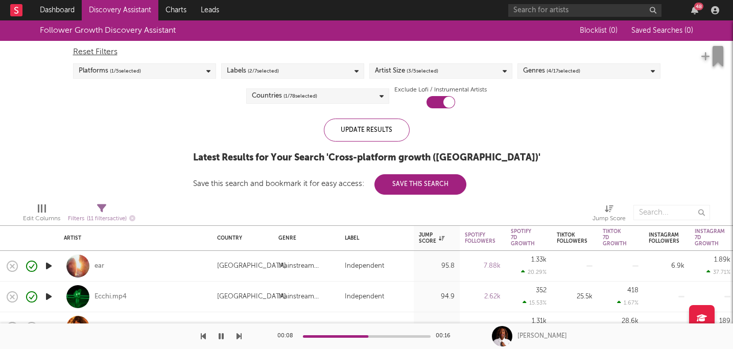
click at [296, 72] on div "Labels ( 2 / 7 selected)" at bounding box center [292, 70] width 143 height 15
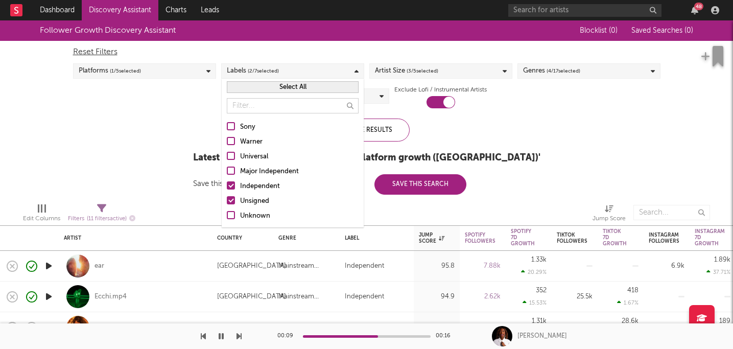
click at [242, 187] on div "Independent" at bounding box center [299, 186] width 119 height 12
click at [227, 187] on input "Independent" at bounding box center [227, 186] width 0 height 12
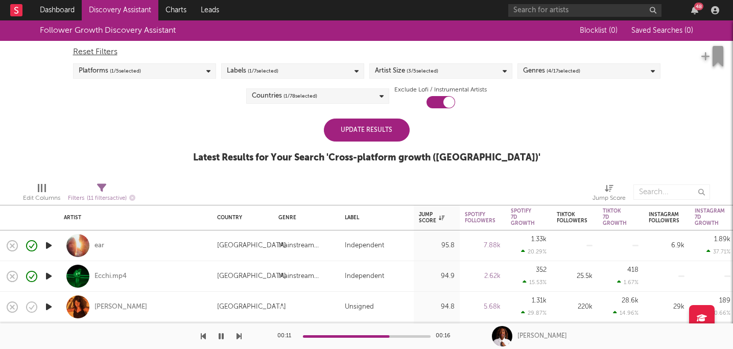
click at [398, 131] on div "Update Results" at bounding box center [367, 130] width 86 height 23
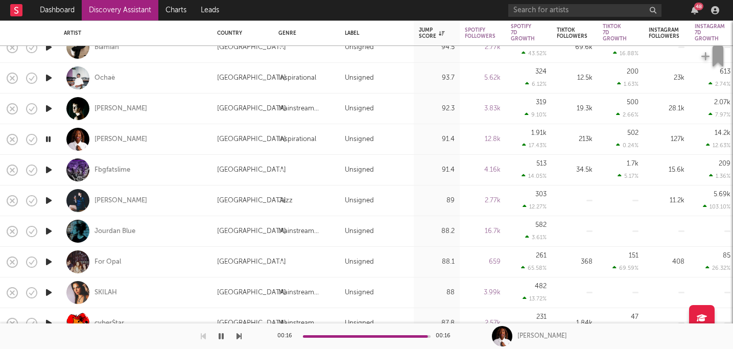
click at [49, 169] on icon "button" at bounding box center [48, 169] width 11 height 13
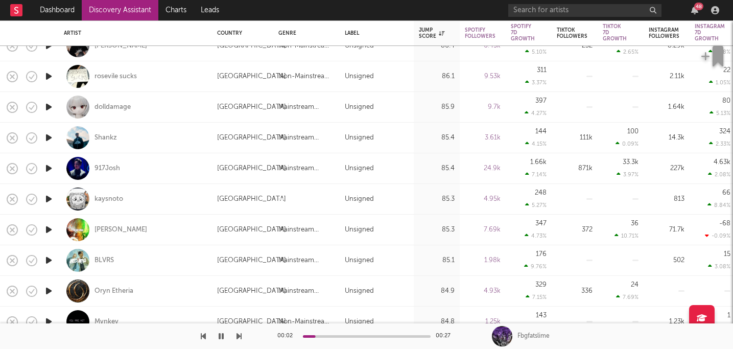
click at [47, 132] on icon "button" at bounding box center [48, 137] width 11 height 13
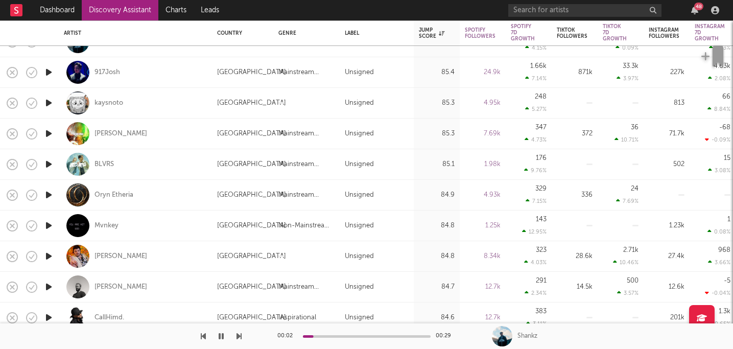
click at [49, 163] on icon "button" at bounding box center [48, 164] width 11 height 13
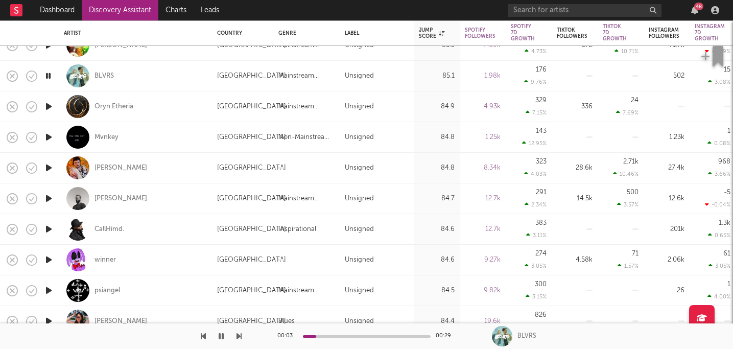
click at [49, 135] on icon "button" at bounding box center [48, 137] width 11 height 13
click at [333, 335] on div at bounding box center [367, 336] width 128 height 3
click at [354, 334] on div "00:08 00:29" at bounding box center [366, 336] width 179 height 26
click at [102, 140] on div "Mvnkey" at bounding box center [107, 137] width 24 height 9
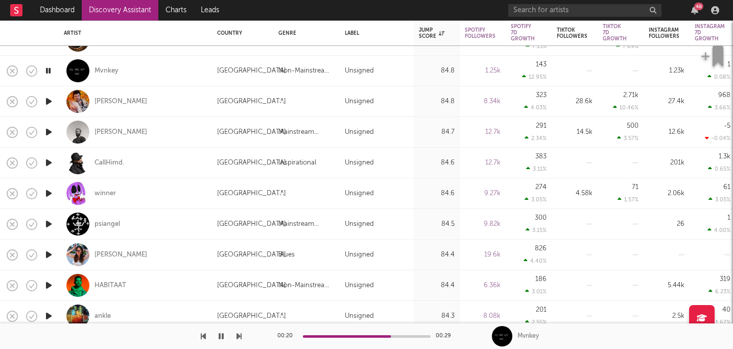
click at [47, 161] on icon "button" at bounding box center [48, 162] width 11 height 13
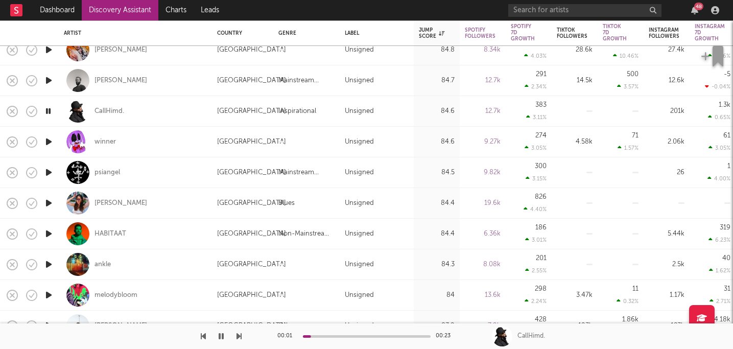
click at [51, 172] on icon "button" at bounding box center [48, 172] width 11 height 13
click at [49, 201] on icon "button" at bounding box center [48, 203] width 11 height 13
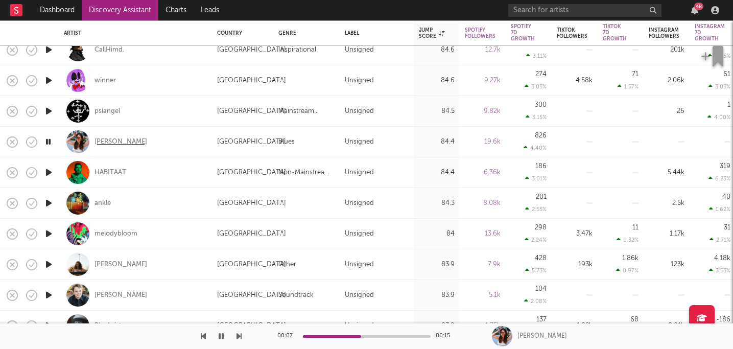
click at [123, 138] on div "Katerina Lomis" at bounding box center [121, 141] width 53 height 9
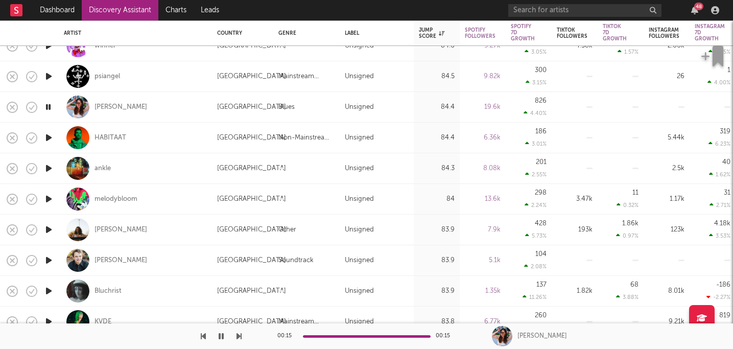
click at [49, 136] on icon "button" at bounding box center [48, 137] width 11 height 13
click at [49, 169] on icon "button" at bounding box center [48, 168] width 11 height 13
click at [50, 143] on icon "button" at bounding box center [48, 137] width 11 height 13
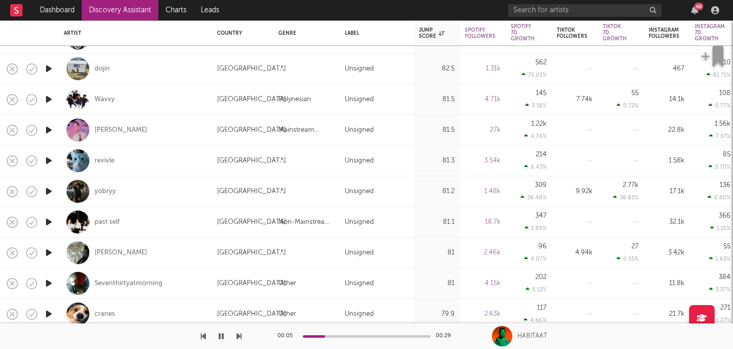
click at [51, 161] on icon "button" at bounding box center [48, 160] width 11 height 13
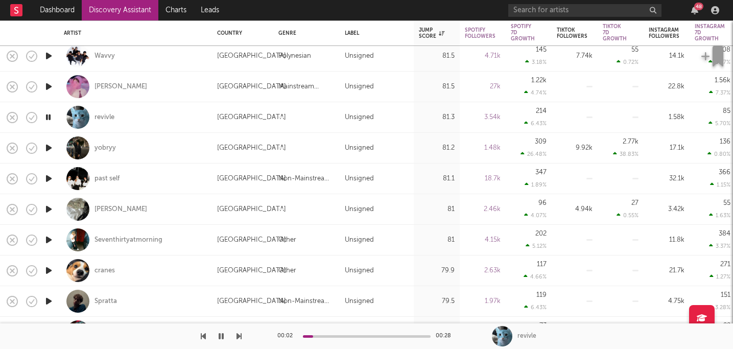
click at [327, 334] on div "00:02 00:28" at bounding box center [366, 336] width 179 height 26
click at [327, 335] on div at bounding box center [367, 336] width 128 height 3
click at [365, 334] on div "00:07 00:28" at bounding box center [366, 336] width 179 height 26
click at [104, 117] on div "revivle" at bounding box center [105, 117] width 20 height 9
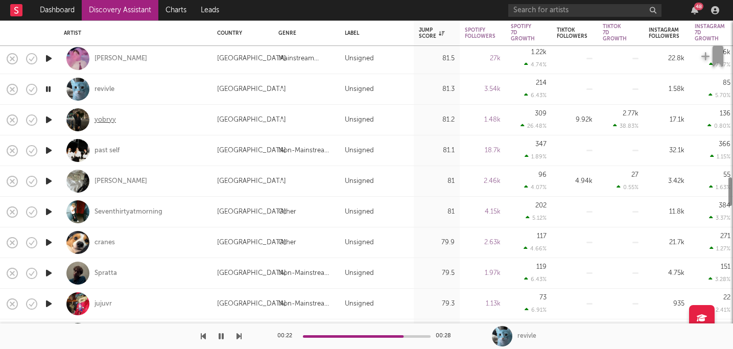
click at [110, 119] on div "yobryy" at bounding box center [105, 119] width 21 height 9
click at [46, 122] on icon "button" at bounding box center [48, 119] width 11 height 13
click at [51, 149] on icon "button" at bounding box center [48, 150] width 11 height 13
click at [323, 336] on div at bounding box center [367, 336] width 128 height 3
click at [351, 336] on div at bounding box center [367, 336] width 128 height 3
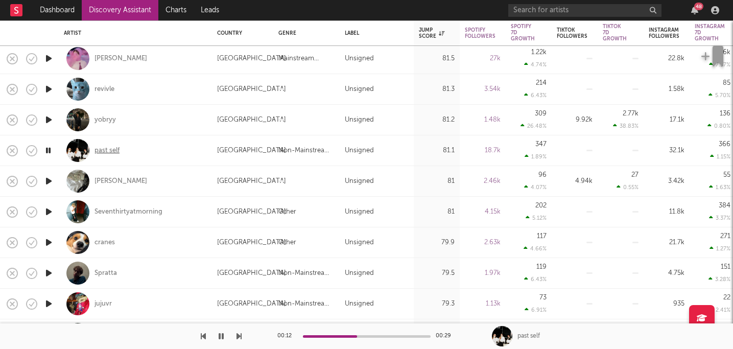
click at [105, 148] on div "past self" at bounding box center [107, 150] width 25 height 9
click at [50, 212] on icon "button" at bounding box center [48, 211] width 11 height 13
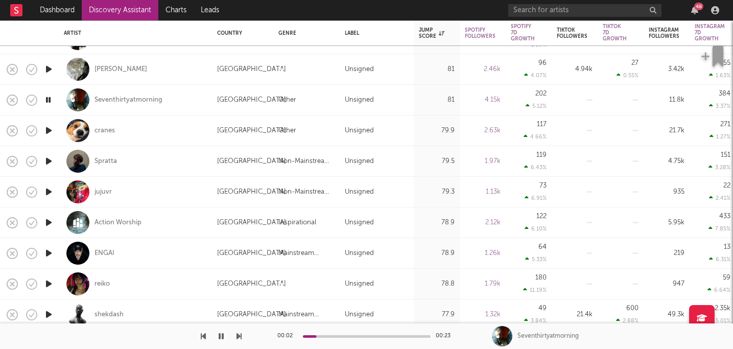
click at [50, 193] on icon "button" at bounding box center [48, 191] width 11 height 13
click at [51, 225] on icon "button" at bounding box center [48, 222] width 11 height 13
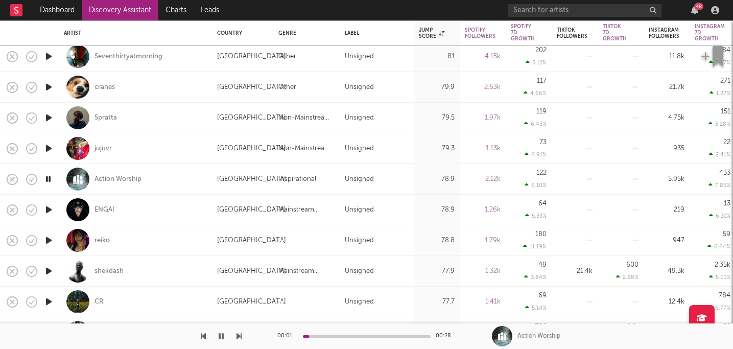
click at [50, 216] on icon "button" at bounding box center [48, 209] width 11 height 13
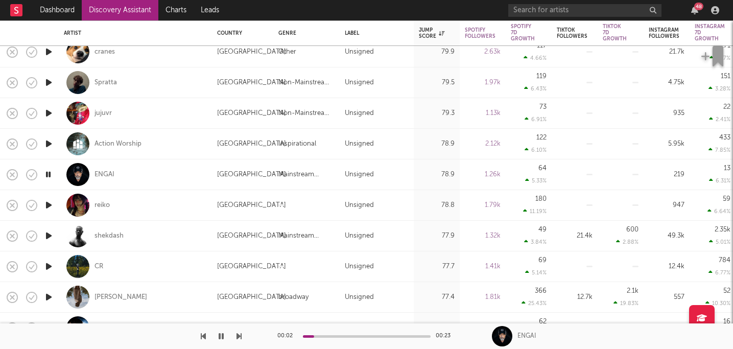
click at [51, 206] on icon "button" at bounding box center [48, 205] width 11 height 13
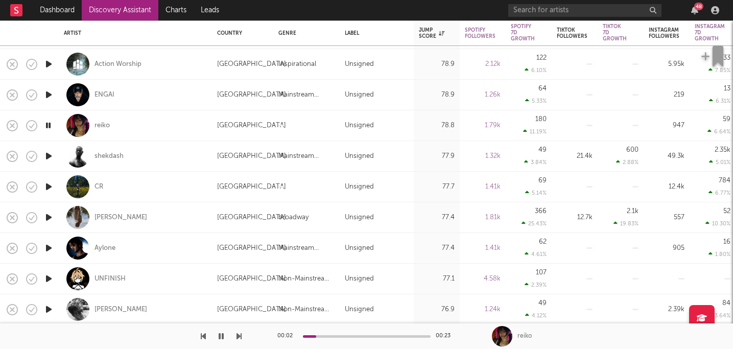
click at [48, 157] on icon "button" at bounding box center [48, 156] width 11 height 13
click at [48, 216] on icon "button" at bounding box center [48, 217] width 11 height 13
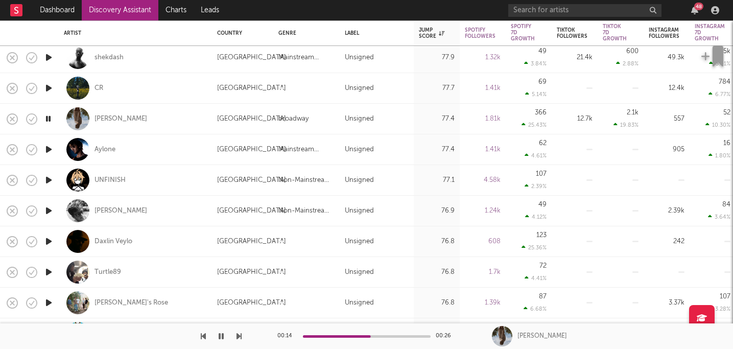
click at [50, 148] on icon "button" at bounding box center [48, 149] width 11 height 13
click at [50, 179] on icon "button" at bounding box center [48, 180] width 11 height 13
click at [51, 208] on icon "button" at bounding box center [48, 210] width 11 height 13
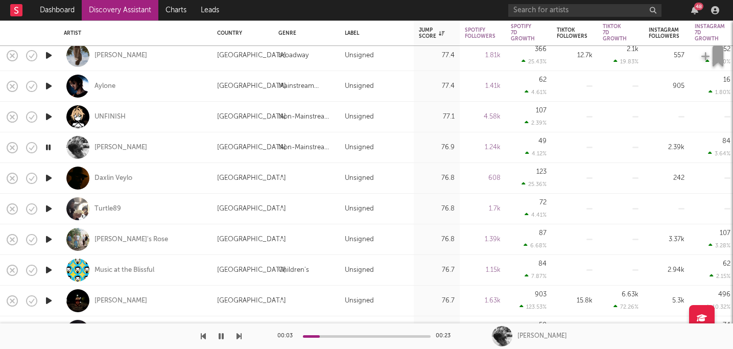
click at [49, 179] on icon "button" at bounding box center [48, 178] width 11 height 13
click at [47, 210] on icon "button" at bounding box center [48, 208] width 11 height 13
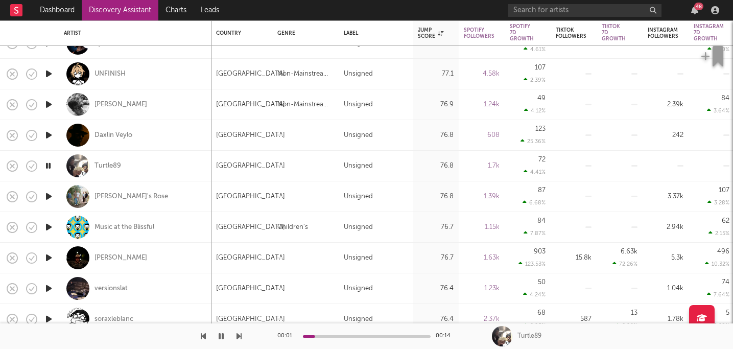
click at [52, 198] on icon "button" at bounding box center [48, 196] width 11 height 13
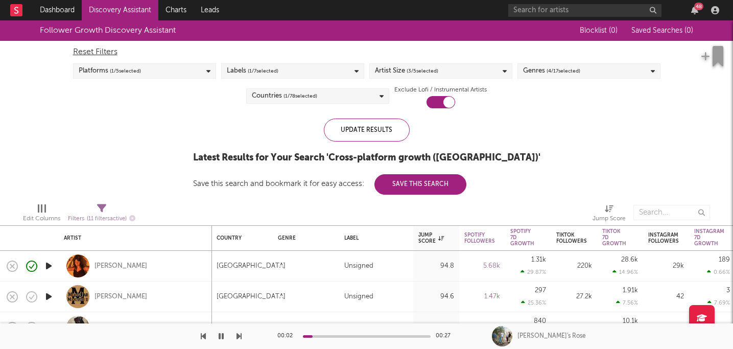
click at [150, 71] on div "Platforms ( 1 / 5 selected)" at bounding box center [144, 70] width 143 height 15
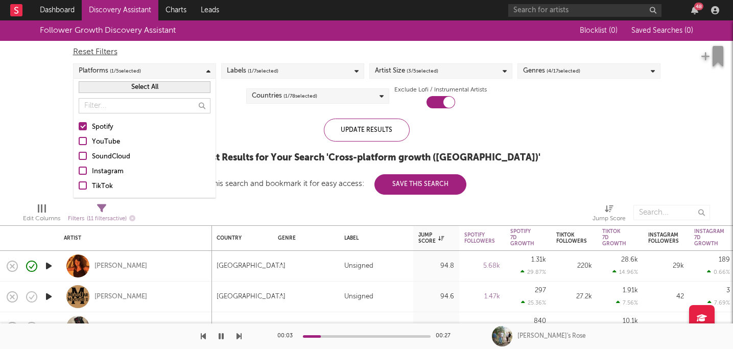
click at [86, 128] on label "Spotify" at bounding box center [145, 127] width 132 height 12
click at [79, 128] on input "Spotify" at bounding box center [79, 127] width 0 height 12
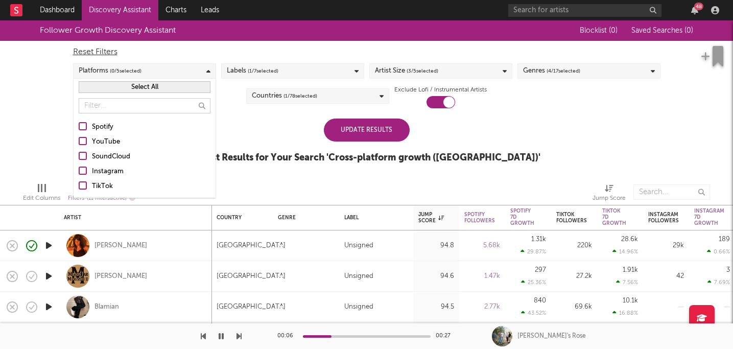
click at [83, 170] on div at bounding box center [83, 171] width 8 height 8
click at [79, 170] on input "Instagram" at bounding box center [79, 172] width 0 height 12
click at [84, 182] on div at bounding box center [83, 185] width 8 height 8
click at [79, 182] on input "TikTok" at bounding box center [79, 186] width 0 height 12
click at [347, 126] on div "Update Results" at bounding box center [367, 130] width 86 height 23
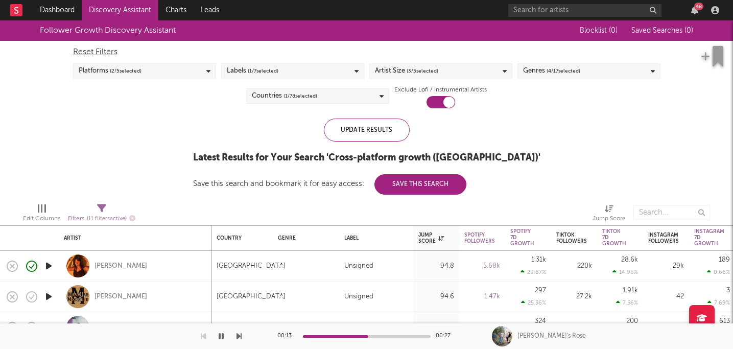
click at [516, 117] on div "Follower Growth Discovery Assistant Blocklist ( 0 ) Saved Searches ( 0 ) Reset …" at bounding box center [366, 107] width 733 height 174
click at [466, 183] on button "Save This Search" at bounding box center [420, 184] width 92 height 20
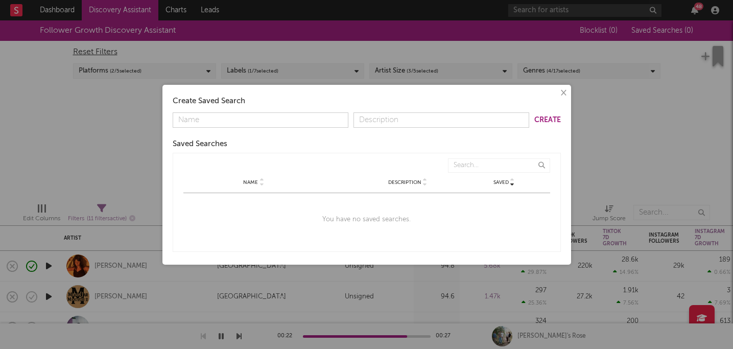
click at [561, 94] on button "×" at bounding box center [562, 92] width 11 height 11
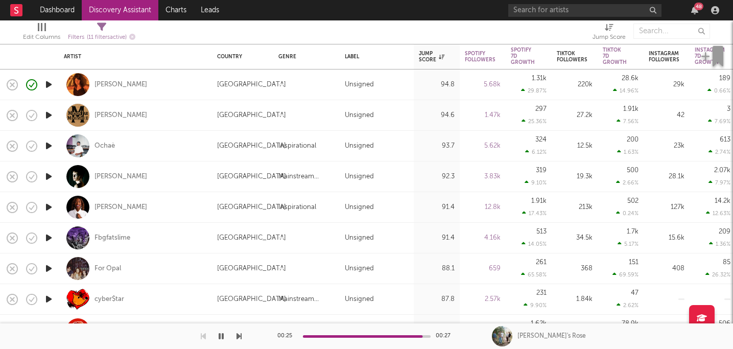
click at [50, 114] on icon "button" at bounding box center [48, 115] width 11 height 13
click at [49, 133] on div at bounding box center [48, 146] width 20 height 31
select select "1w"
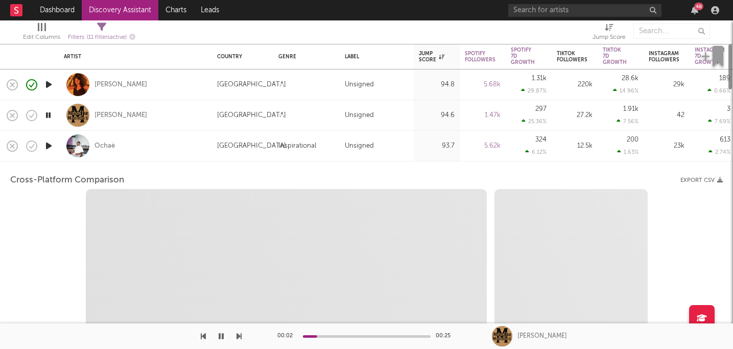
select select "1w"
click at [48, 134] on div at bounding box center [48, 146] width 20 height 31
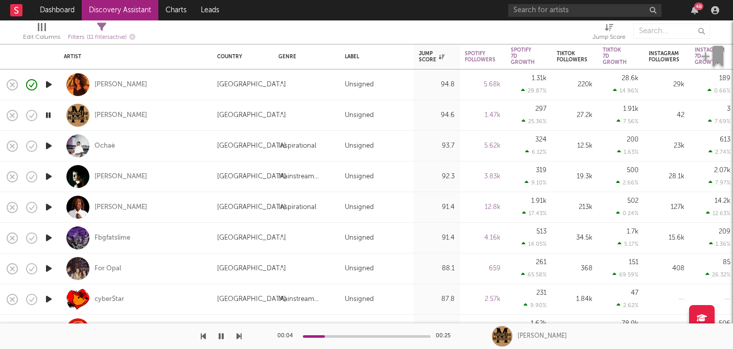
click at [46, 142] on icon "button" at bounding box center [48, 145] width 11 height 13
click at [105, 147] on div "Ochaè" at bounding box center [105, 146] width 20 height 9
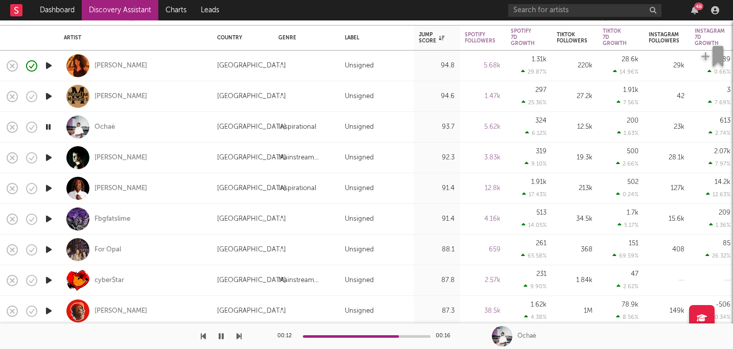
click at [47, 150] on div at bounding box center [48, 158] width 20 height 31
select select "1w"
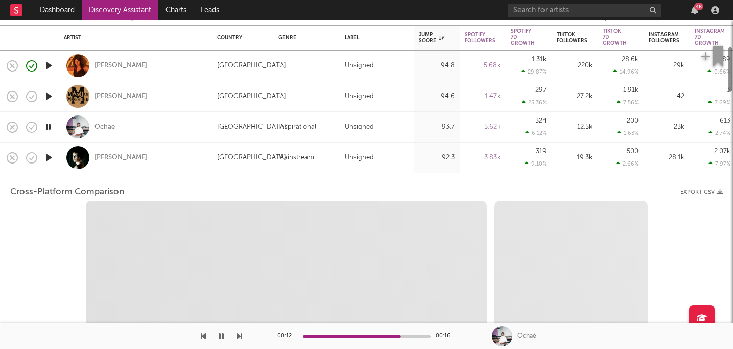
select select "1w"
click at [48, 153] on icon "button" at bounding box center [48, 157] width 11 height 13
click at [145, 156] on div "BRAYTON" at bounding box center [135, 158] width 143 height 30
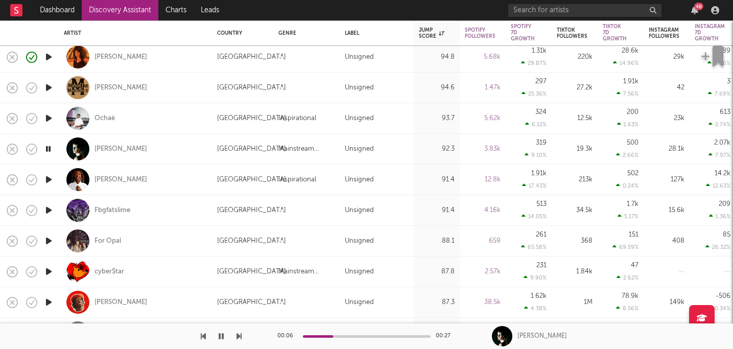
click at [50, 177] on icon "button" at bounding box center [48, 179] width 11 height 13
click at [120, 180] on div "[PERSON_NAME]" at bounding box center [121, 179] width 53 height 9
click at [48, 212] on icon "button" at bounding box center [48, 210] width 11 height 13
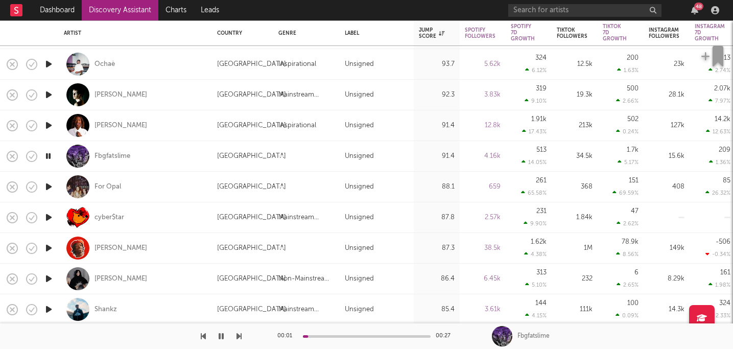
click at [46, 186] on icon "button" at bounding box center [48, 186] width 11 height 13
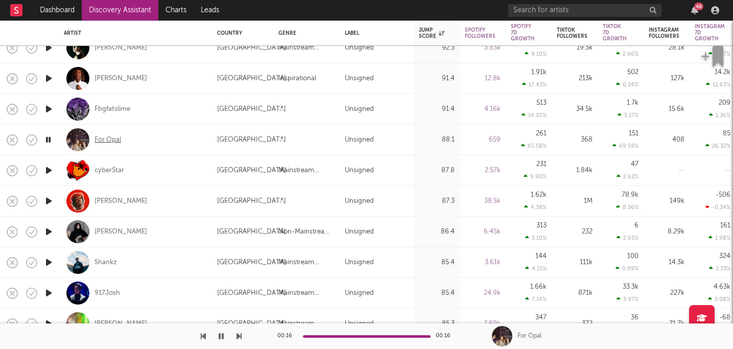
click at [102, 138] on div "For Opal" at bounding box center [108, 139] width 27 height 9
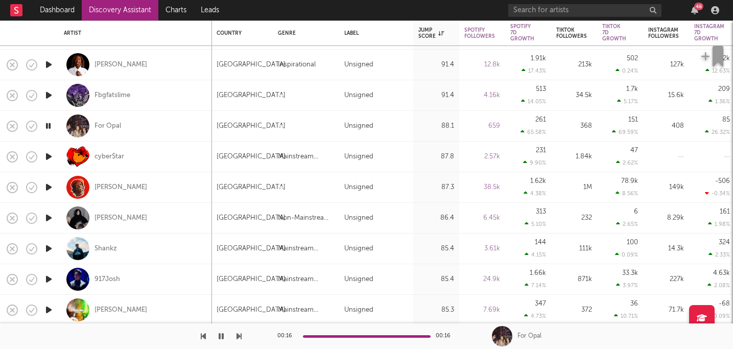
click at [48, 160] on icon "button" at bounding box center [48, 156] width 11 height 13
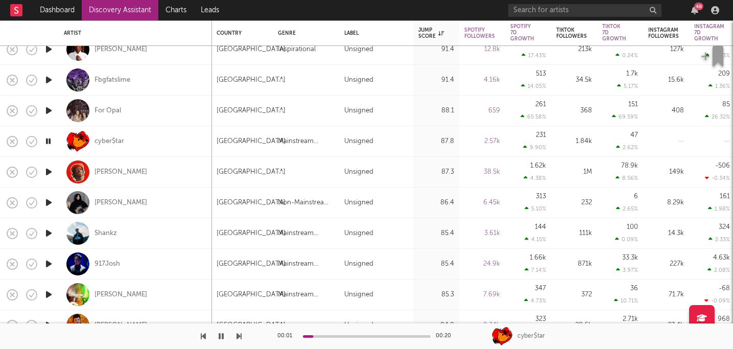
click at [51, 170] on icon "button" at bounding box center [48, 172] width 11 height 13
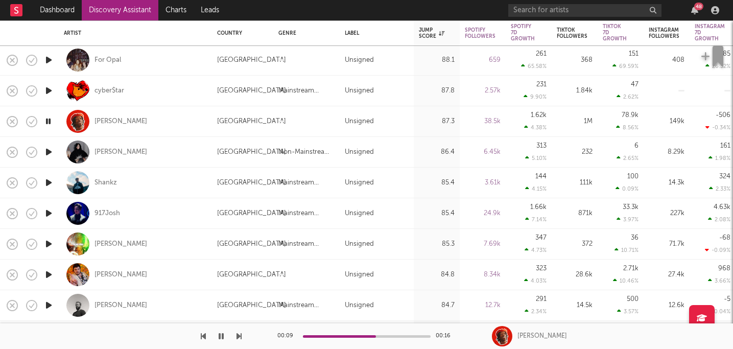
click at [51, 151] on icon "button" at bounding box center [48, 152] width 11 height 13
click at [126, 153] on div "[PERSON_NAME]" at bounding box center [121, 152] width 53 height 9
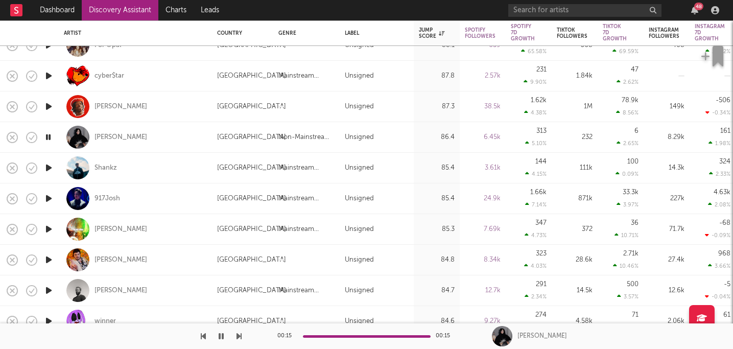
click at [50, 165] on icon "button" at bounding box center [48, 167] width 11 height 13
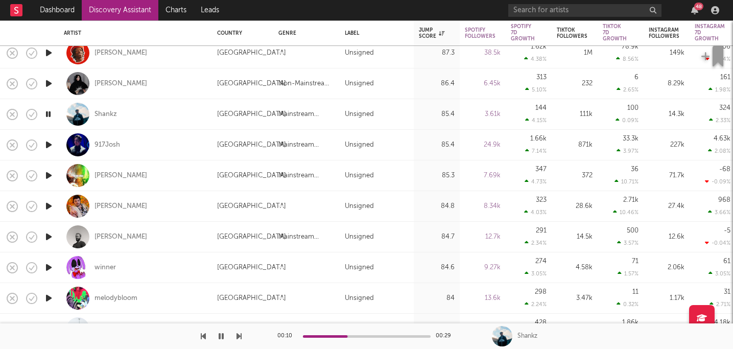
click at [47, 176] on icon "button" at bounding box center [48, 175] width 11 height 13
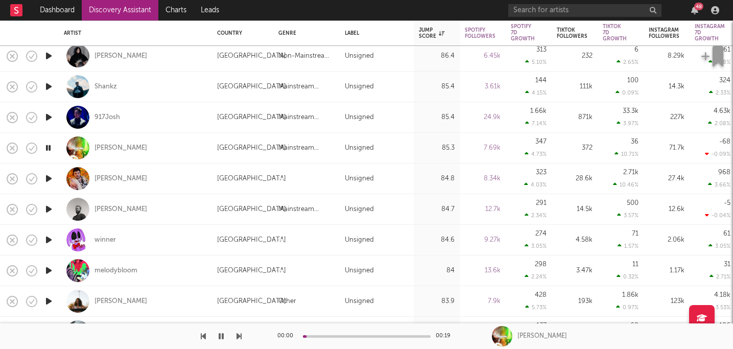
click at [50, 176] on icon "button" at bounding box center [48, 178] width 11 height 13
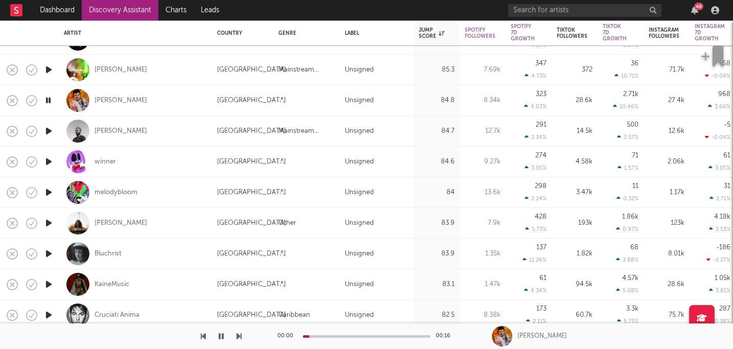
click at [50, 129] on icon "button" at bounding box center [48, 131] width 11 height 13
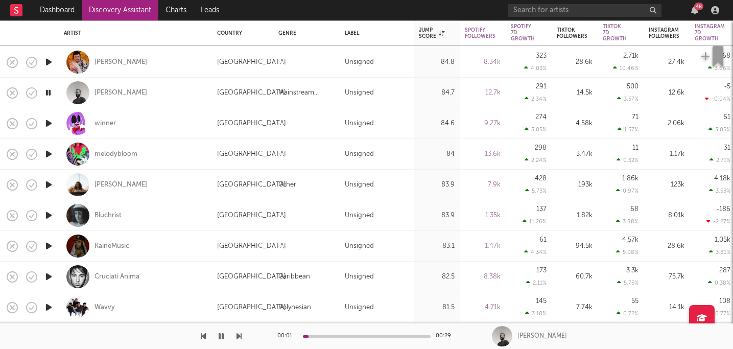
click at [49, 125] on icon "button" at bounding box center [48, 123] width 11 height 13
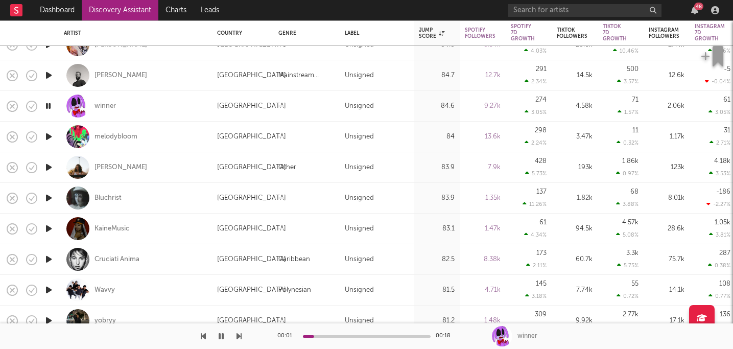
click at [333, 333] on div "00:01 00:18" at bounding box center [366, 336] width 179 height 26
click at [332, 335] on div at bounding box center [367, 336] width 128 height 3
click at [52, 139] on icon "button" at bounding box center [48, 136] width 11 height 13
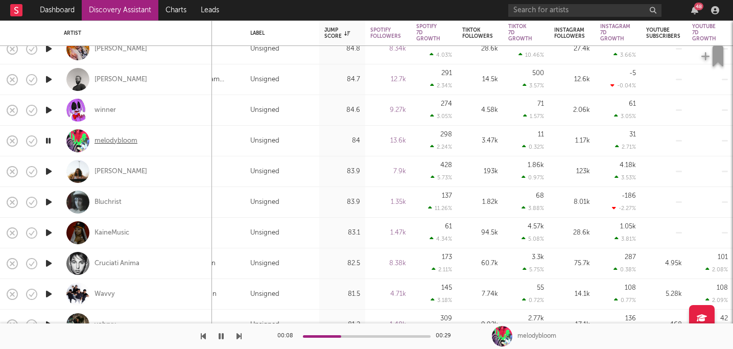
click at [125, 140] on div "melodybloom" at bounding box center [116, 140] width 43 height 9
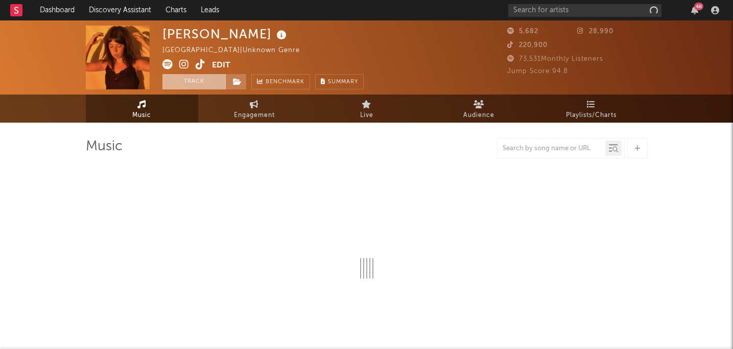
select select "1w"
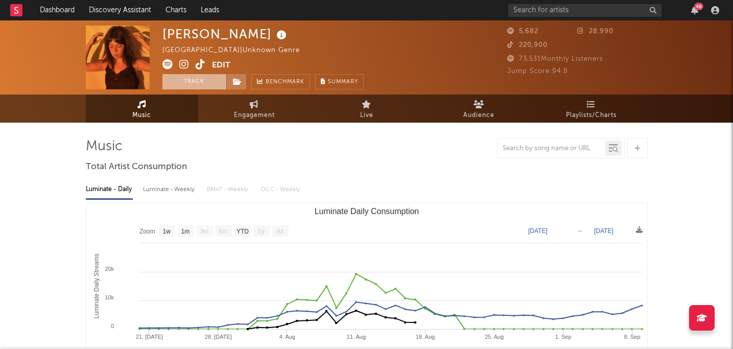
click at [201, 85] on button "Track" at bounding box center [194, 81] width 64 height 15
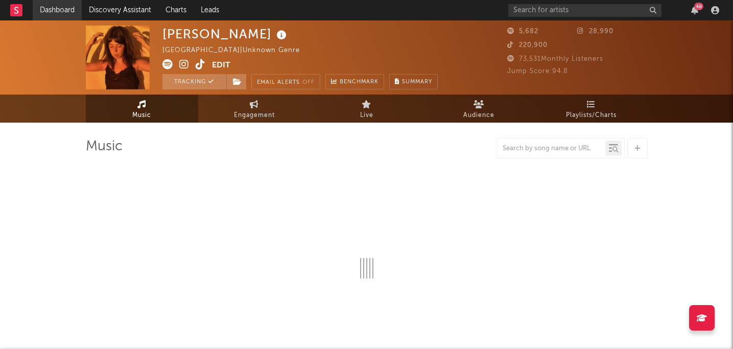
select select "1w"
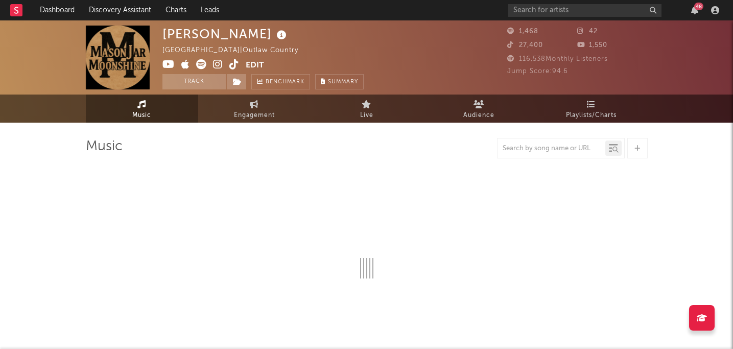
select select "1w"
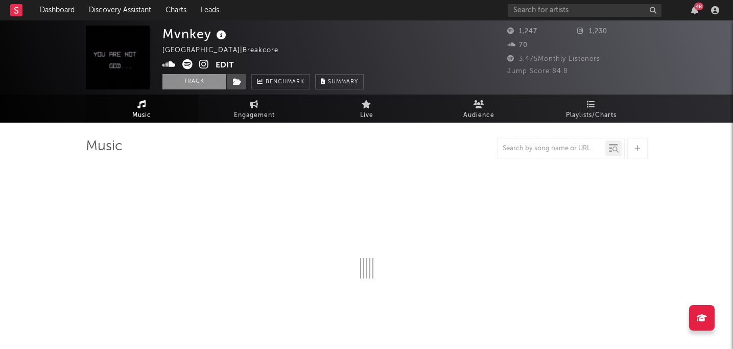
click at [194, 86] on button "Track" at bounding box center [194, 81] width 64 height 15
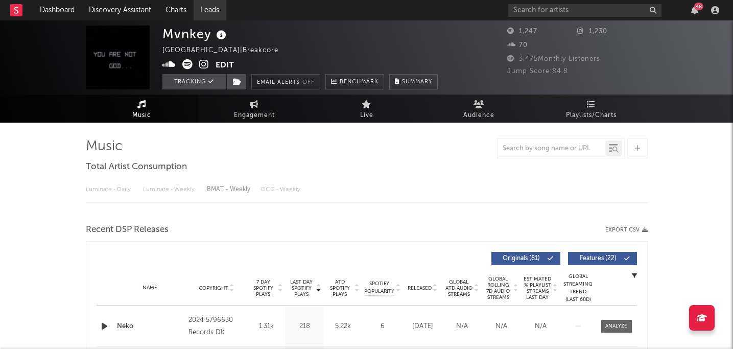
select select "1w"
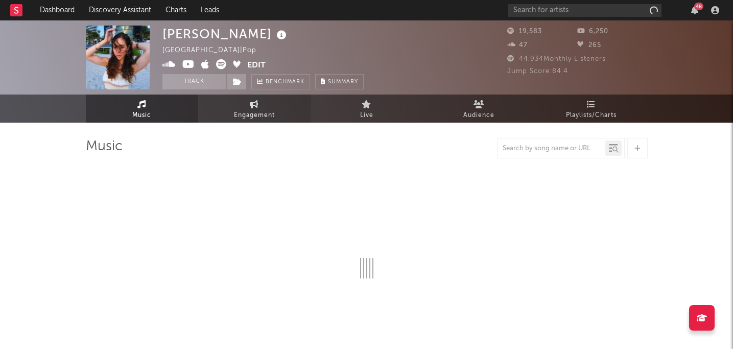
select select "6m"
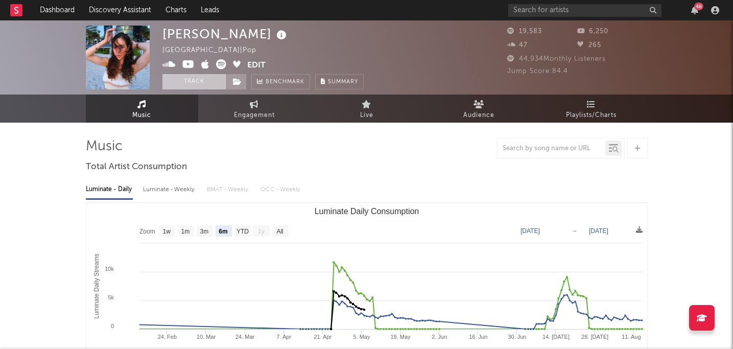
click at [209, 81] on button "Track" at bounding box center [194, 81] width 64 height 15
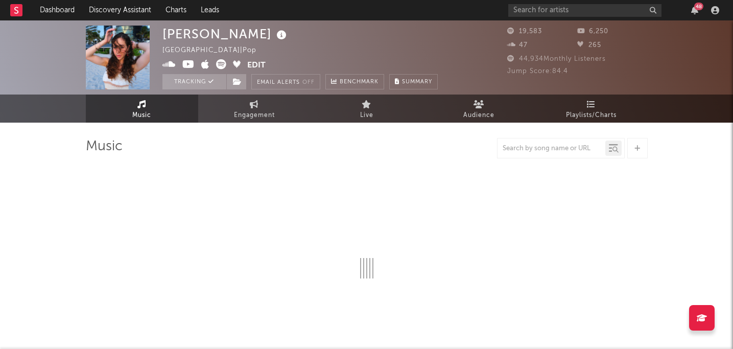
select select "6m"
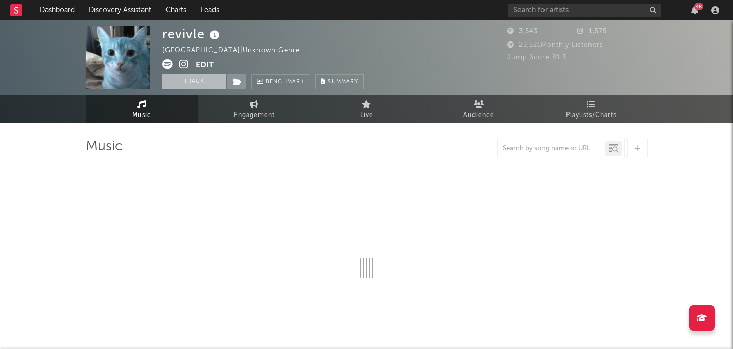
click at [208, 82] on button "Track" at bounding box center [194, 81] width 64 height 15
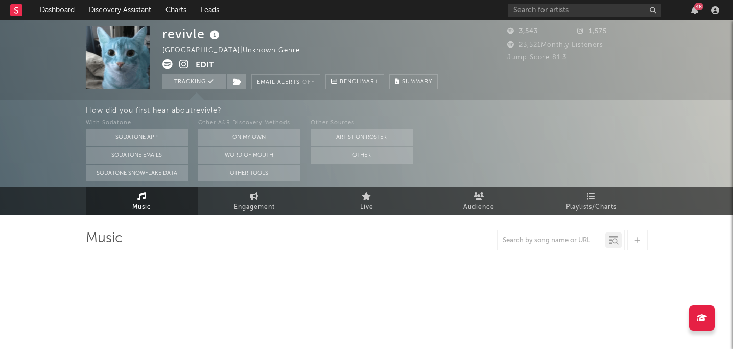
select select "6m"
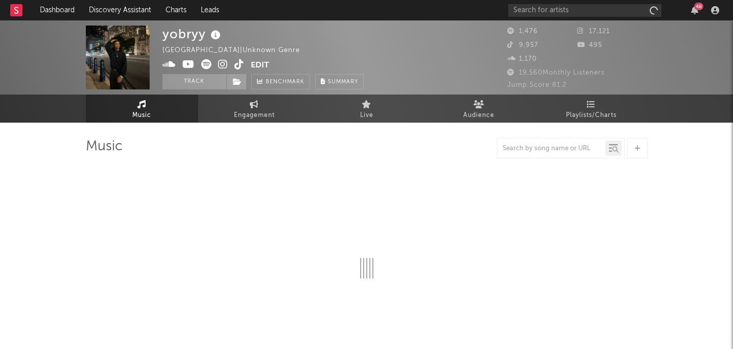
select select "1w"
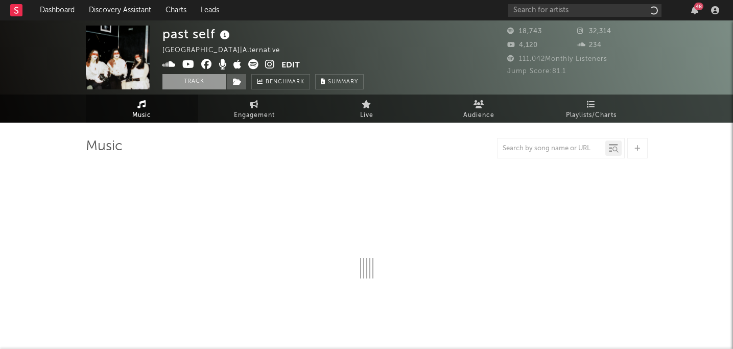
select select "1w"
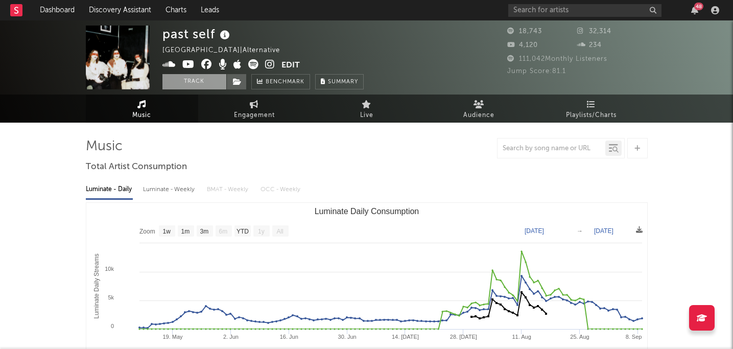
click at [201, 81] on button "Track" at bounding box center [194, 81] width 64 height 15
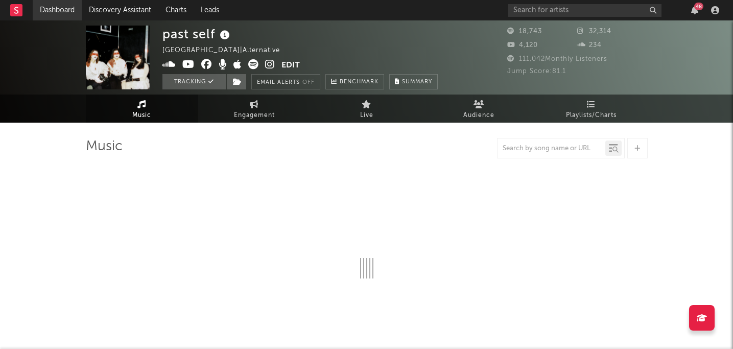
select select "1w"
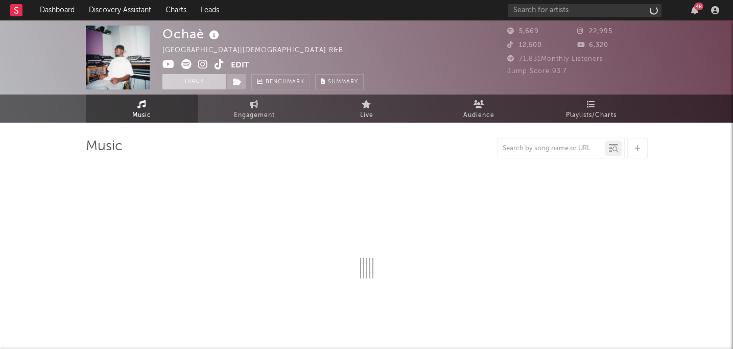
click at [199, 84] on button "Track" at bounding box center [194, 81] width 64 height 15
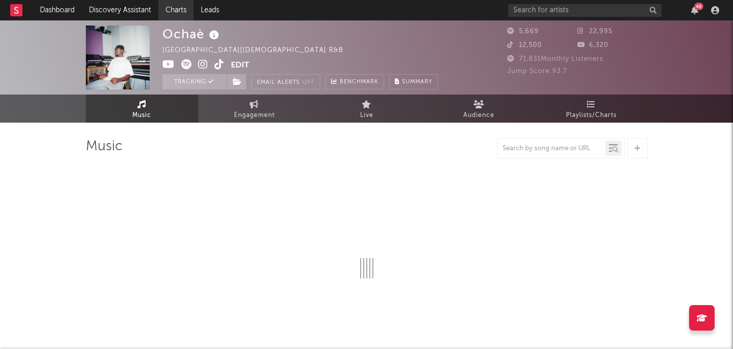
select select "1w"
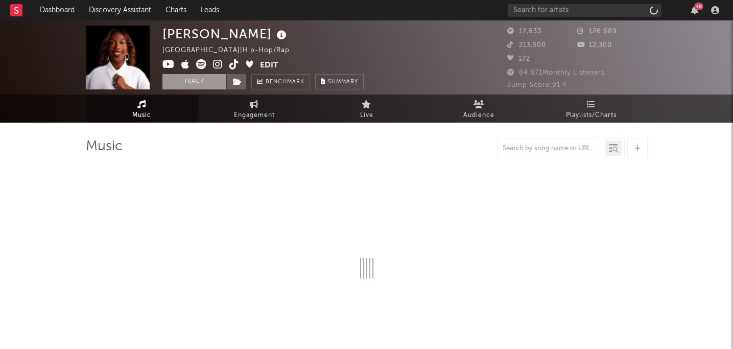
click at [190, 81] on button "Track" at bounding box center [194, 81] width 64 height 15
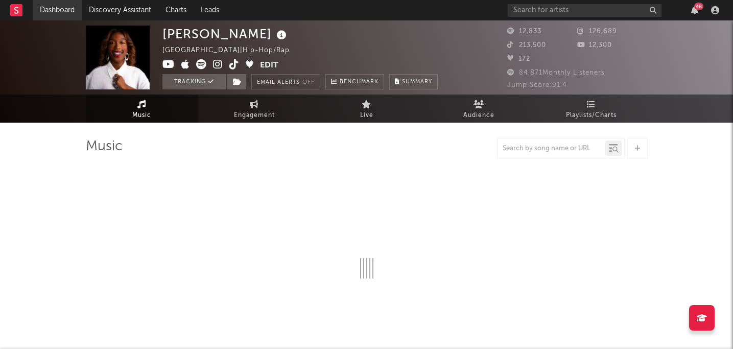
select select "1w"
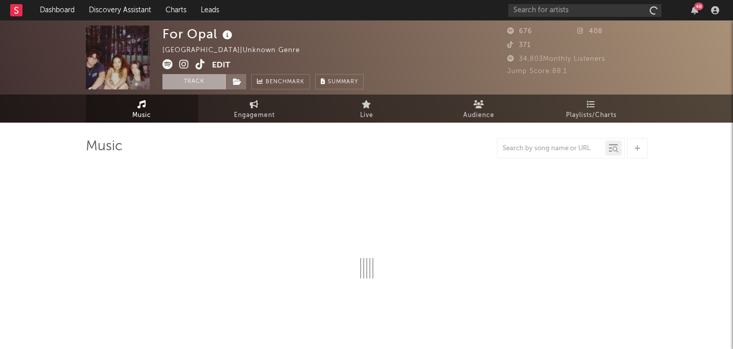
click at [191, 80] on button "Track" at bounding box center [194, 81] width 64 height 15
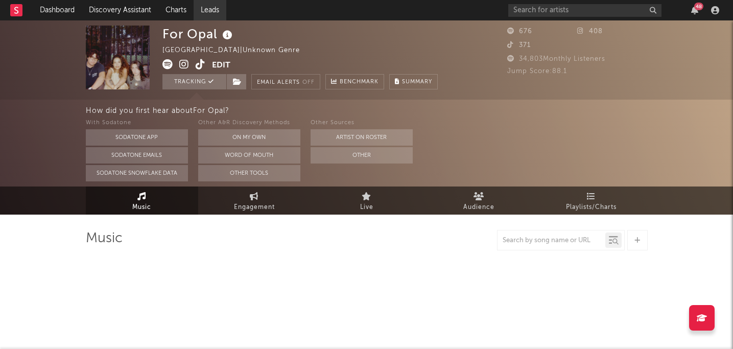
select select "1w"
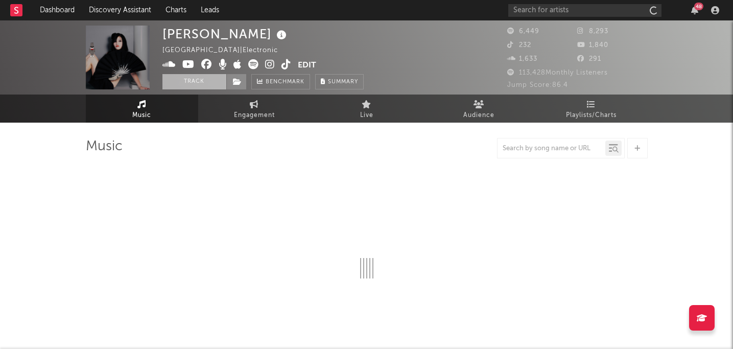
select select "6m"
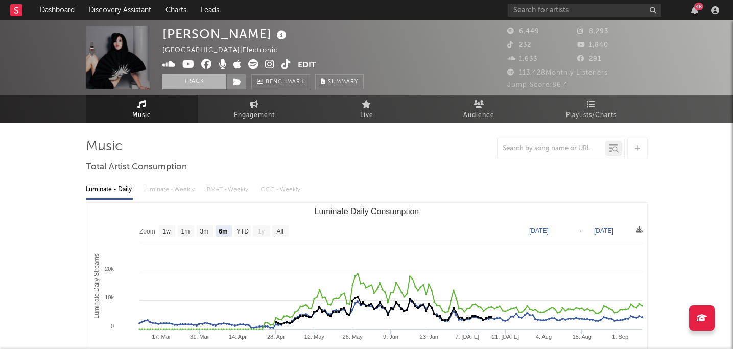
click at [196, 79] on button "Track" at bounding box center [194, 81] width 64 height 15
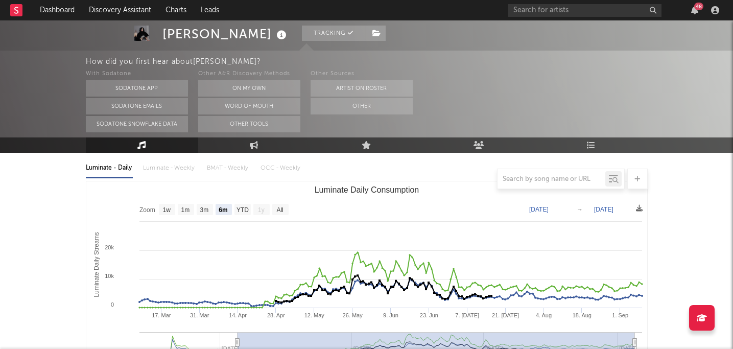
scroll to position [101, 0]
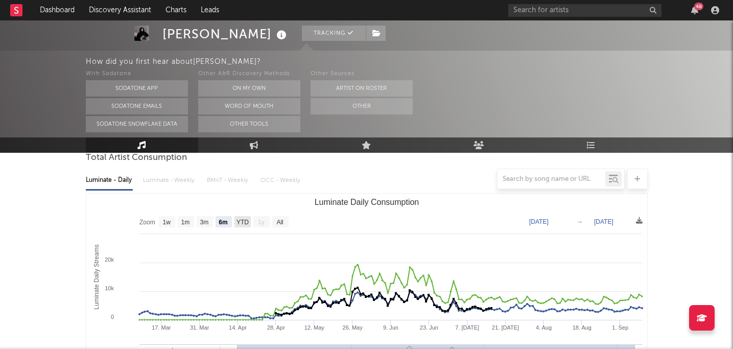
click at [244, 221] on text "YTD" at bounding box center [242, 222] width 12 height 7
select select "YTD"
type input "[DATE]"
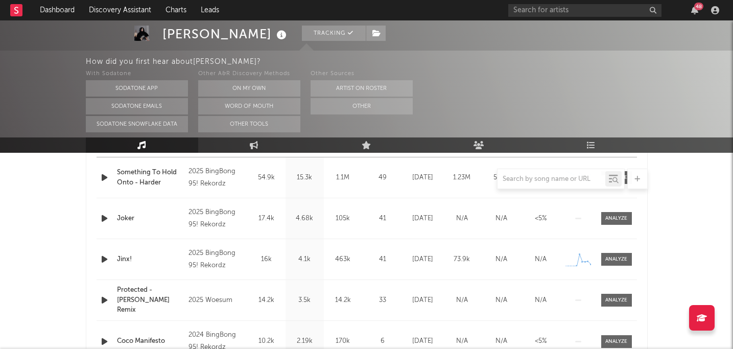
scroll to position [449, 0]
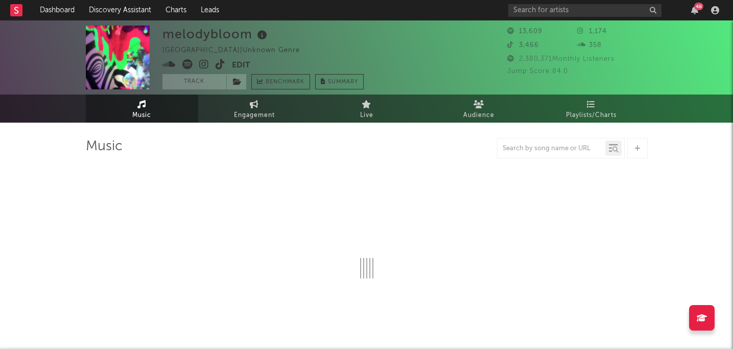
click at [204, 81] on button "Track" at bounding box center [194, 81] width 64 height 15
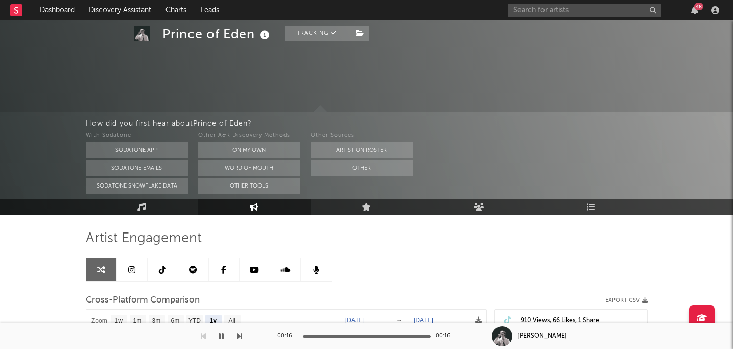
select select "1y"
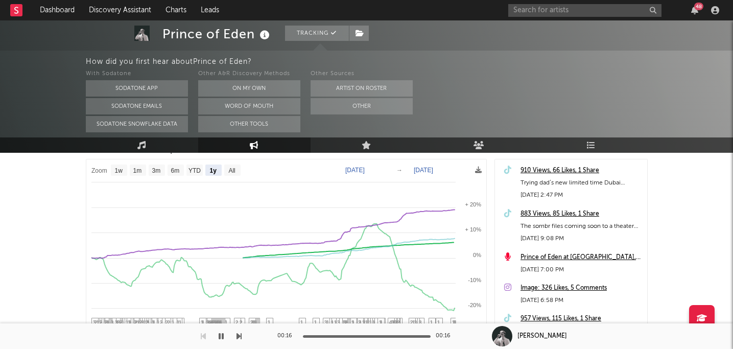
scroll to position [146, 0]
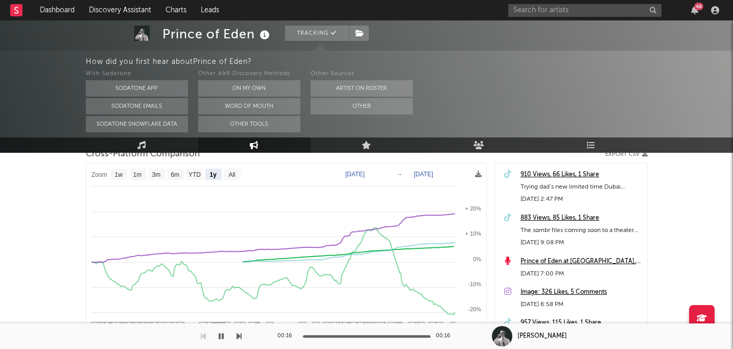
click at [576, 218] on div "883 Views, 85 Likes, 1 Share" at bounding box center [582, 218] width 122 height 12
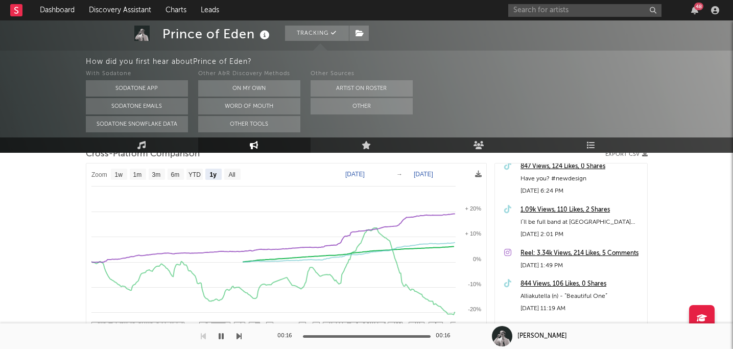
scroll to position [514, 0]
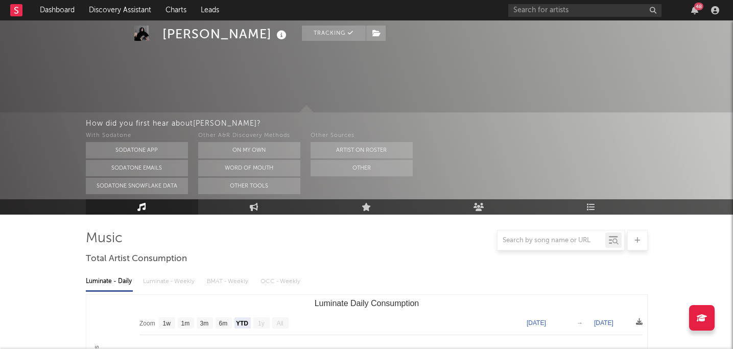
select select "YTD"
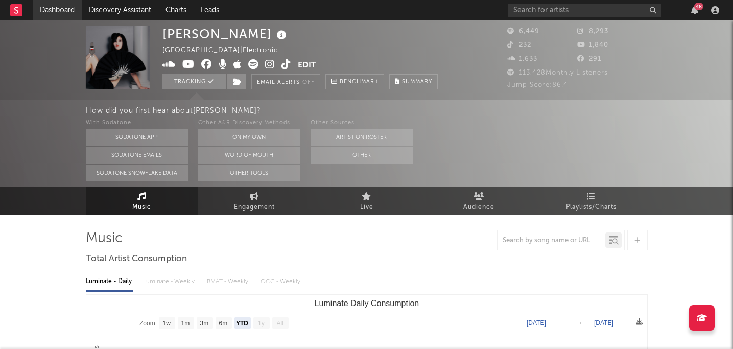
click at [49, 9] on link "Dashboard" at bounding box center [57, 10] width 49 height 20
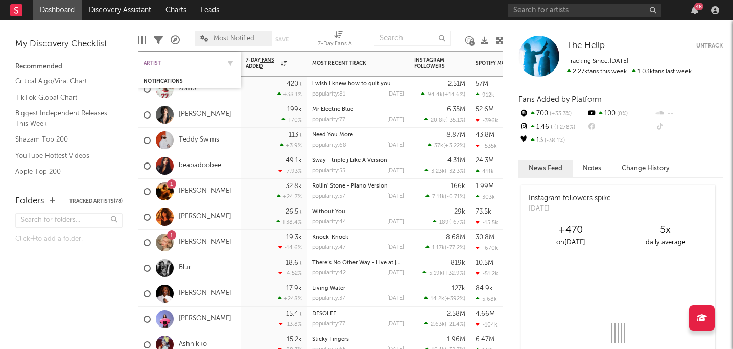
click at [155, 66] on div "Artist" at bounding box center [182, 63] width 77 height 6
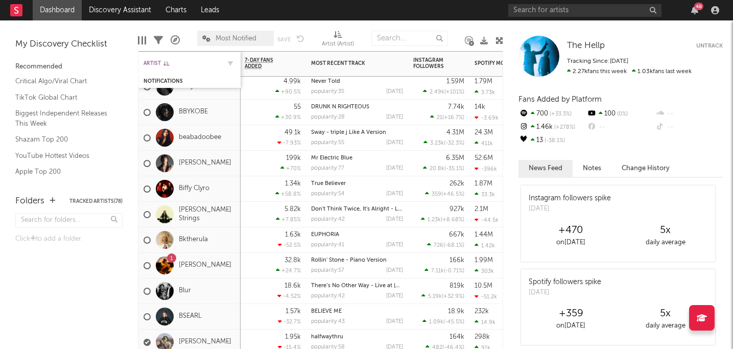
click at [157, 61] on div "Artist" at bounding box center [182, 63] width 77 height 6
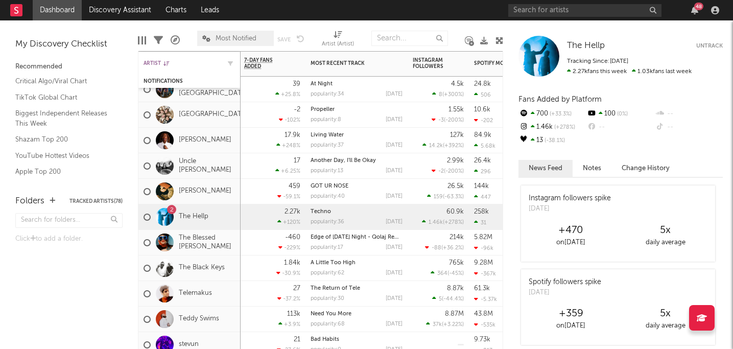
click at [154, 63] on div "Artist" at bounding box center [182, 63] width 77 height 6
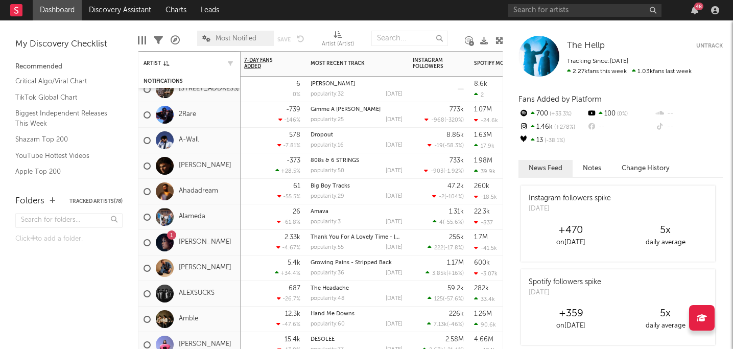
click at [154, 57] on div "Artist" at bounding box center [190, 63] width 92 height 20
click at [165, 80] on div "Notifications" at bounding box center [182, 81] width 77 height 6
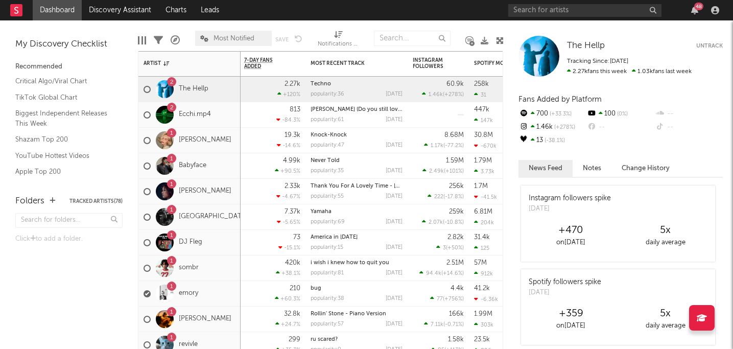
click at [163, 110] on div at bounding box center [165, 115] width 18 height 18
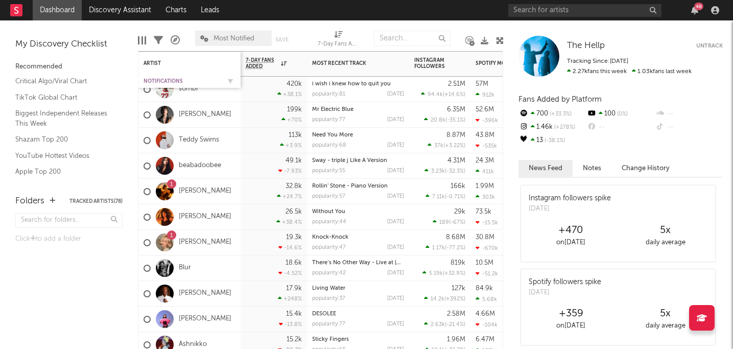
click at [156, 78] on div "Notifications" at bounding box center [182, 81] width 77 height 6
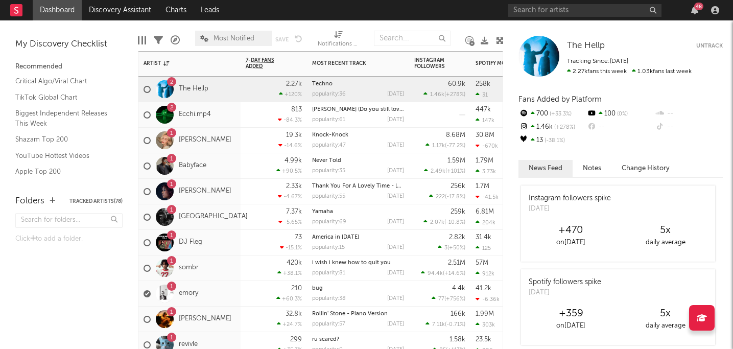
click at [361, 125] on div "[PERSON_NAME] (Do you still love me?) popularity: 61 [DATE]" at bounding box center [358, 114] width 92 height 25
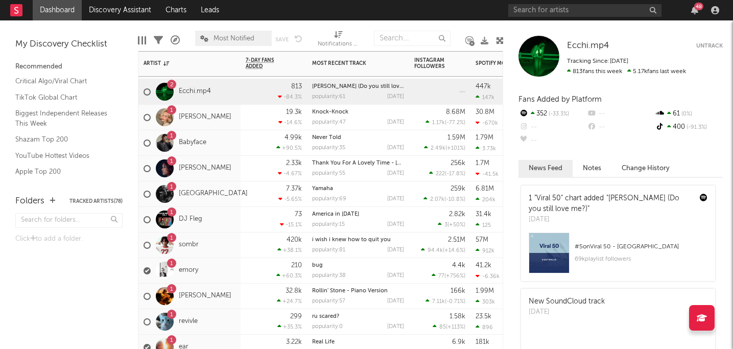
click at [349, 147] on div "popularity: 35 [DATE]" at bounding box center [358, 148] width 92 height 6
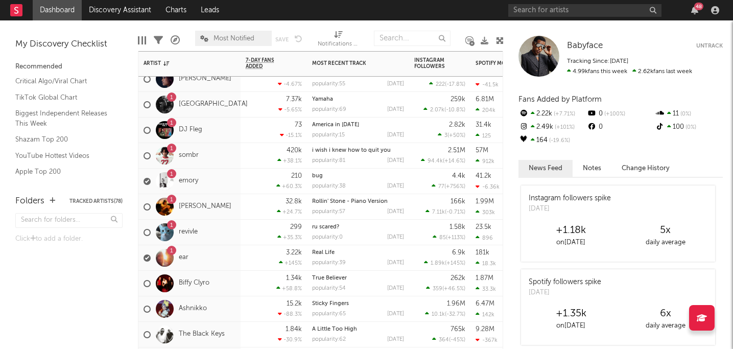
click at [349, 173] on div "bug" at bounding box center [358, 176] width 92 height 6
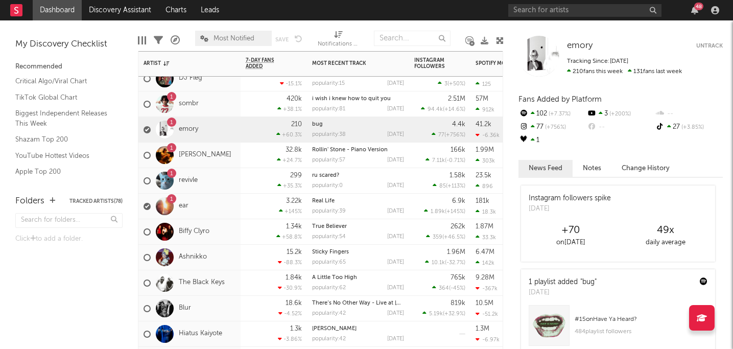
click at [353, 177] on div "ru scared?" at bounding box center [358, 176] width 92 height 6
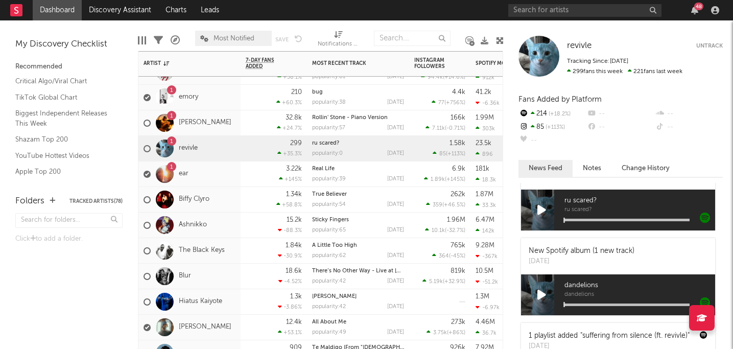
scroll to position [116, 0]
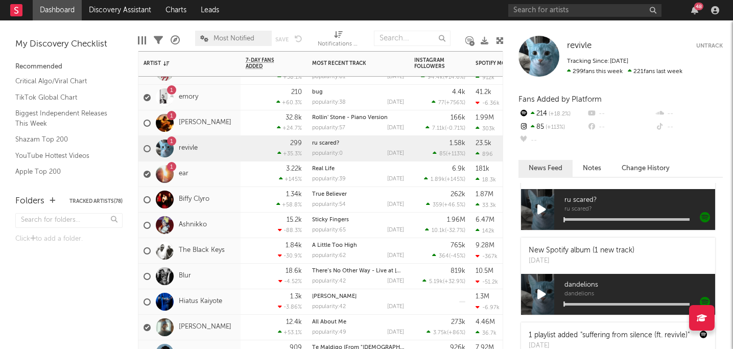
click at [347, 174] on div "Real Life popularity: 39 [DATE]" at bounding box center [358, 173] width 92 height 25
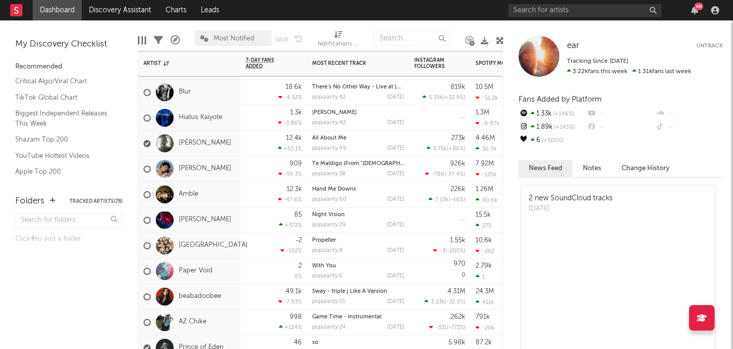
click at [354, 214] on div "Night Vision" at bounding box center [358, 215] width 92 height 6
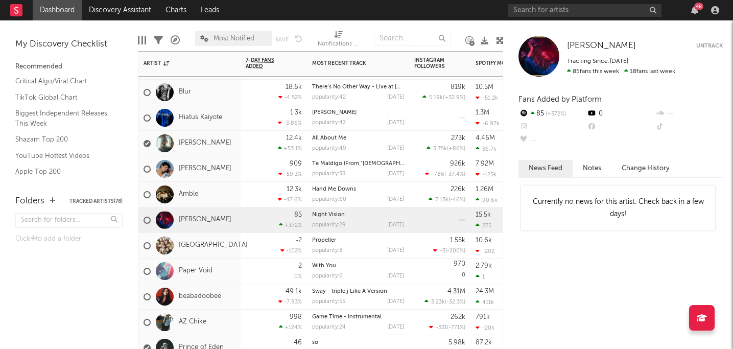
click at [357, 193] on div "Hand Me Downs popularity: 60 [DATE]" at bounding box center [358, 194] width 92 height 25
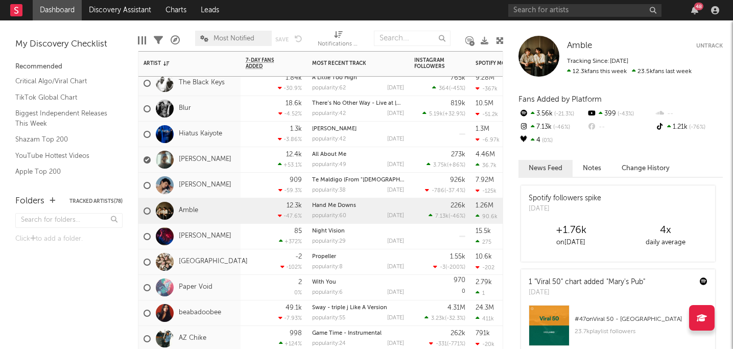
click at [363, 115] on div "popularity: 42 [DATE]" at bounding box center [358, 114] width 92 height 6
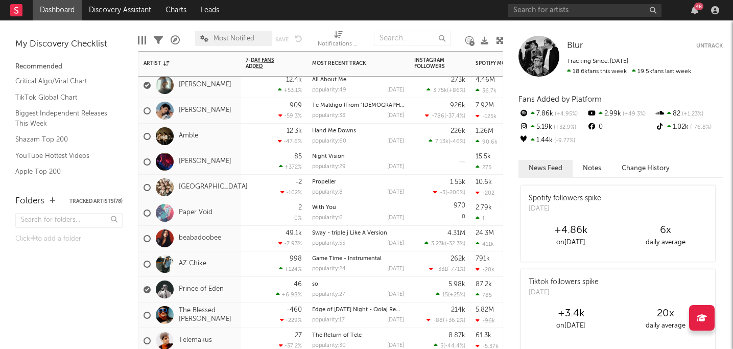
click at [349, 212] on div "With You popularity: 6 [DATE]" at bounding box center [358, 212] width 92 height 25
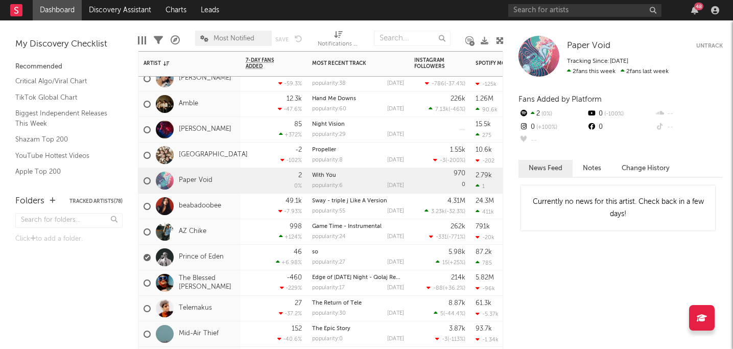
click at [348, 239] on div "popularity: 24 [DATE]" at bounding box center [358, 237] width 92 height 6
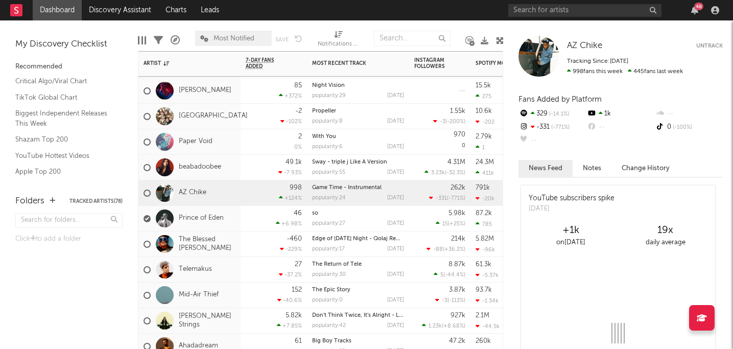
click at [363, 252] on div "Edge of [DATE] Night - Qolaj Remix popularity: 17 [DATE]" at bounding box center [358, 243] width 92 height 25
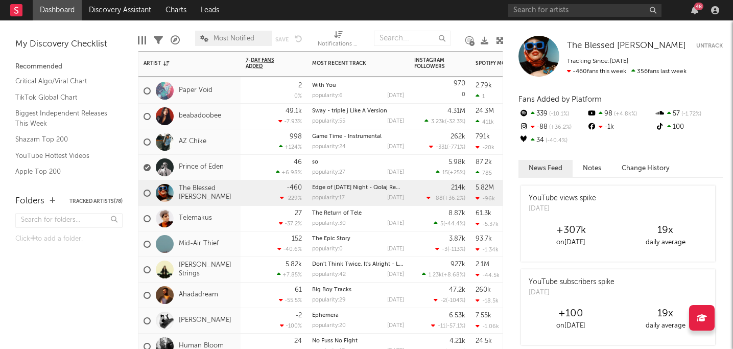
click at [363, 248] on div "popularity: 0 [DATE]" at bounding box center [358, 249] width 92 height 6
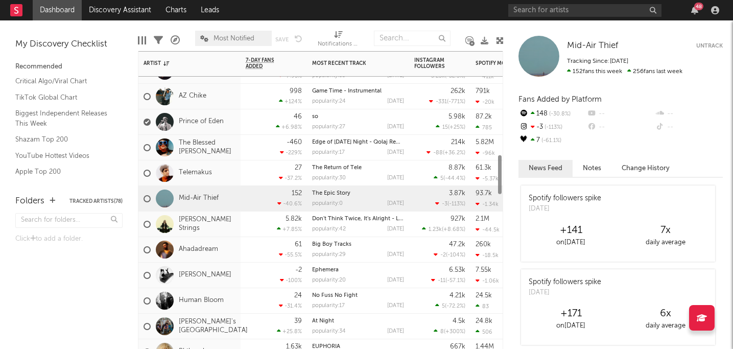
click at [360, 238] on div "Big Boy Tracks popularity: 29 [DATE]" at bounding box center [358, 249] width 92 height 25
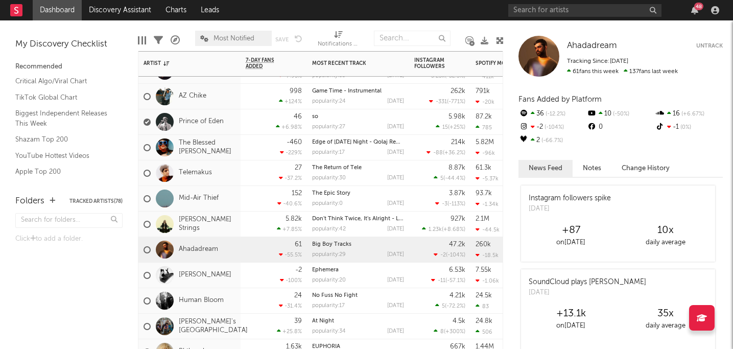
click at [360, 228] on div "popularity: 42 [DATE]" at bounding box center [358, 229] width 92 height 6
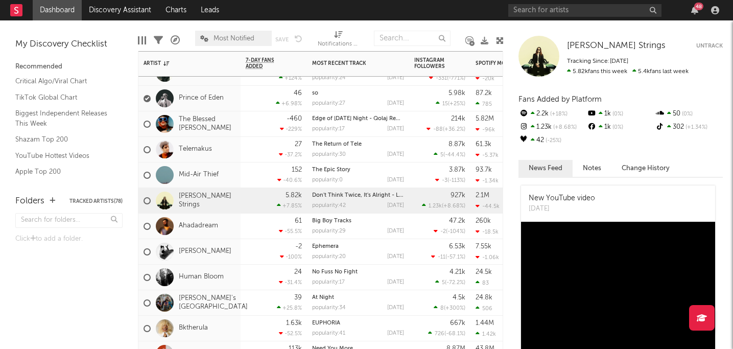
click at [359, 253] on div "Ephemera popularity: 20 [DATE]" at bounding box center [358, 251] width 92 height 25
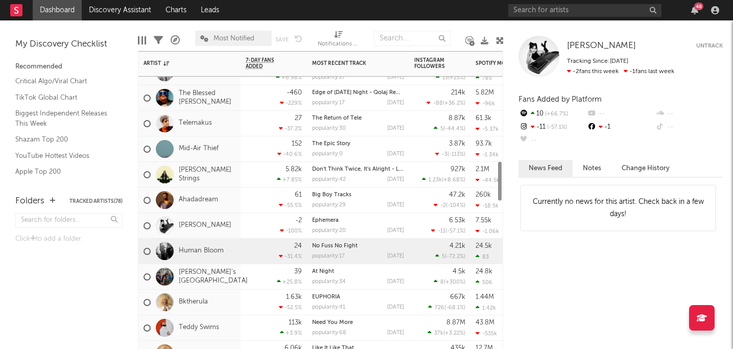
click at [360, 249] on div "No Fuss No Fight popularity: 17 [DATE]" at bounding box center [358, 251] width 92 height 25
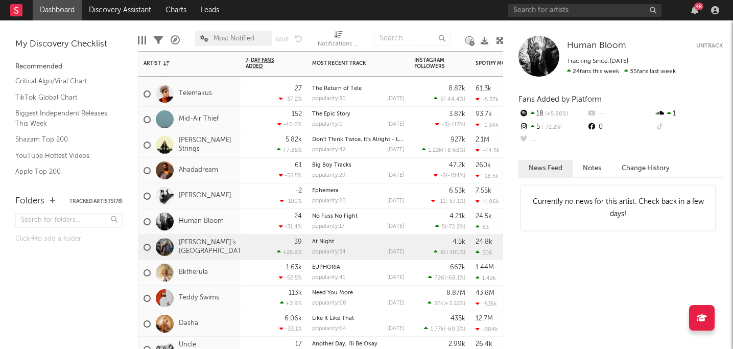
click at [361, 259] on div "At Night popularity: 34 [DATE]" at bounding box center [358, 246] width 92 height 25
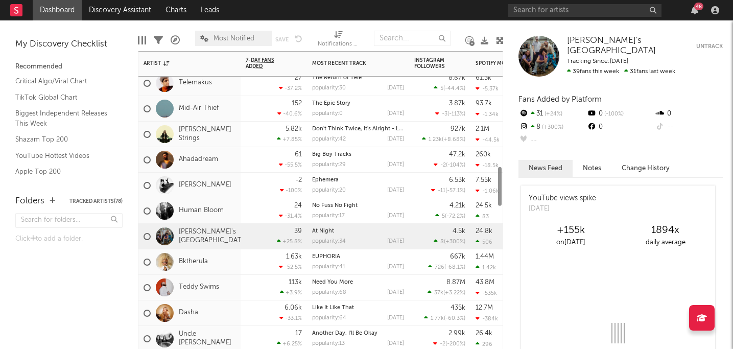
click at [361, 259] on div "EUPHORIA" at bounding box center [358, 257] width 92 height 6
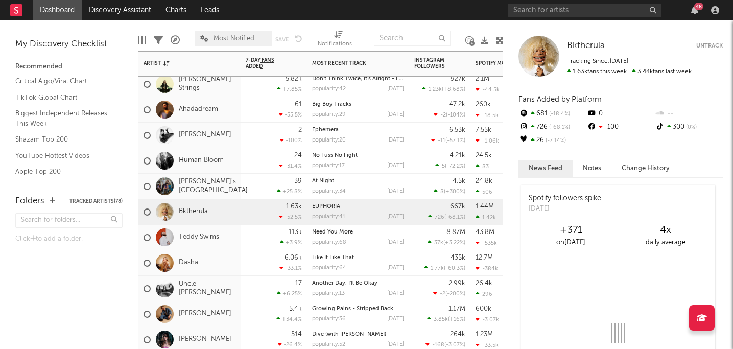
click at [362, 244] on div "popularity: 68 [DATE]" at bounding box center [358, 243] width 92 height 6
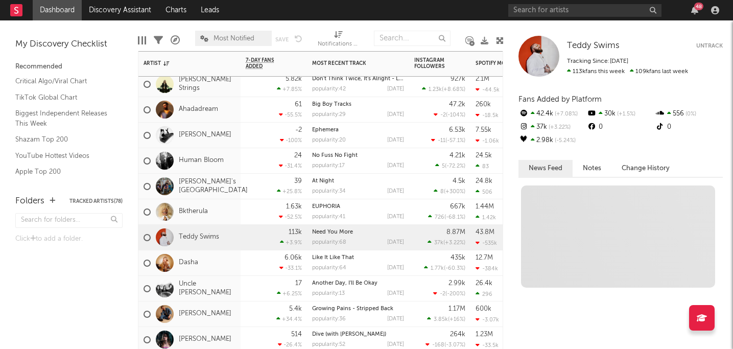
click at [363, 266] on div "popularity: 64 [DATE]" at bounding box center [358, 268] width 92 height 6
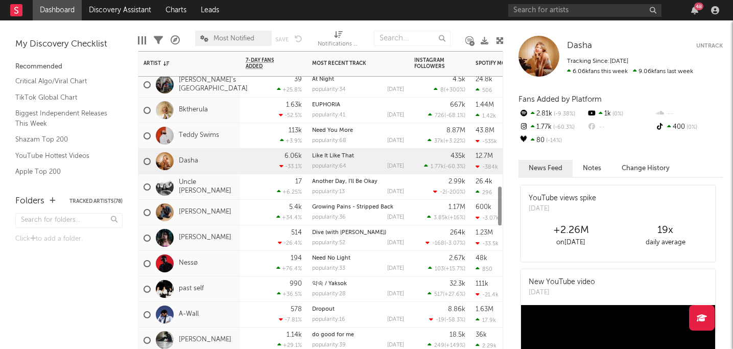
click at [363, 255] on div "Need No Light popularity: 33 [DATE]" at bounding box center [358, 263] width 92 height 25
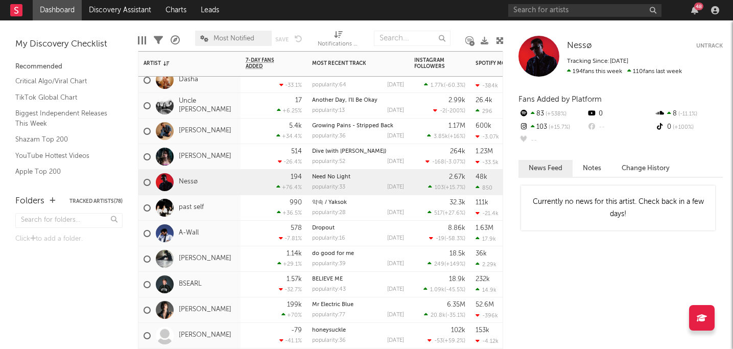
click at [359, 234] on div "Dropout popularity: 16 [DATE]" at bounding box center [358, 233] width 92 height 25
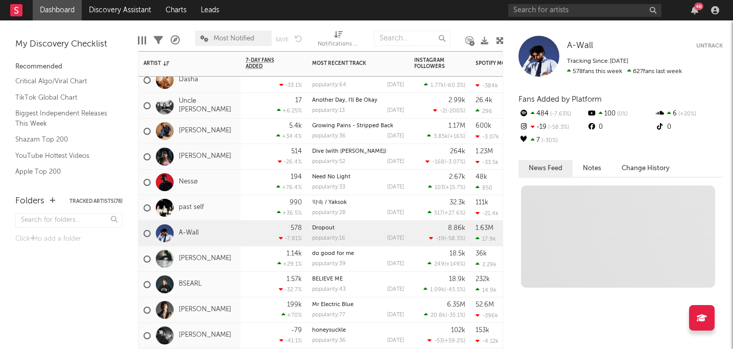
click at [357, 212] on div "popularity: 28 [DATE]" at bounding box center [358, 213] width 92 height 6
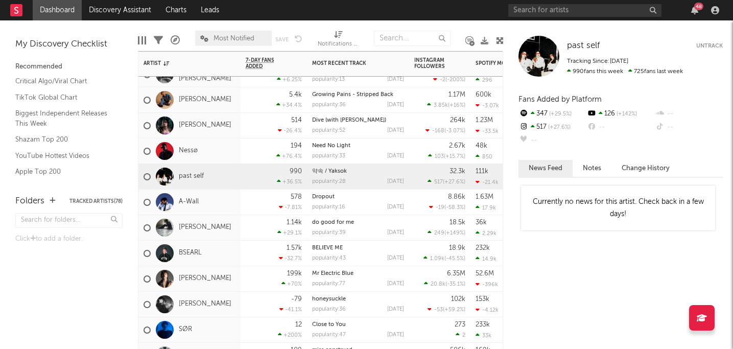
click at [358, 232] on div "popularity: 39 [DATE]" at bounding box center [358, 233] width 92 height 6
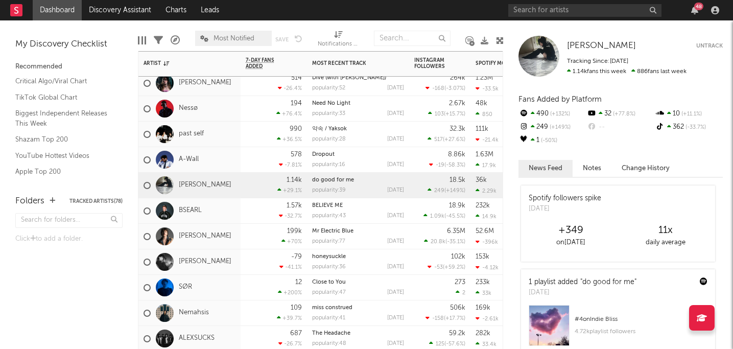
click at [360, 221] on div "BELIEVE ME popularity: 43 [DATE]" at bounding box center [358, 210] width 92 height 25
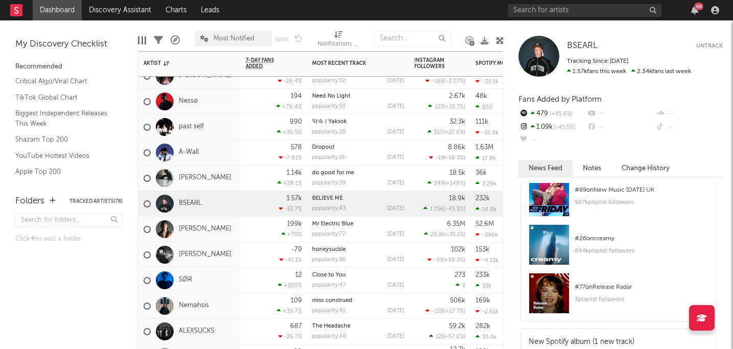
scroll to position [130, 0]
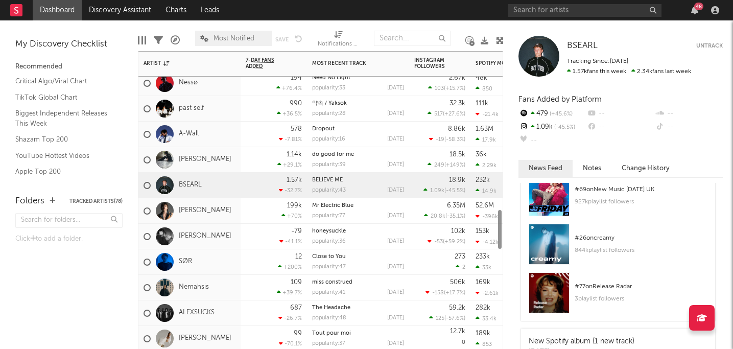
click at [359, 239] on div "popularity: 36 [DATE]" at bounding box center [358, 242] width 92 height 6
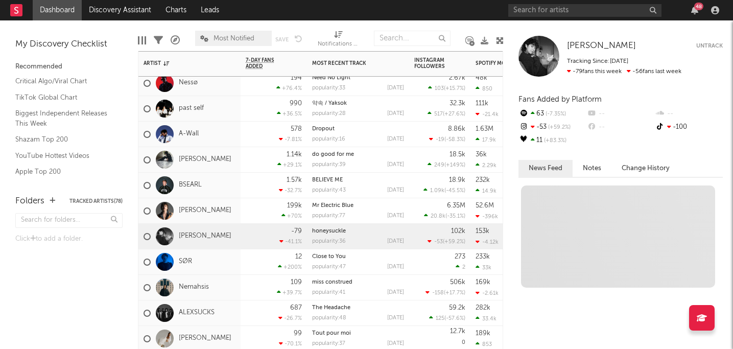
scroll to position [0, 0]
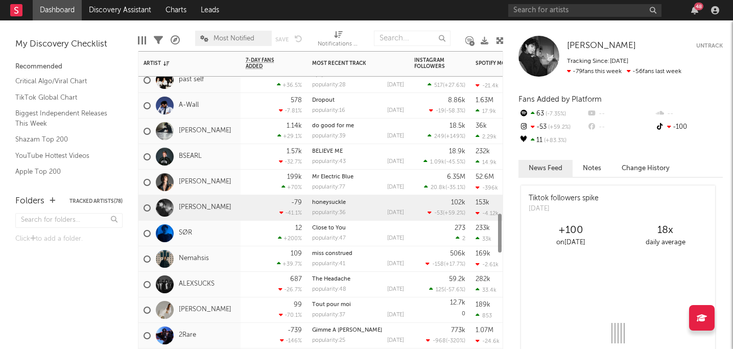
click at [359, 240] on div "popularity: 47 [DATE]" at bounding box center [358, 239] width 92 height 6
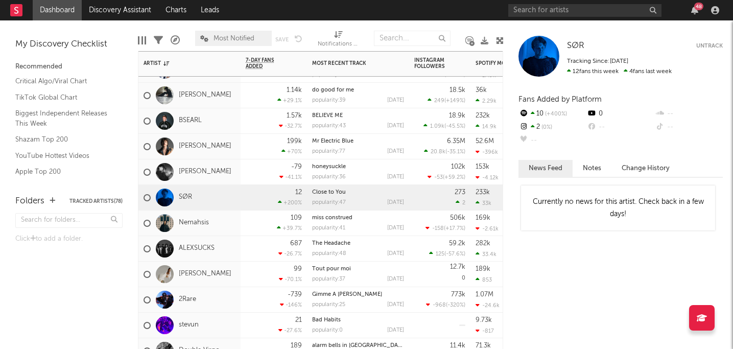
click at [360, 230] on div "popularity: 41 [DATE]" at bounding box center [358, 228] width 92 height 6
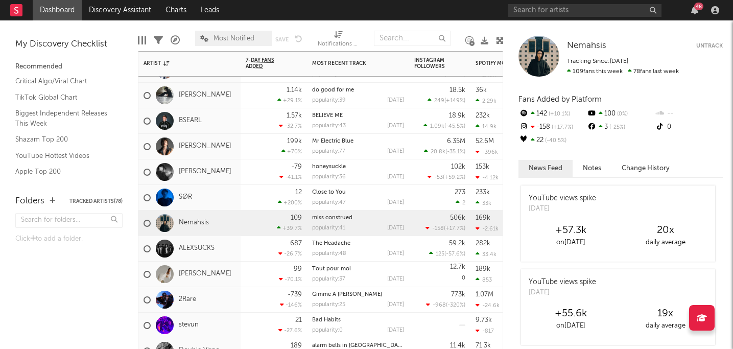
click at [362, 246] on div "The Headache" at bounding box center [358, 244] width 92 height 6
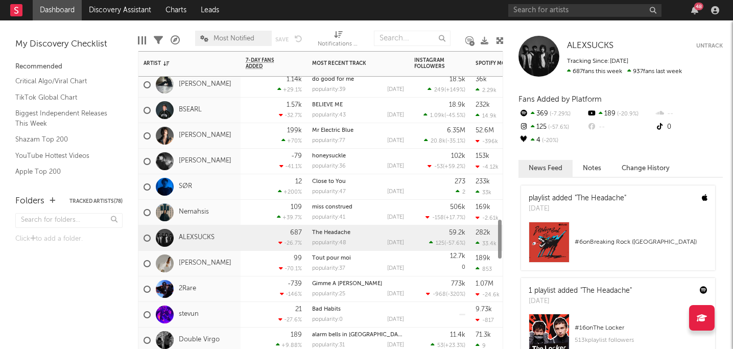
click at [357, 268] on div "popularity: 37 [DATE]" at bounding box center [358, 269] width 92 height 6
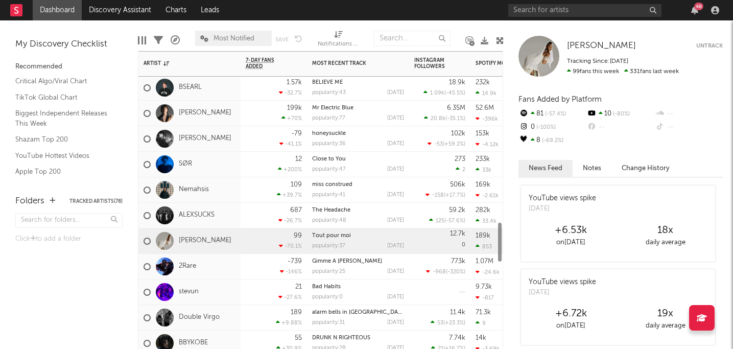
click at [357, 268] on div "Gimme A [PERSON_NAME] popularity: 25 [DATE]" at bounding box center [358, 266] width 92 height 25
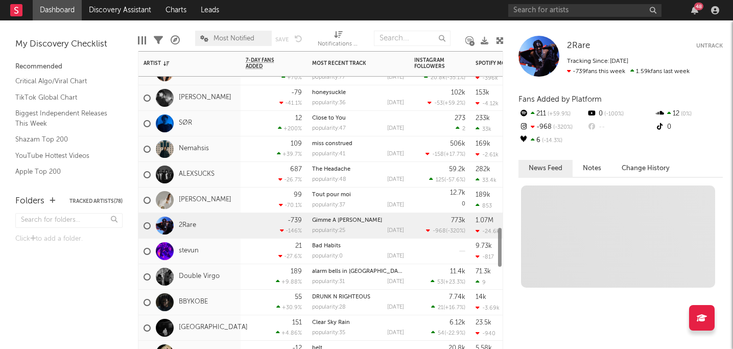
click at [357, 268] on div "alarm bells in [GEOGRAPHIC_DATA] popularity: 31 [DATE]" at bounding box center [358, 276] width 92 height 25
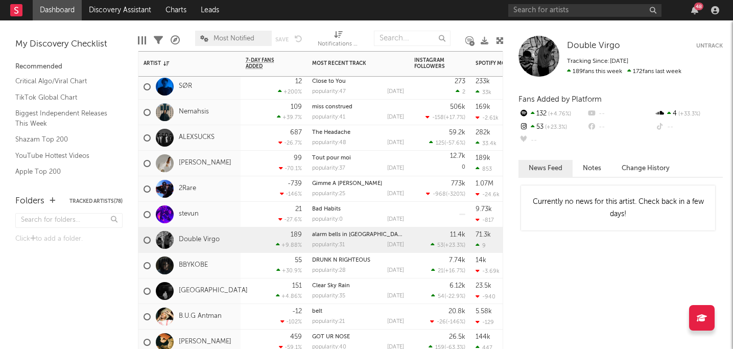
click at [411, 262] on div "7.74k 21 ( +16.7 % )" at bounding box center [439, 266] width 61 height 26
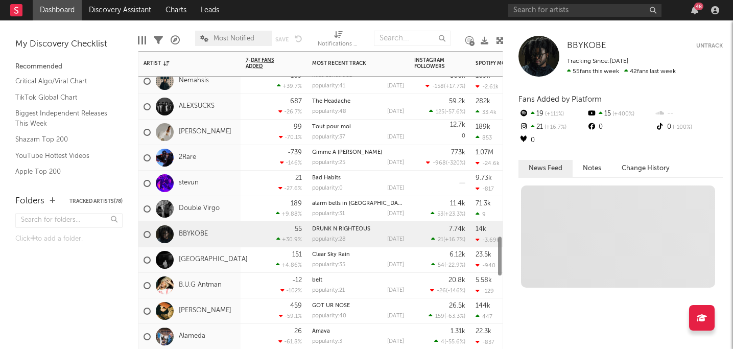
click at [411, 262] on div "6.12k 54 ( -22.9 % )" at bounding box center [439, 260] width 61 height 26
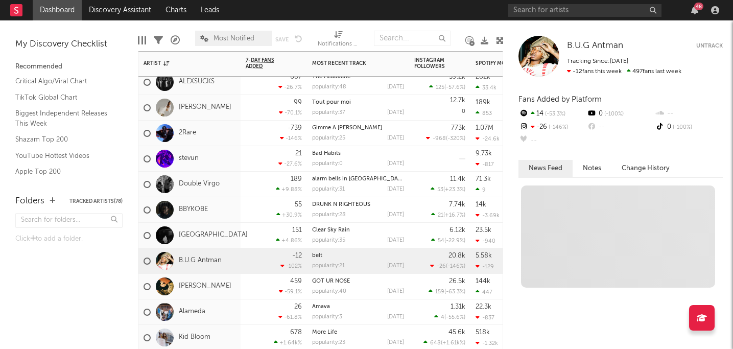
click at [411, 262] on div "20.8k -26 ( -146 % )" at bounding box center [439, 261] width 61 height 26
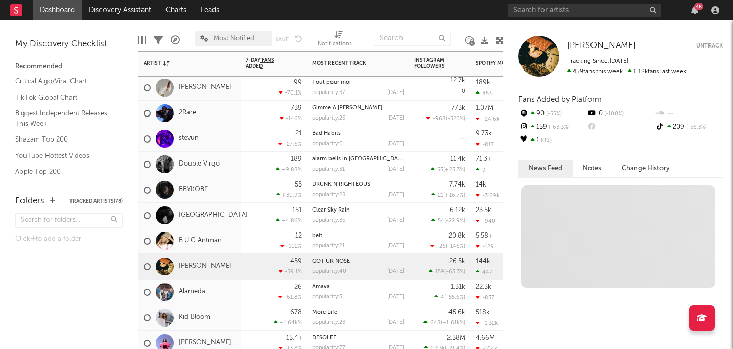
click at [411, 262] on div "26.5k 159 ( -63.3 % )" at bounding box center [439, 267] width 61 height 26
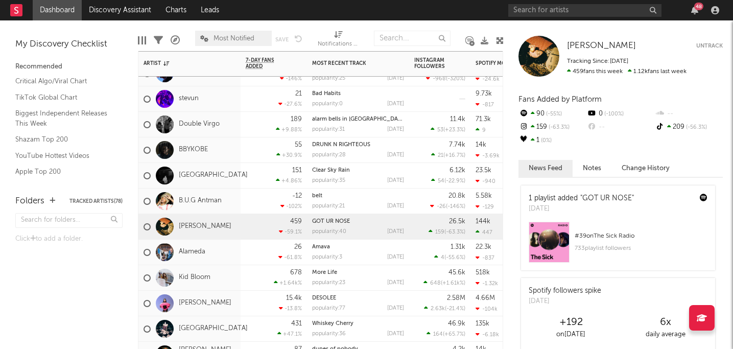
click at [411, 260] on div "1.31k 4 ( -55.6 % )" at bounding box center [439, 253] width 61 height 26
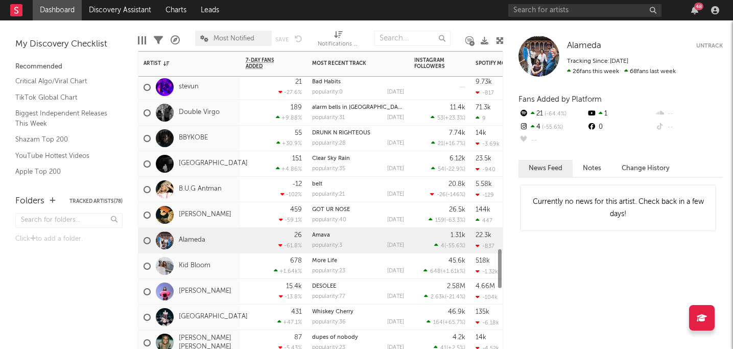
click at [411, 260] on div "45.6k 648 ( +1.61k % )" at bounding box center [439, 266] width 61 height 26
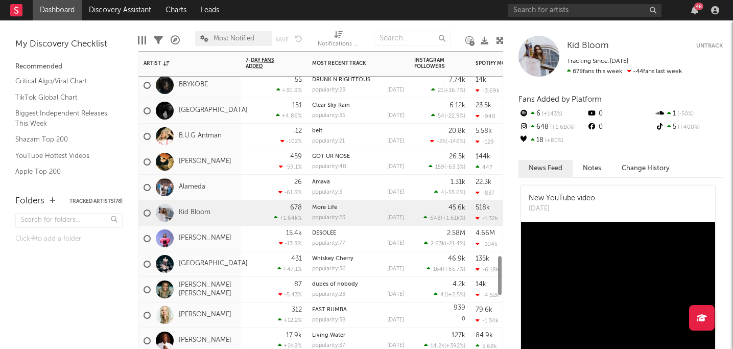
click at [413, 243] on div "2.58M 2.63k ( -21.4 % )" at bounding box center [439, 239] width 61 height 26
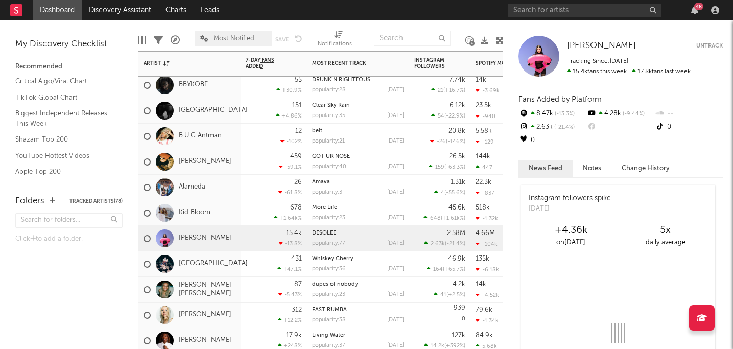
click at [413, 260] on div "46.9k 164 ( +65.7 % )" at bounding box center [439, 264] width 61 height 26
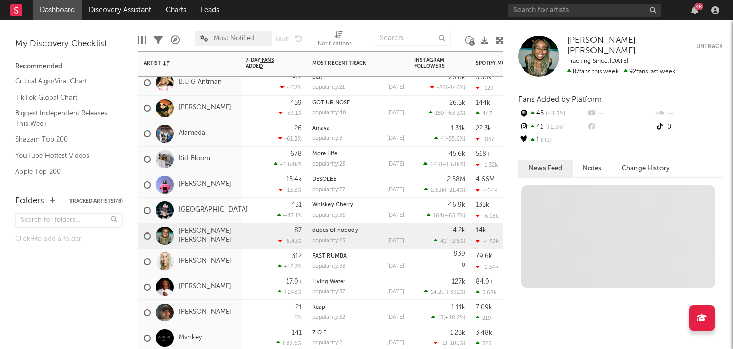
click at [417, 246] on div "4.2k 41 ( +2.5 % )" at bounding box center [439, 235] width 51 height 25
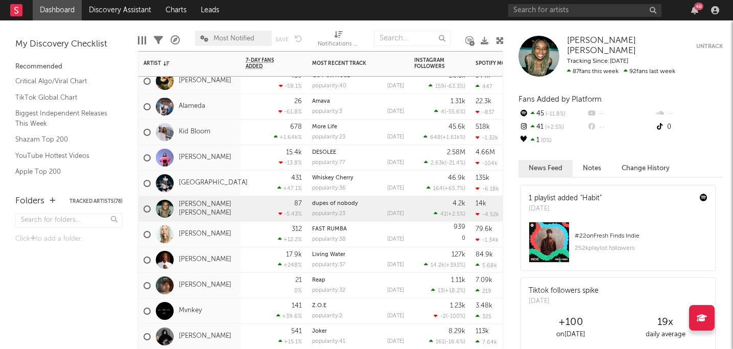
click at [404, 244] on div "FAST RUMBA popularity: 38 [DATE]" at bounding box center [358, 235] width 102 height 26
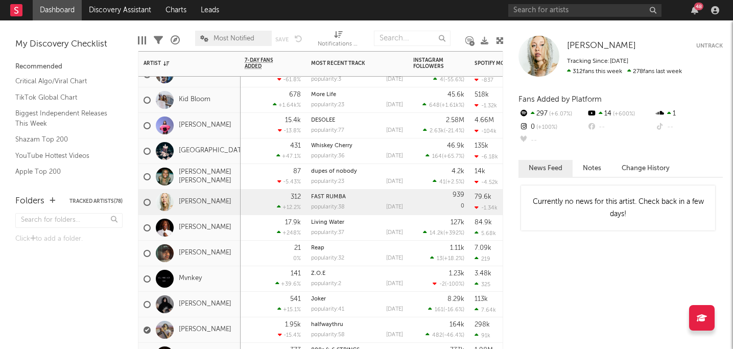
click at [413, 229] on div "127k 14.2k ( +392 % )" at bounding box center [438, 227] width 51 height 25
